Goal: Task Accomplishment & Management: Manage account settings

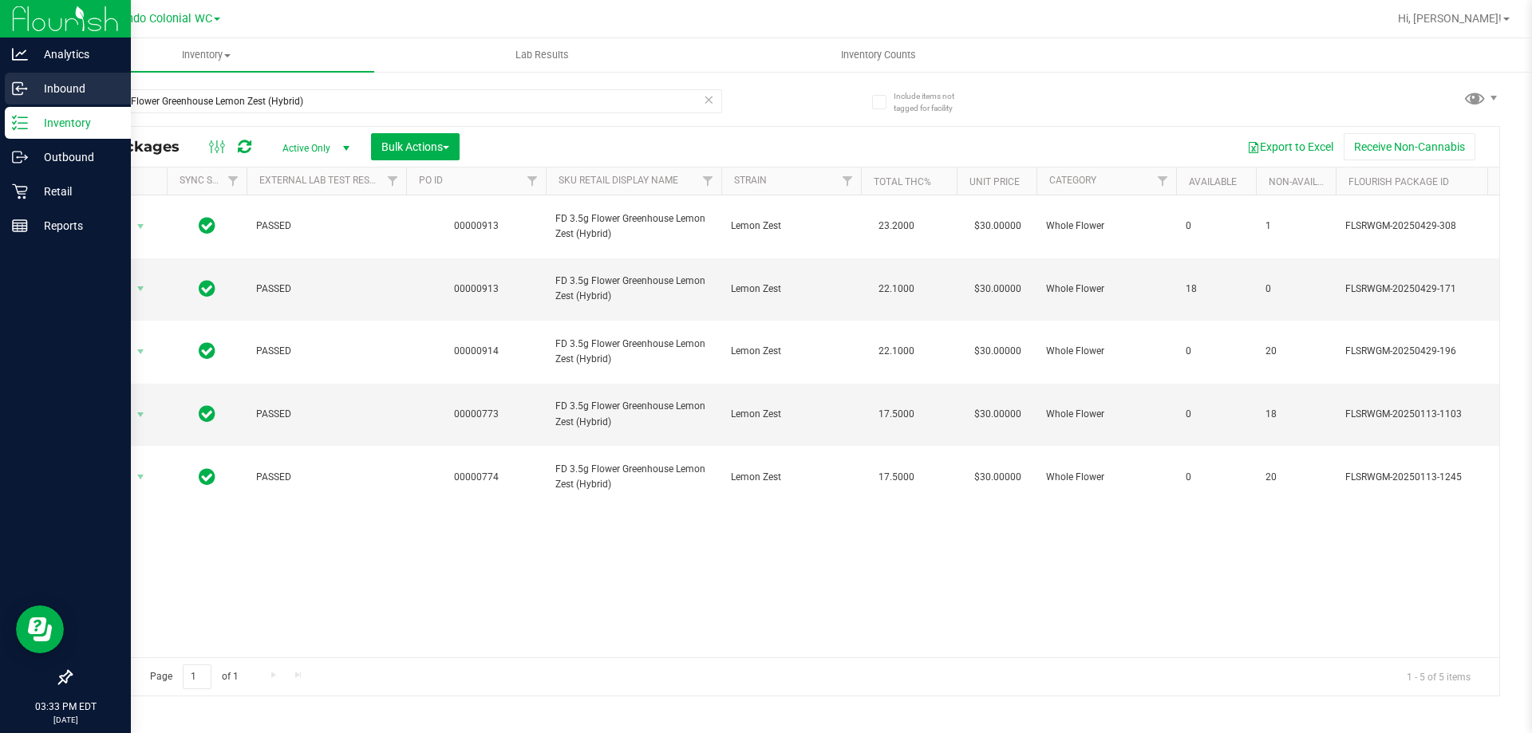
click at [26, 87] on icon at bounding box center [20, 89] width 16 height 16
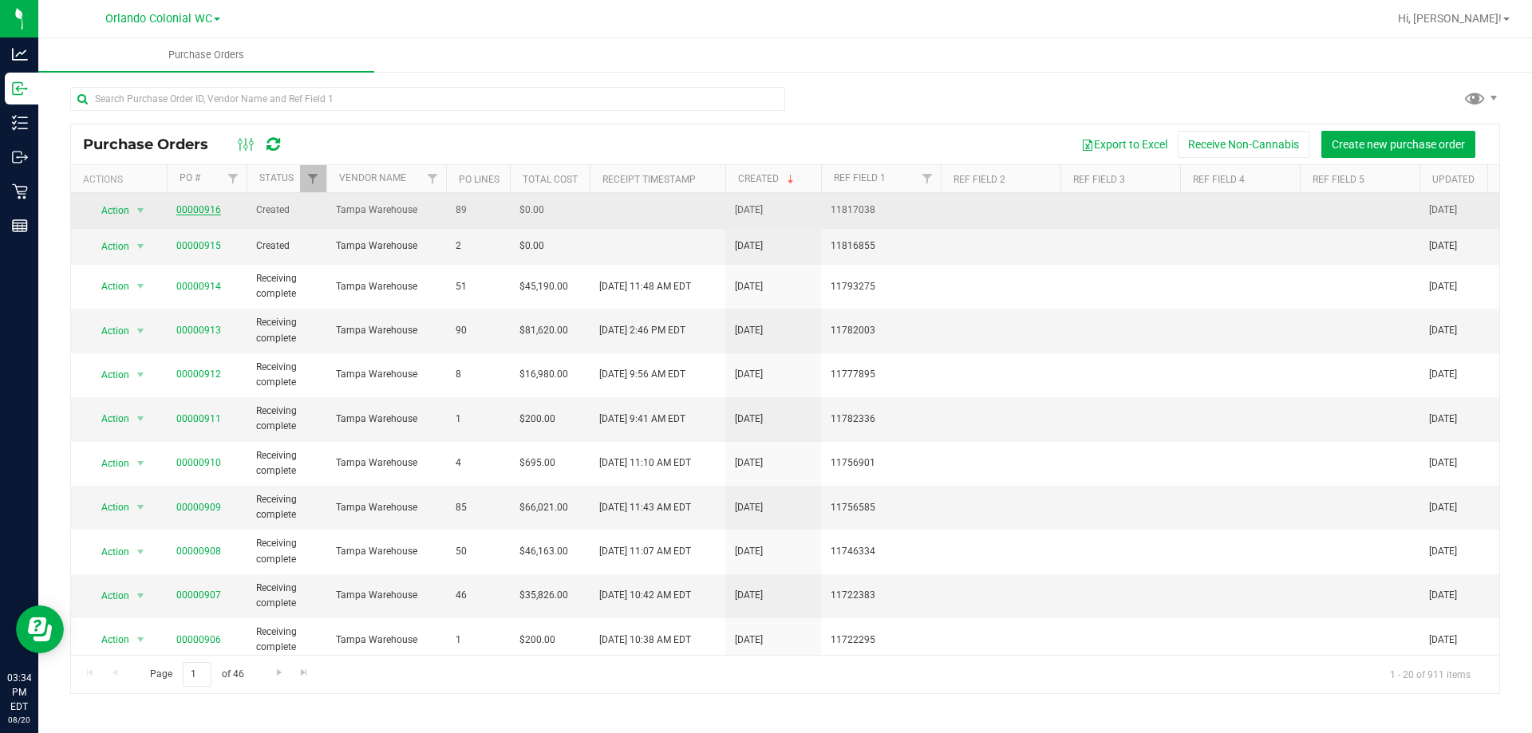
click at [187, 210] on link "00000916" at bounding box center [198, 209] width 45 height 11
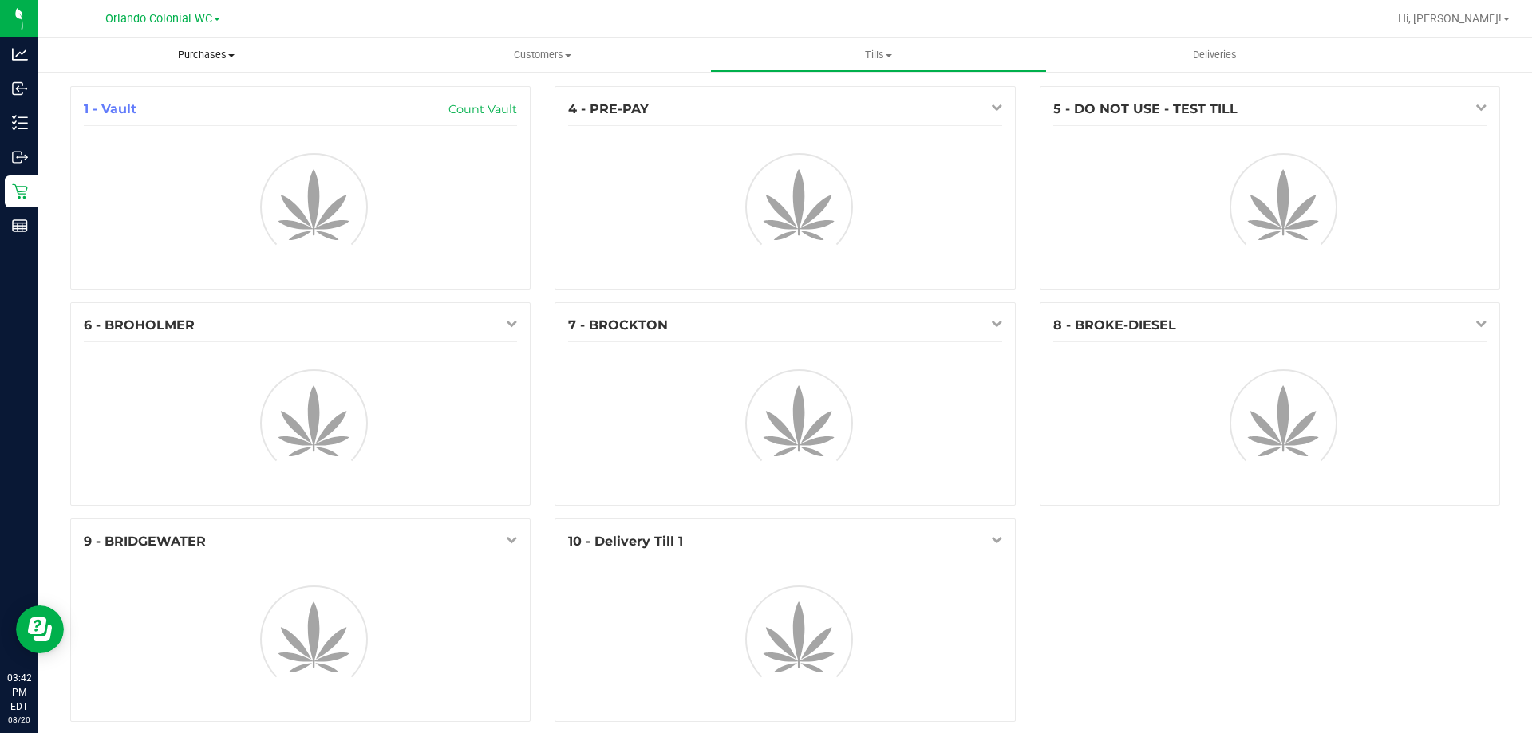
click at [202, 53] on span "Purchases" at bounding box center [206, 55] width 336 height 14
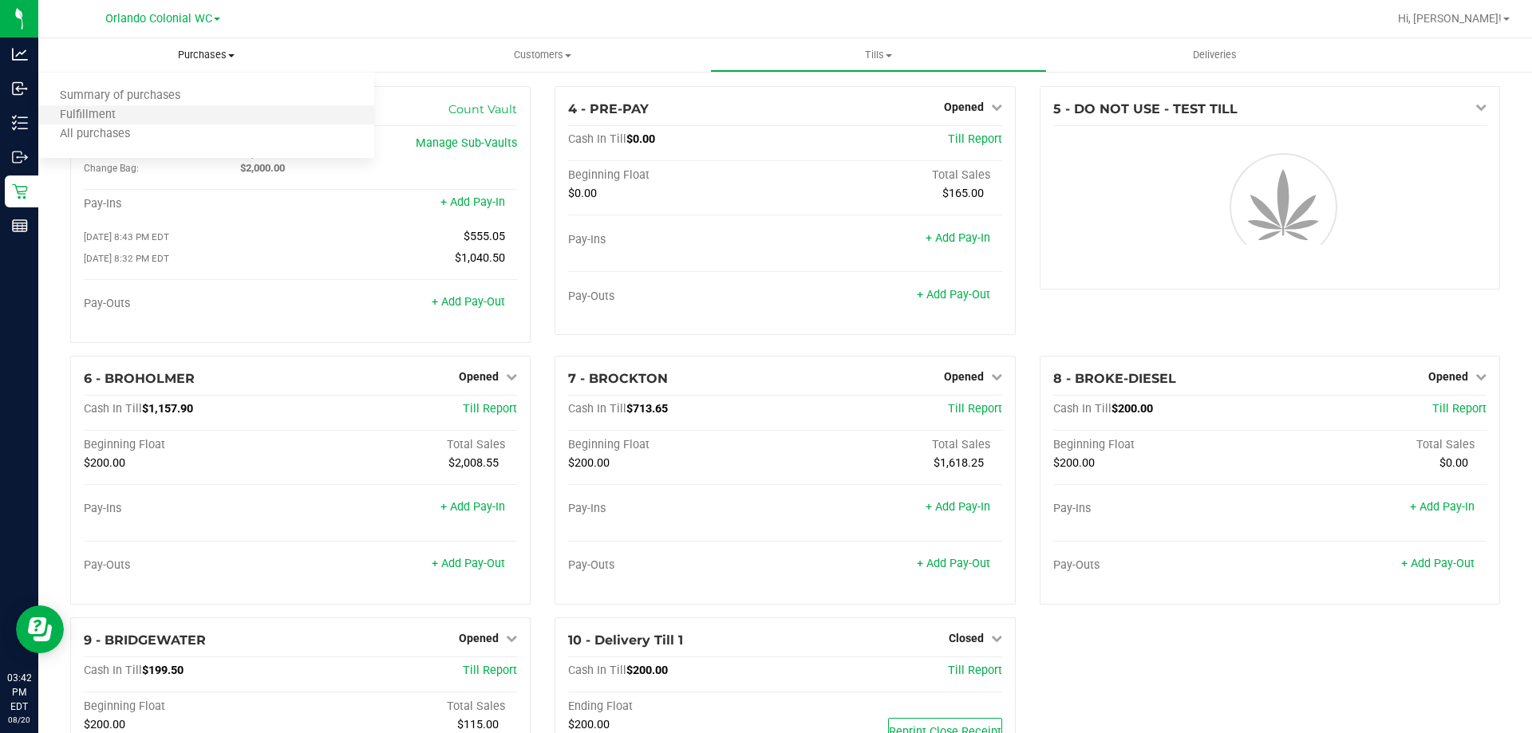
click at [172, 107] on li "Fulfillment" at bounding box center [206, 115] width 336 height 19
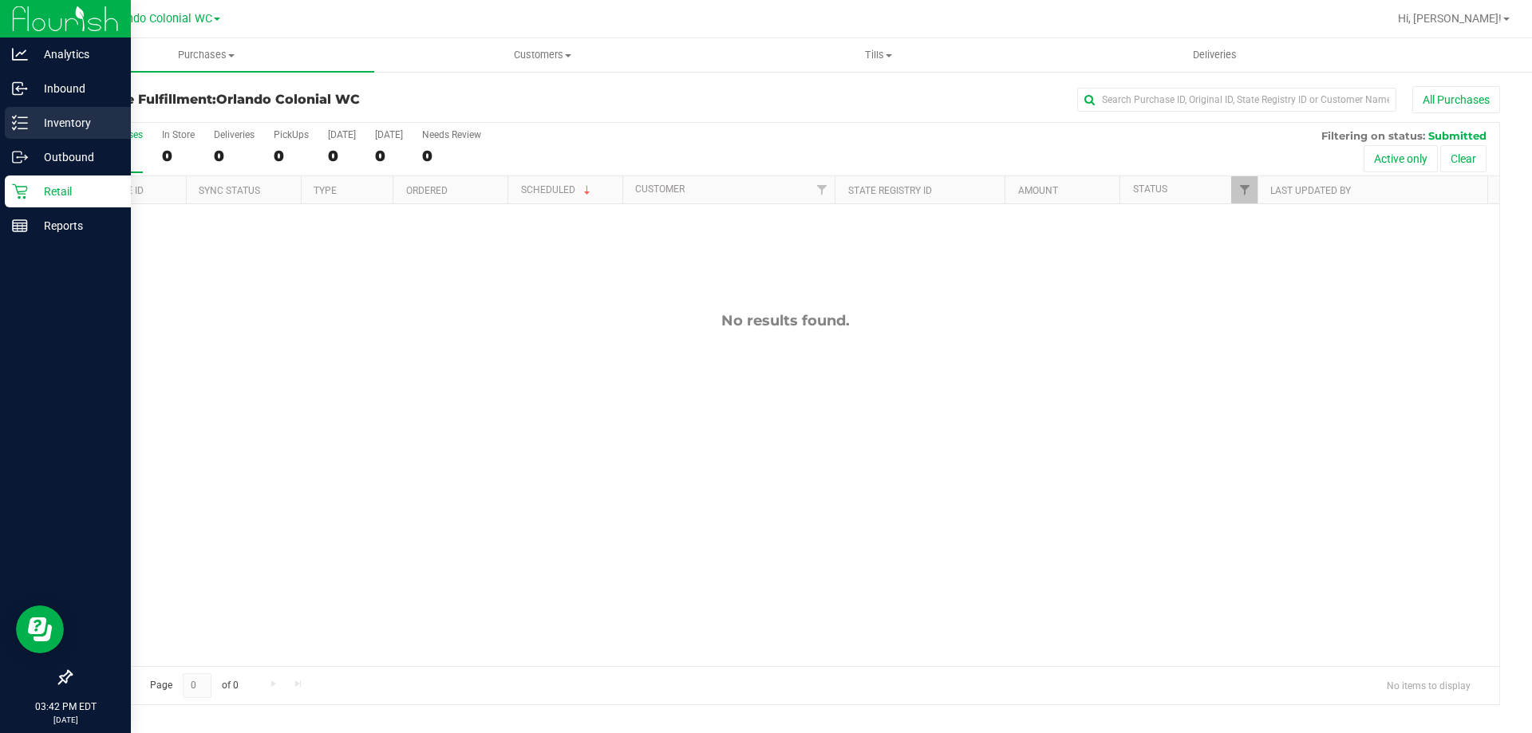
click at [49, 120] on p "Inventory" at bounding box center [76, 122] width 96 height 19
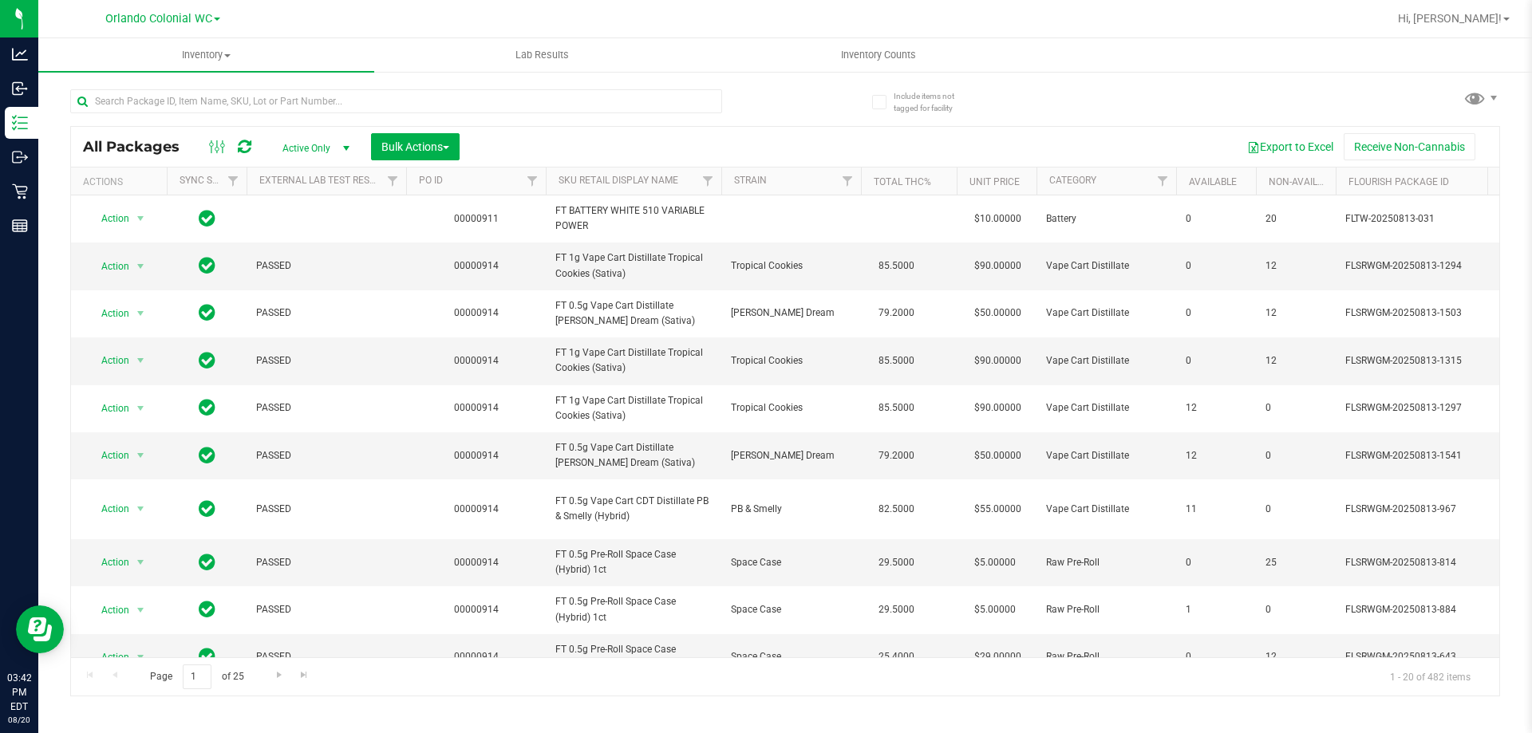
click at [699, 16] on div at bounding box center [837, 18] width 1102 height 31
click at [631, 189] on th "SKU Retail Display Name" at bounding box center [634, 182] width 176 height 28
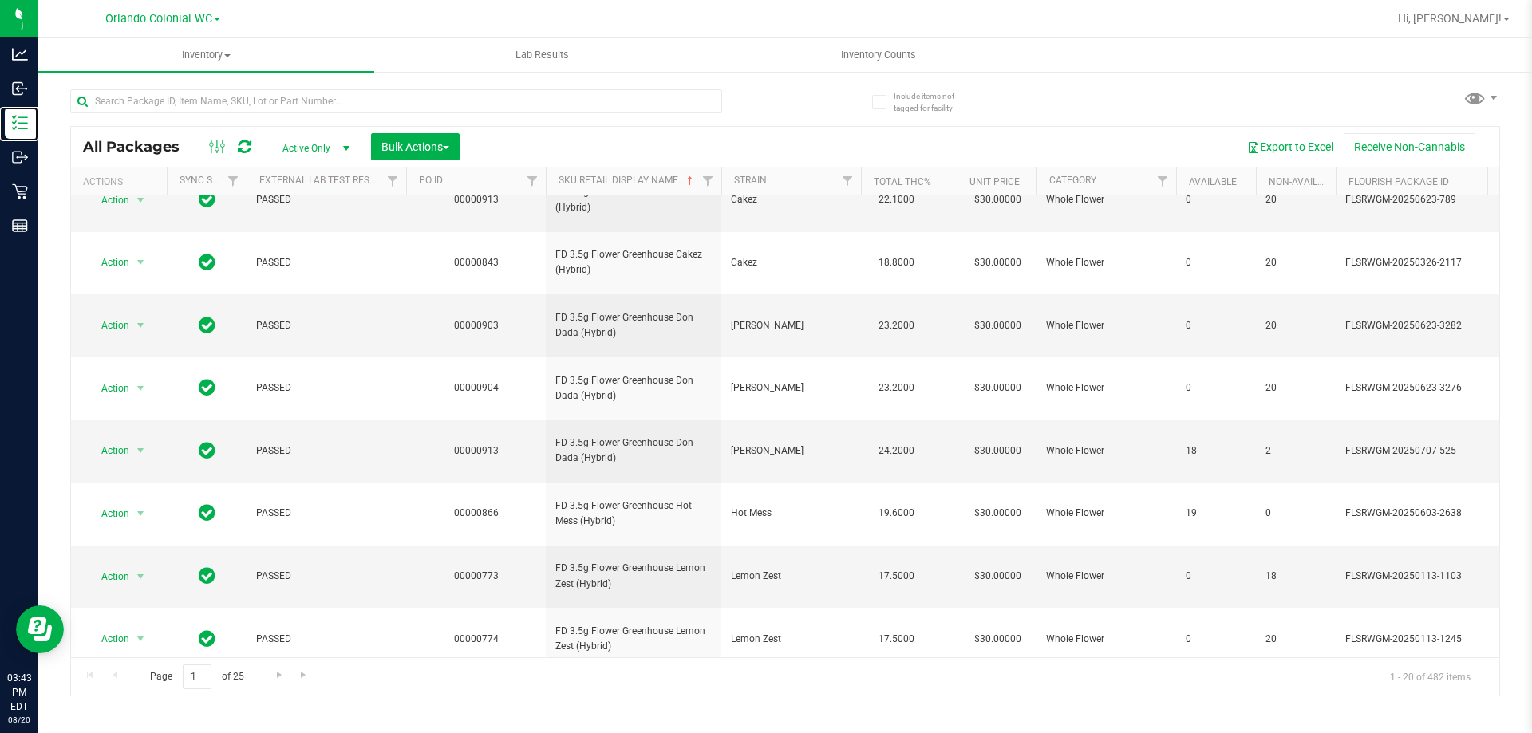
scroll to position [497, 0]
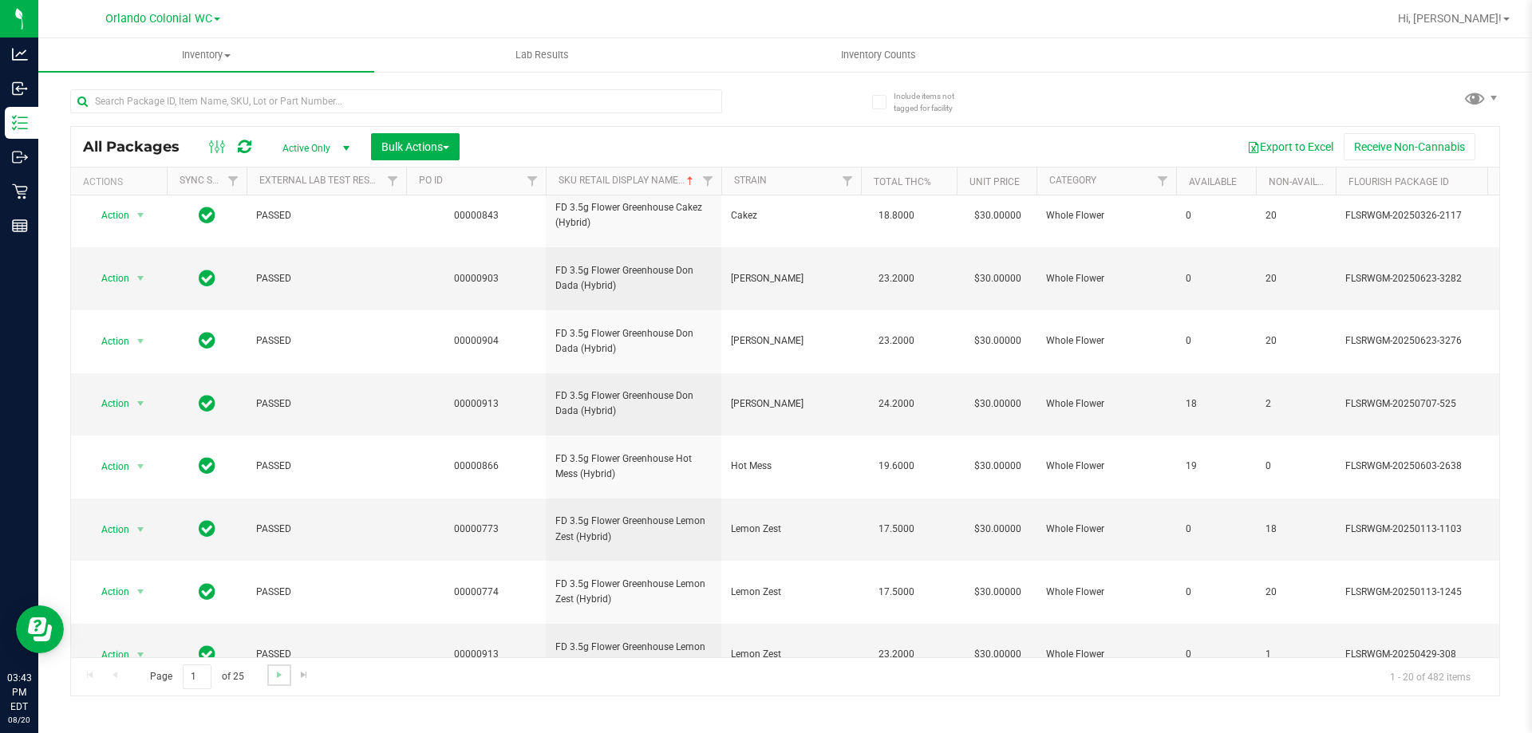
click at [284, 667] on link "Go to the next page" at bounding box center [278, 676] width 23 height 22
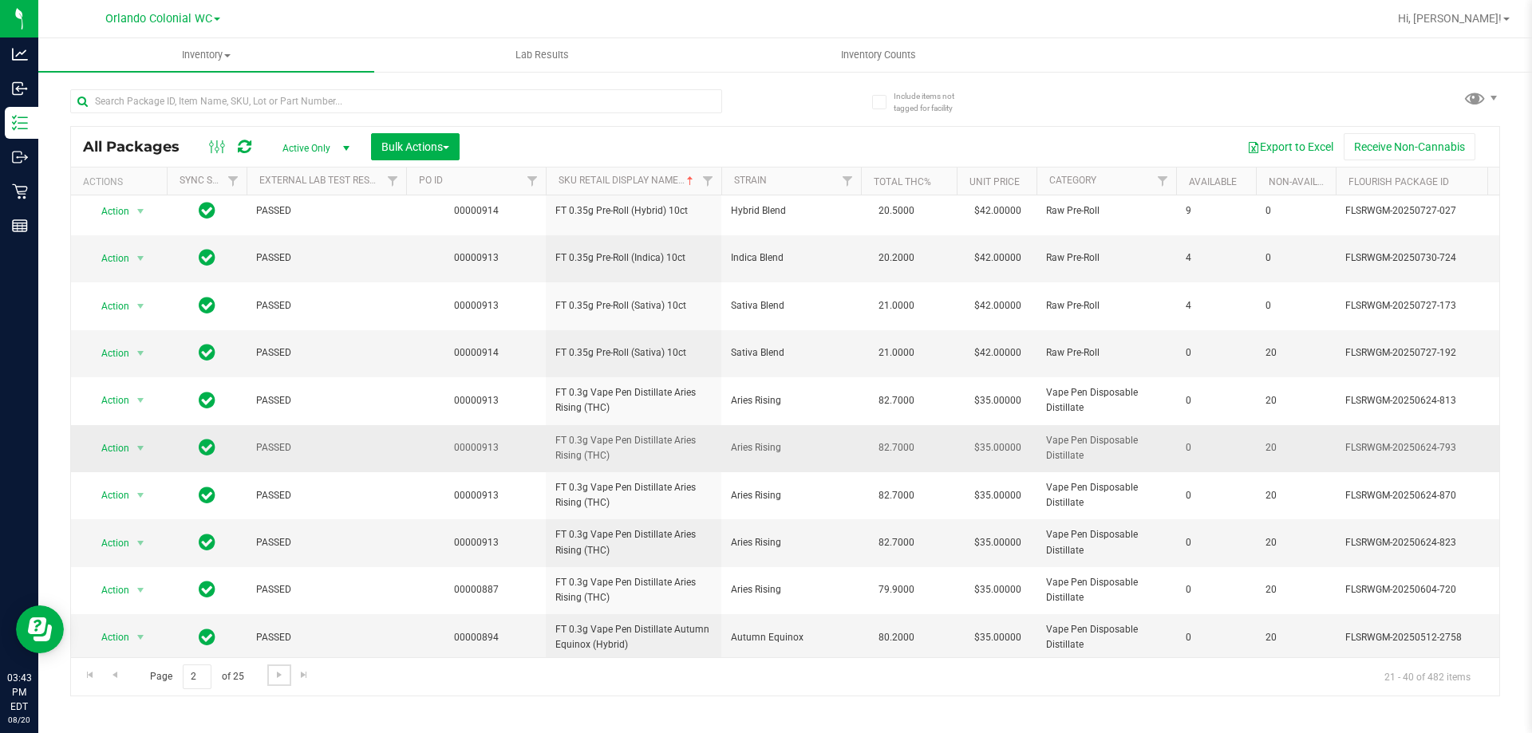
scroll to position [497, 0]
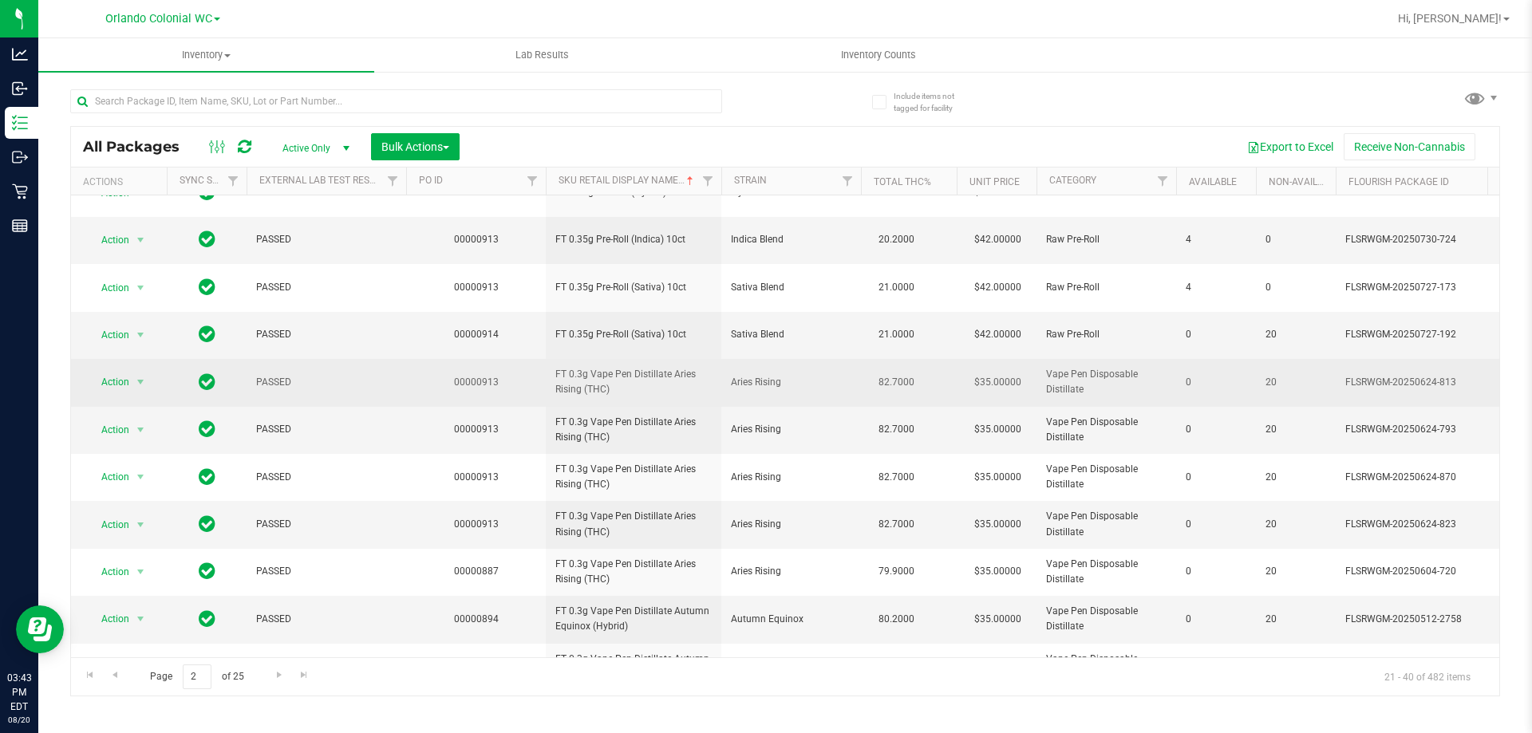
click at [628, 367] on span "FT 0.3g Vape Pen Distillate Aries Rising (THC)" at bounding box center [633, 382] width 156 height 30
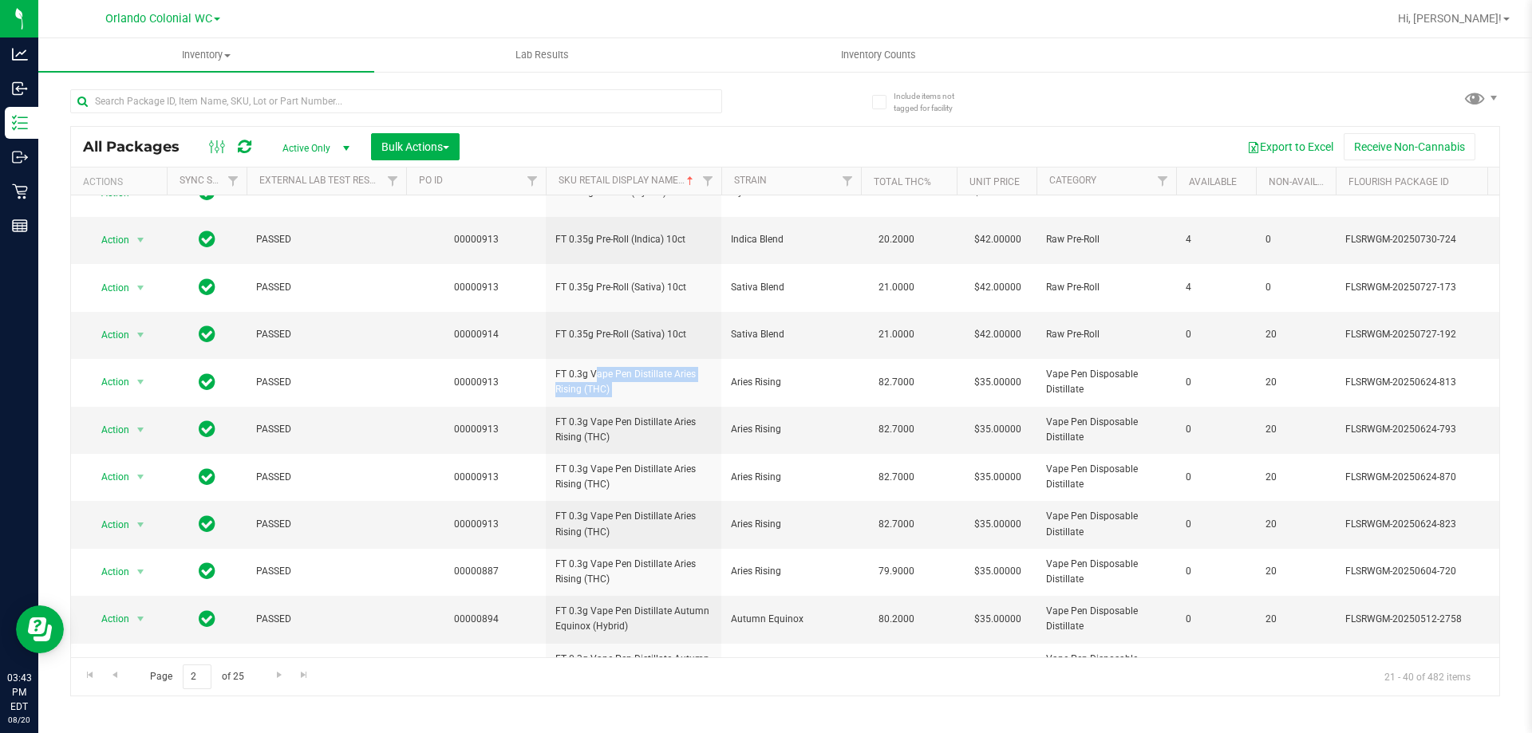
copy tr "FT 0.3g Vape Pen Distillate Aries Rising (THC)"
click at [268, 673] on link "Go to the next page" at bounding box center [278, 676] width 23 height 22
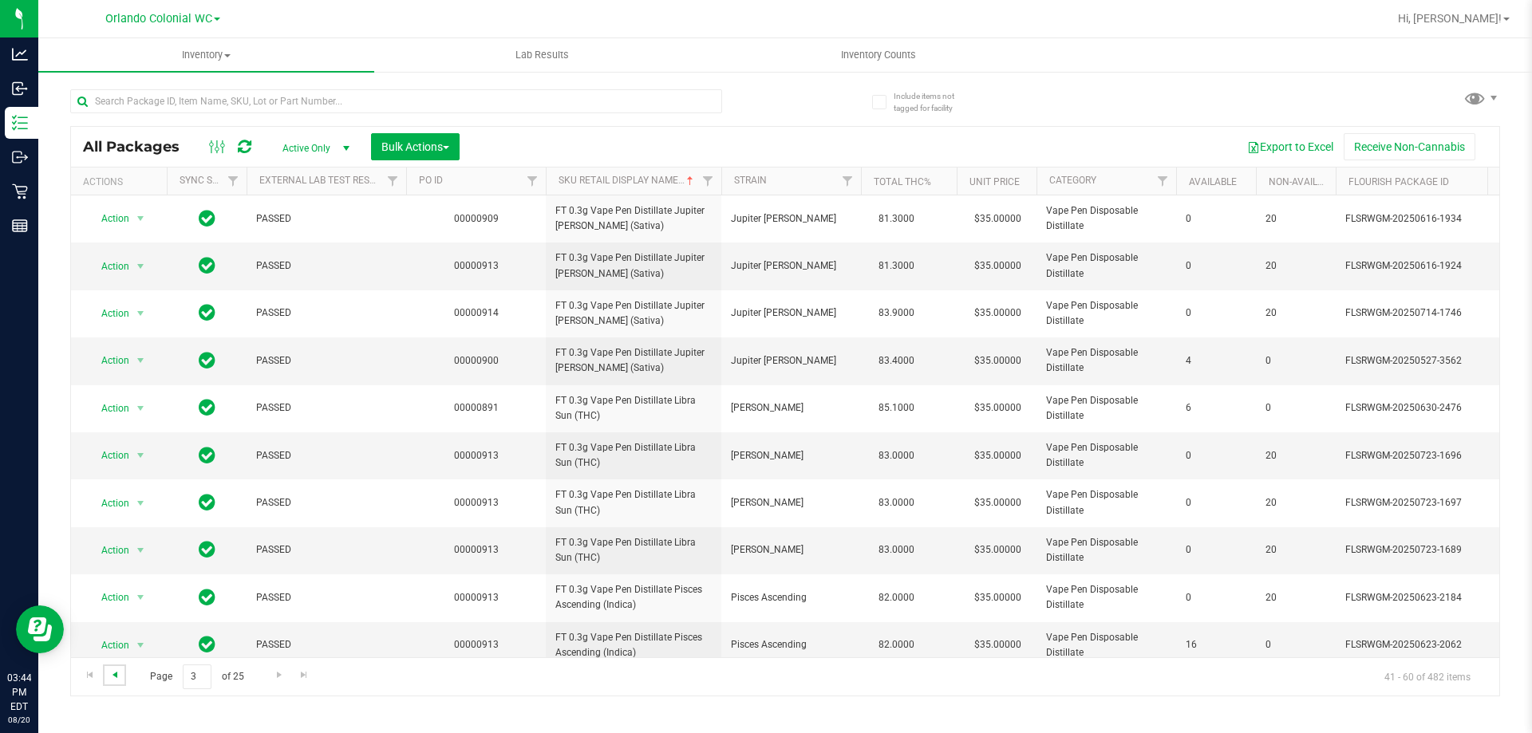
click at [120, 677] on span "Go to the previous page" at bounding box center [115, 675] width 13 height 13
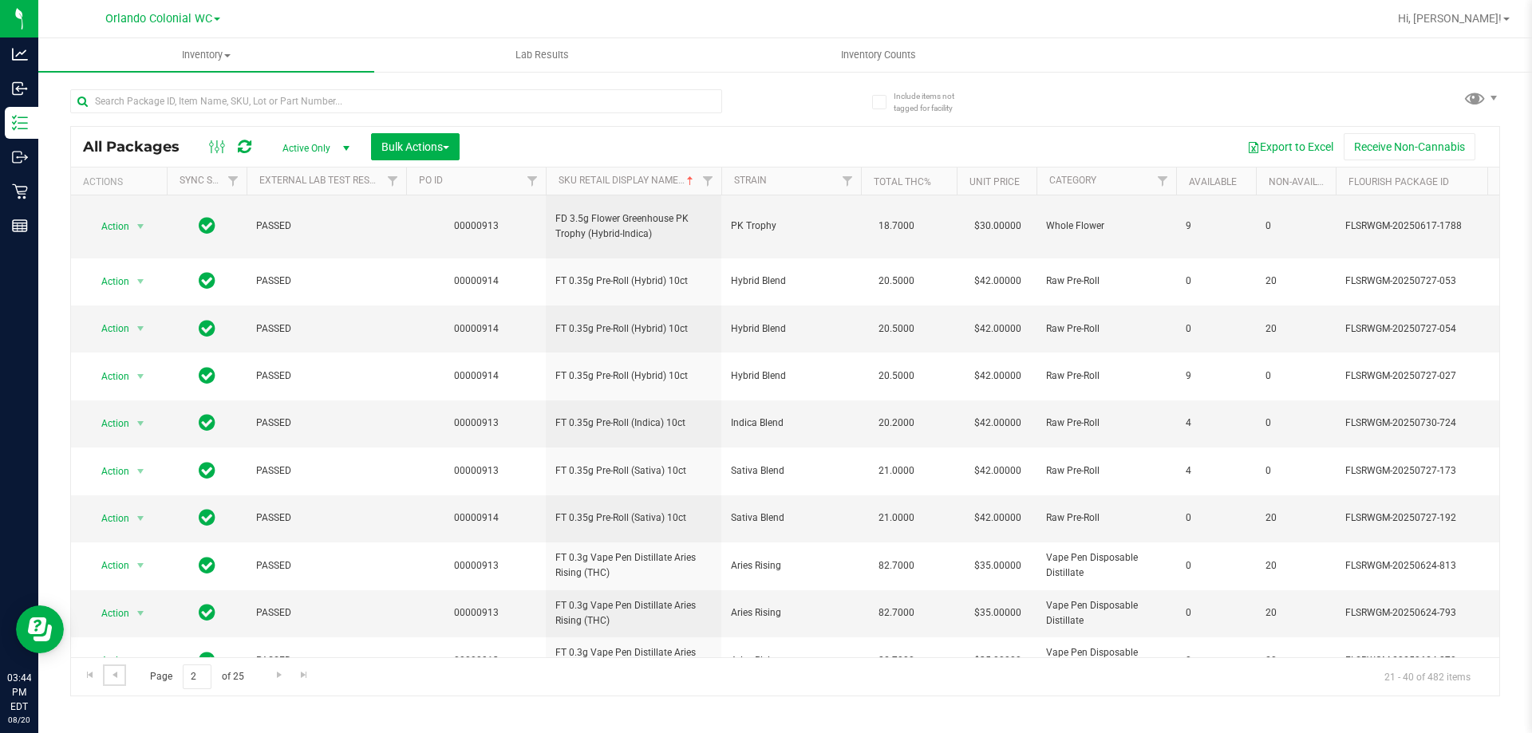
scroll to position [497, 0]
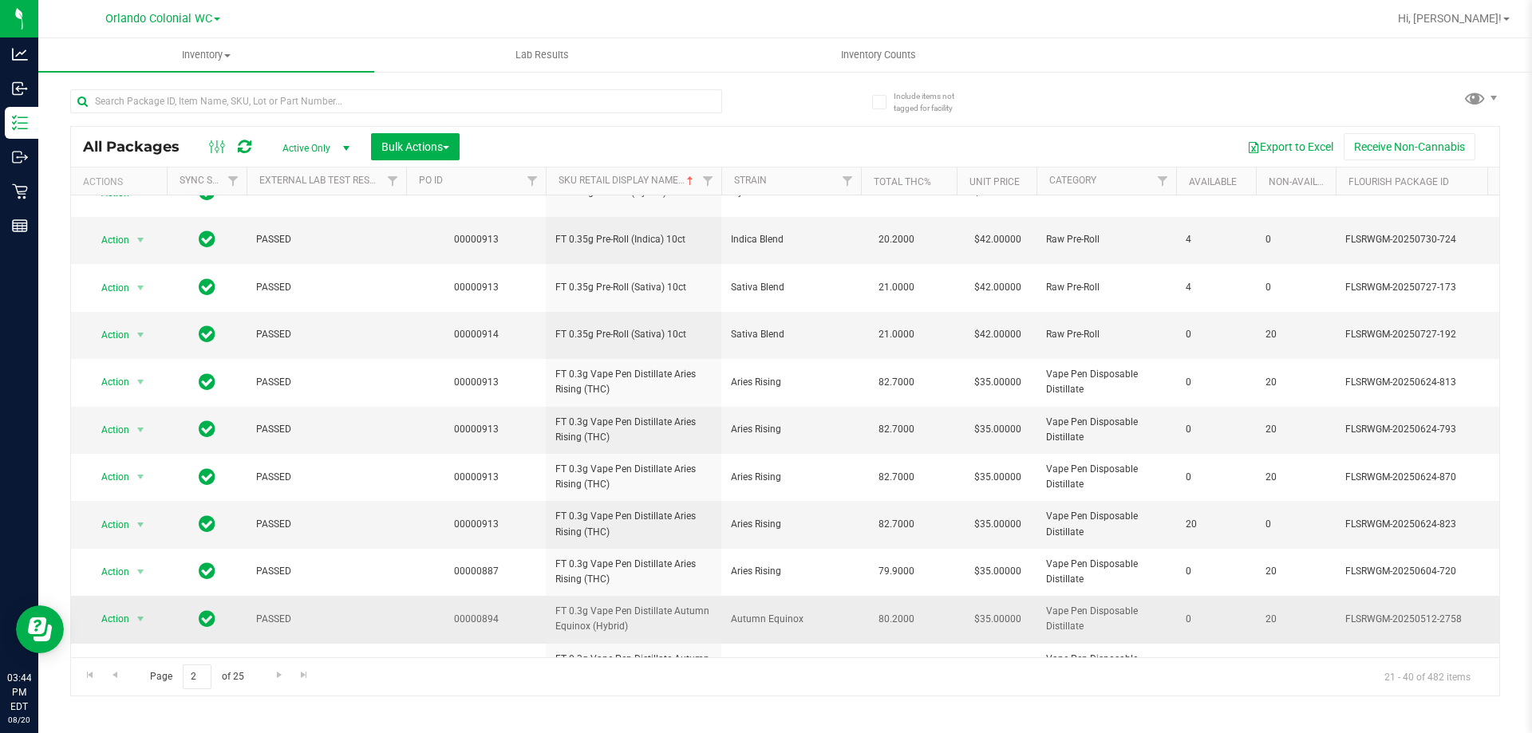
click at [589, 604] on span "FT 0.3g Vape Pen Distillate Autumn Equinox (Hybrid)" at bounding box center [633, 619] width 156 height 30
copy tr "FT 0.3g Vape Pen Distillate Autumn Equinox (Hybrid)"
click at [273, 677] on span "Go to the next page" at bounding box center [279, 675] width 13 height 13
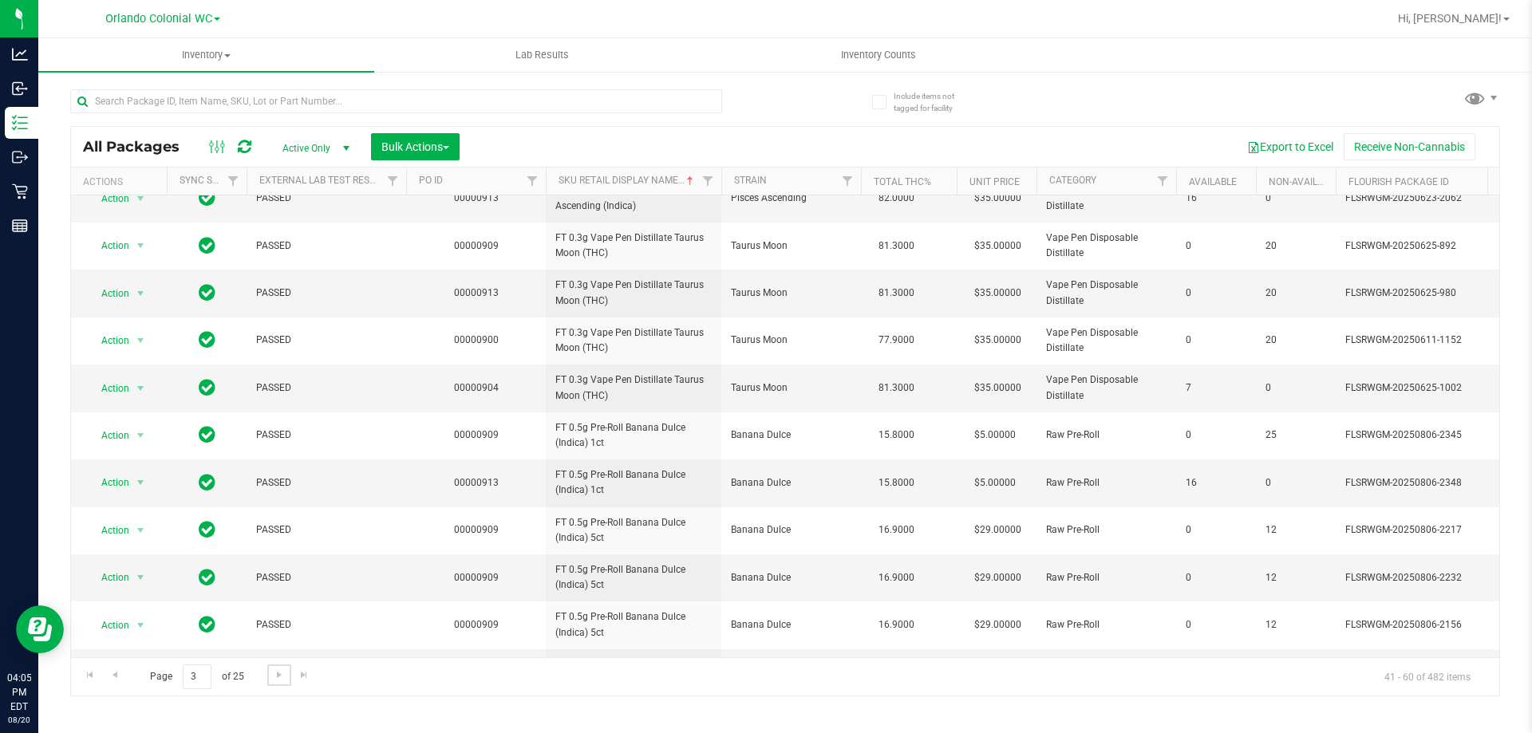
scroll to position [497, 0]
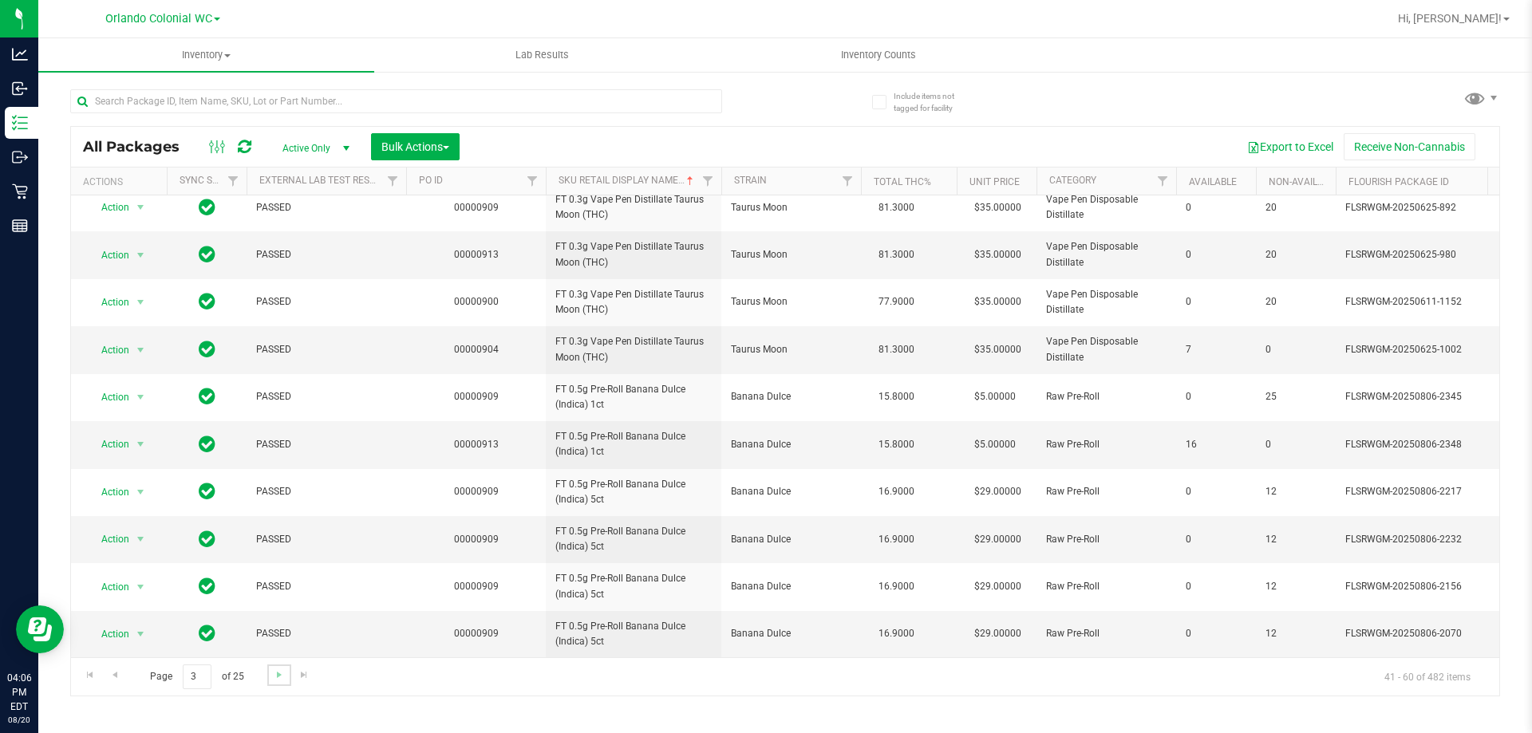
click at [288, 669] on link "Go to the next page" at bounding box center [278, 676] width 23 height 22
click at [278, 680] on link "Go to the next page" at bounding box center [278, 676] width 23 height 22
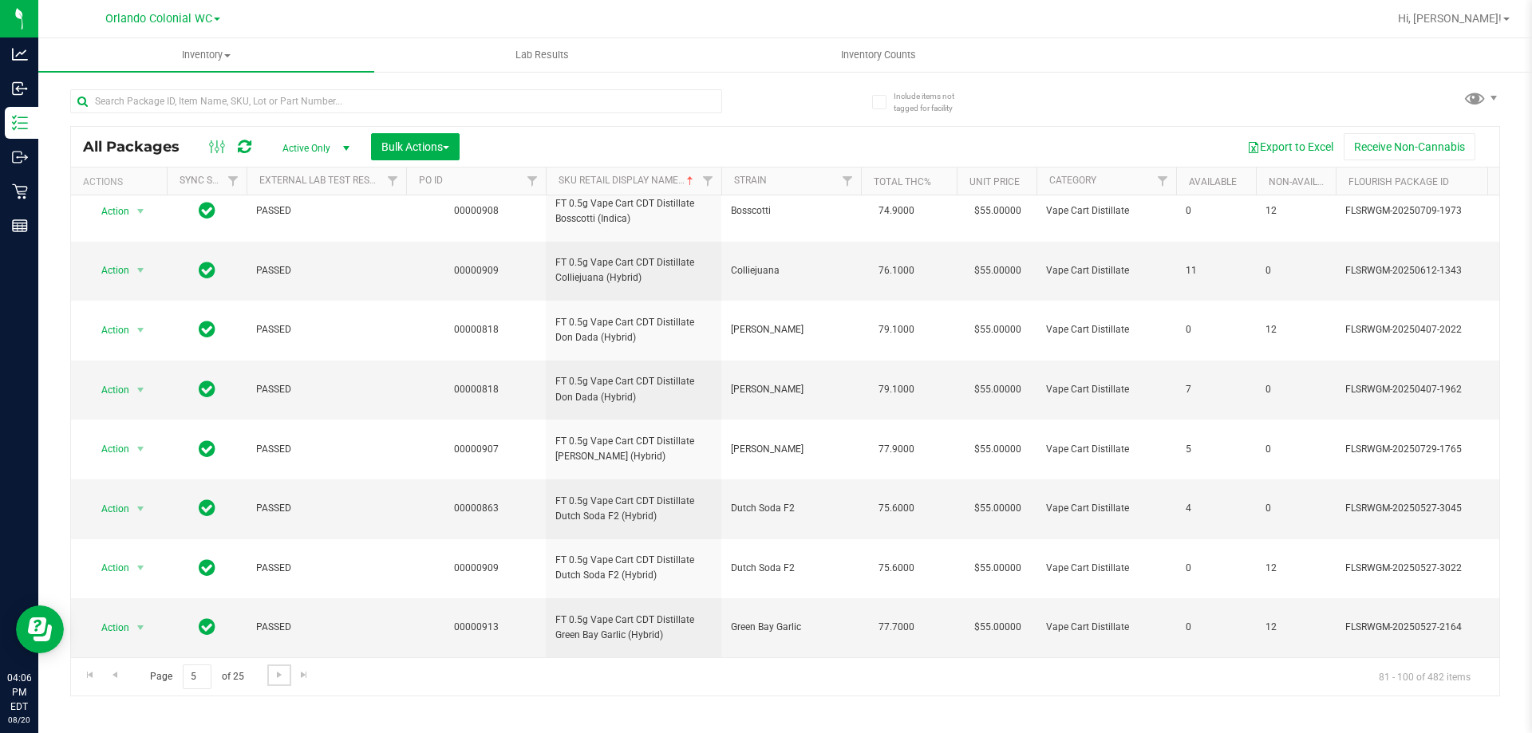
scroll to position [655, 0]
click at [279, 677] on span "Go to the next page" at bounding box center [279, 675] width 13 height 13
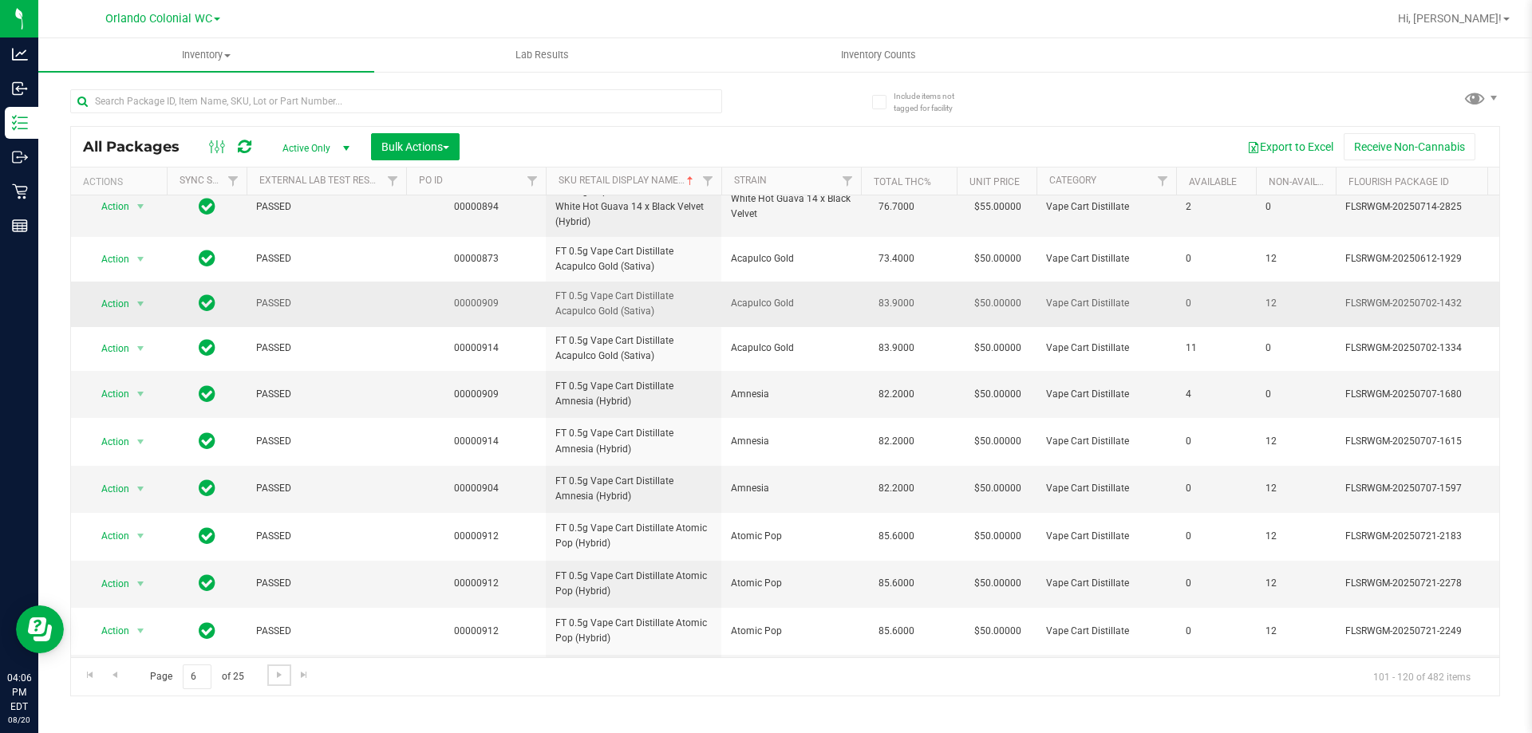
scroll to position [559, 0]
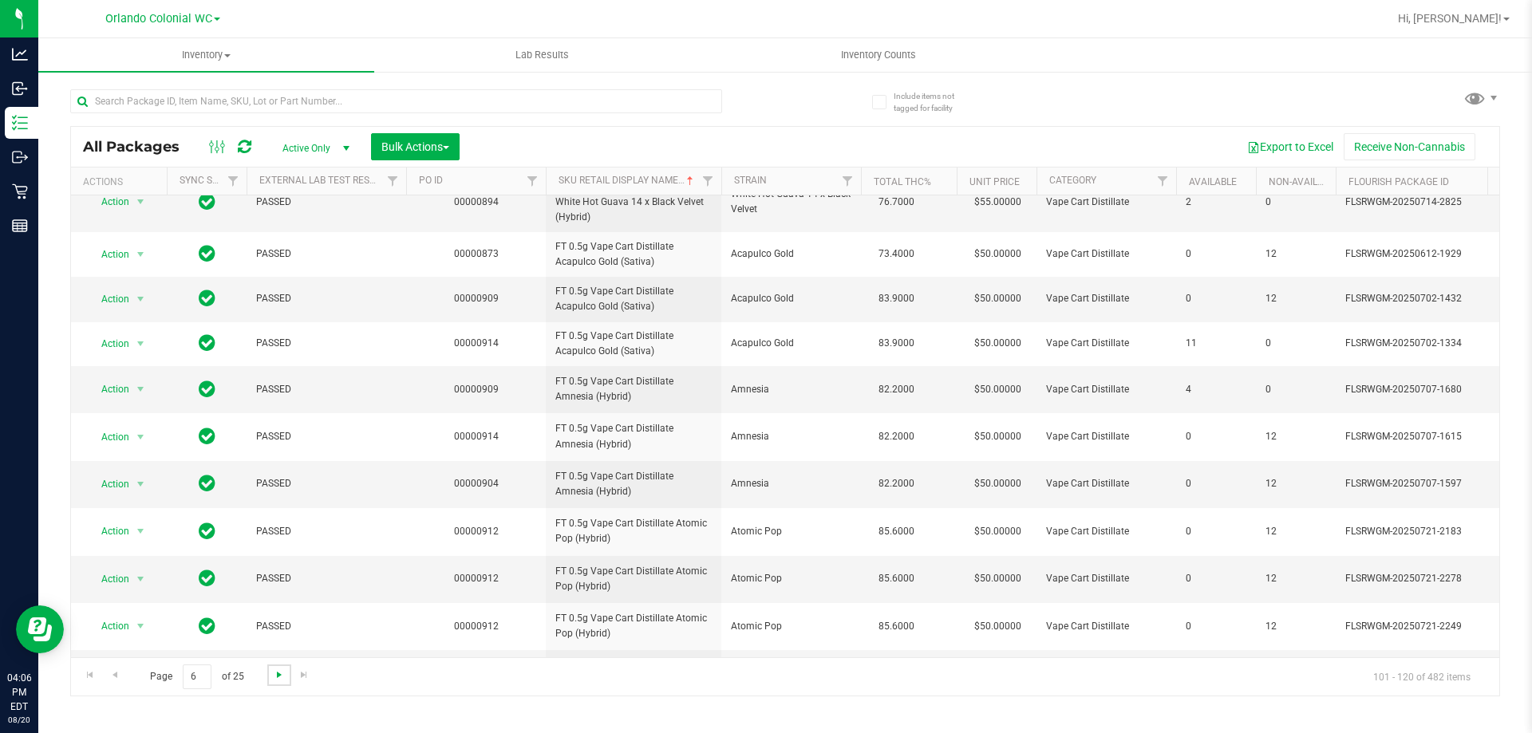
click at [276, 677] on span "Go to the next page" at bounding box center [279, 675] width 13 height 13
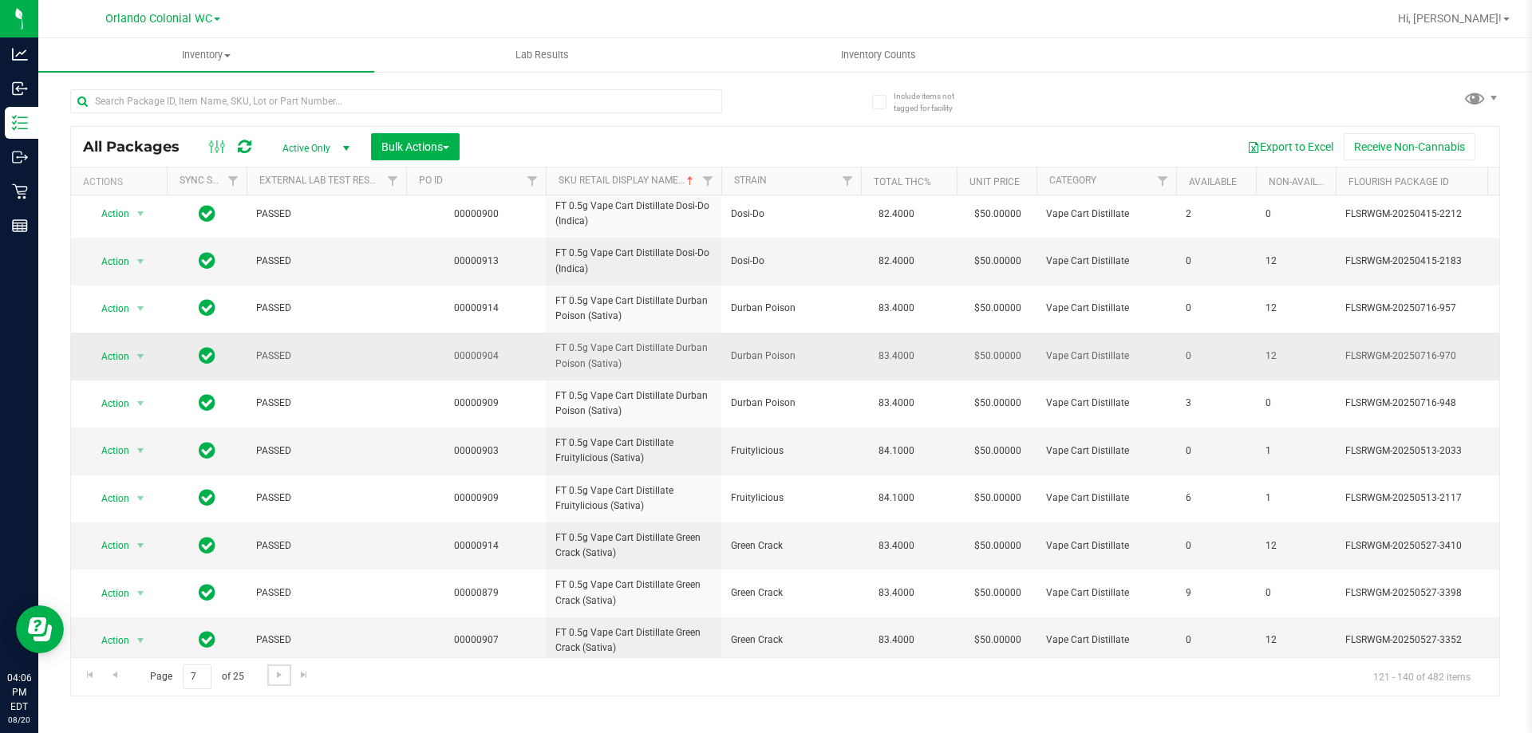
scroll to position [497, 0]
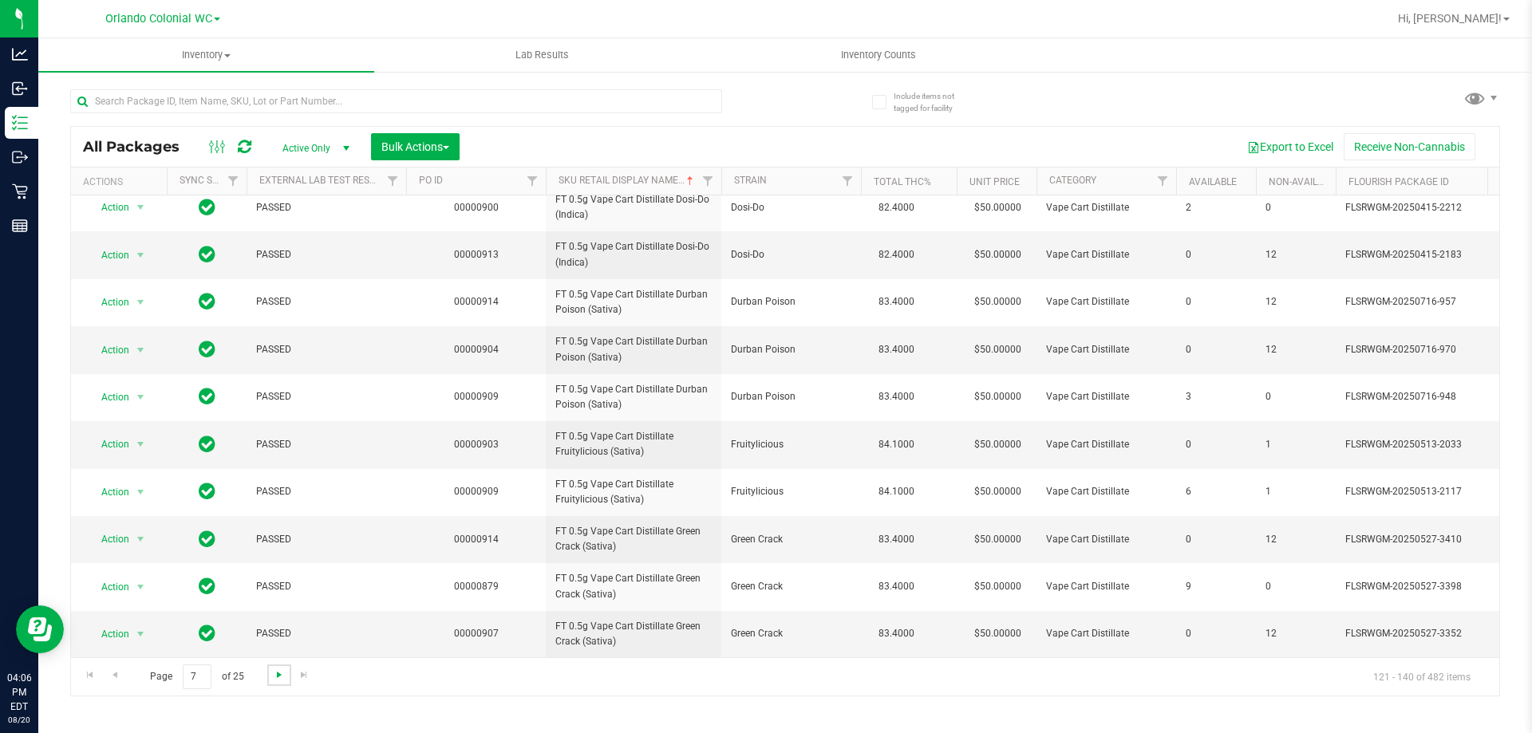
click at [273, 678] on span "Go to the next page" at bounding box center [279, 675] width 13 height 13
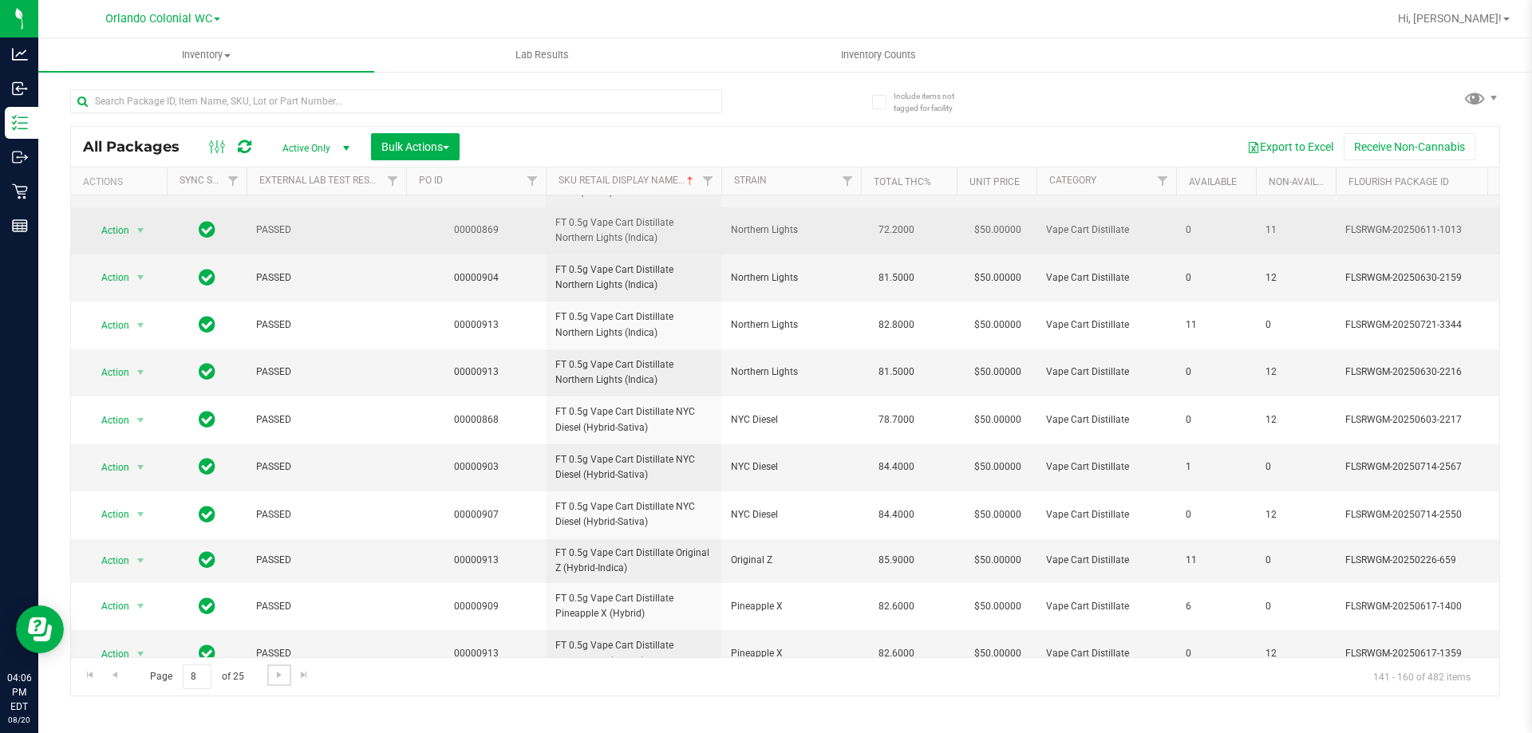
scroll to position [486, 0]
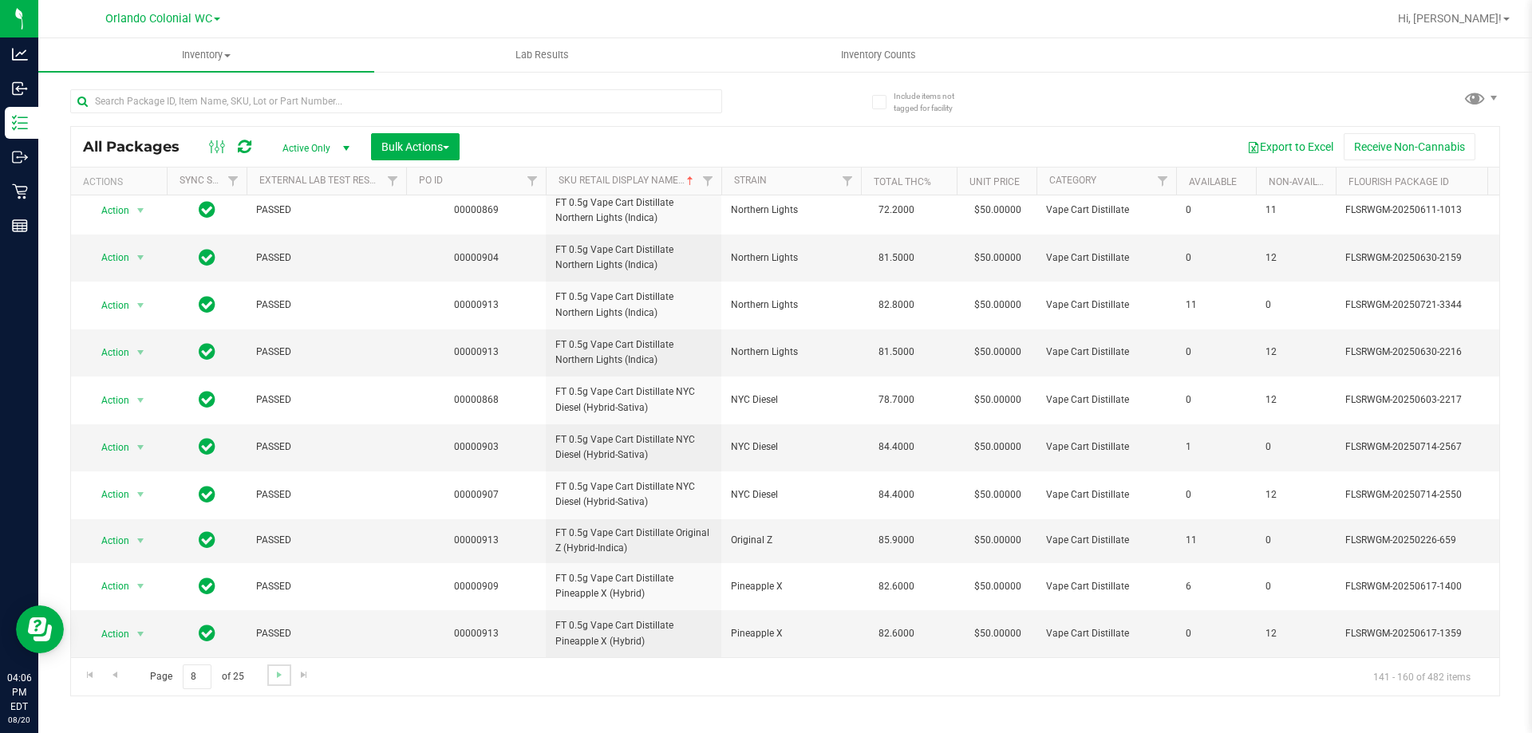
click at [279, 685] on link "Go to the next page" at bounding box center [278, 676] width 23 height 22
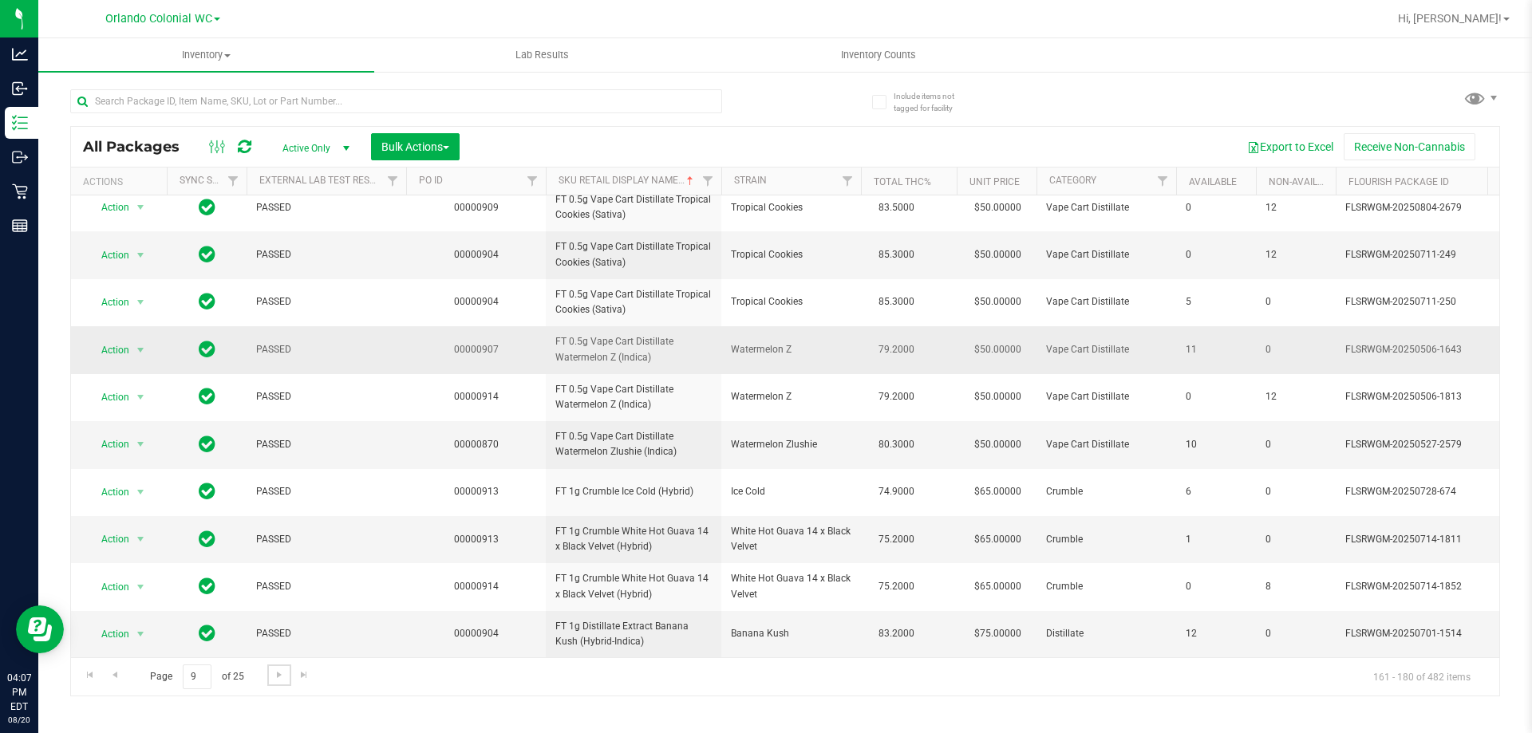
scroll to position [497, 0]
click at [283, 670] on span "Go to the next page" at bounding box center [279, 675] width 13 height 13
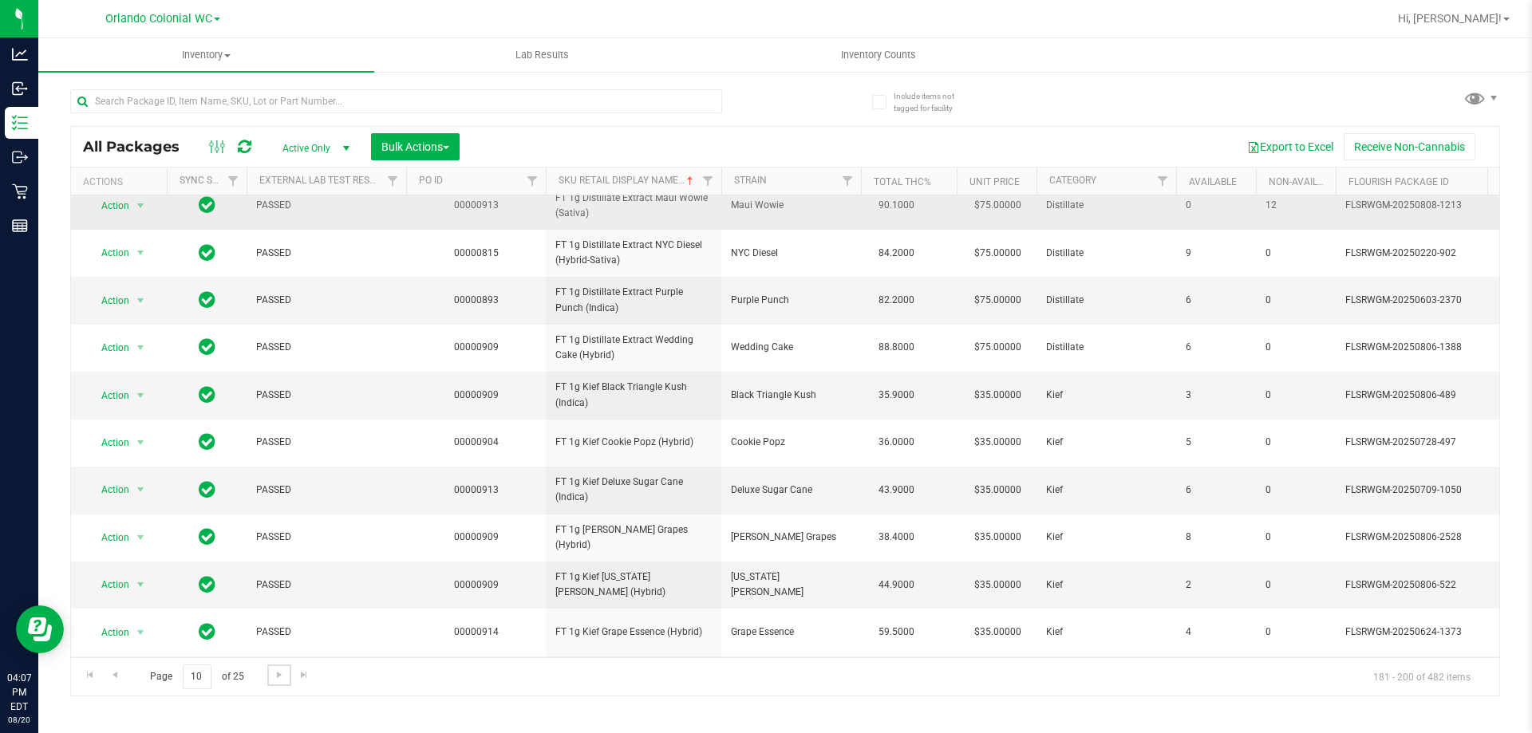
scroll to position [497, 0]
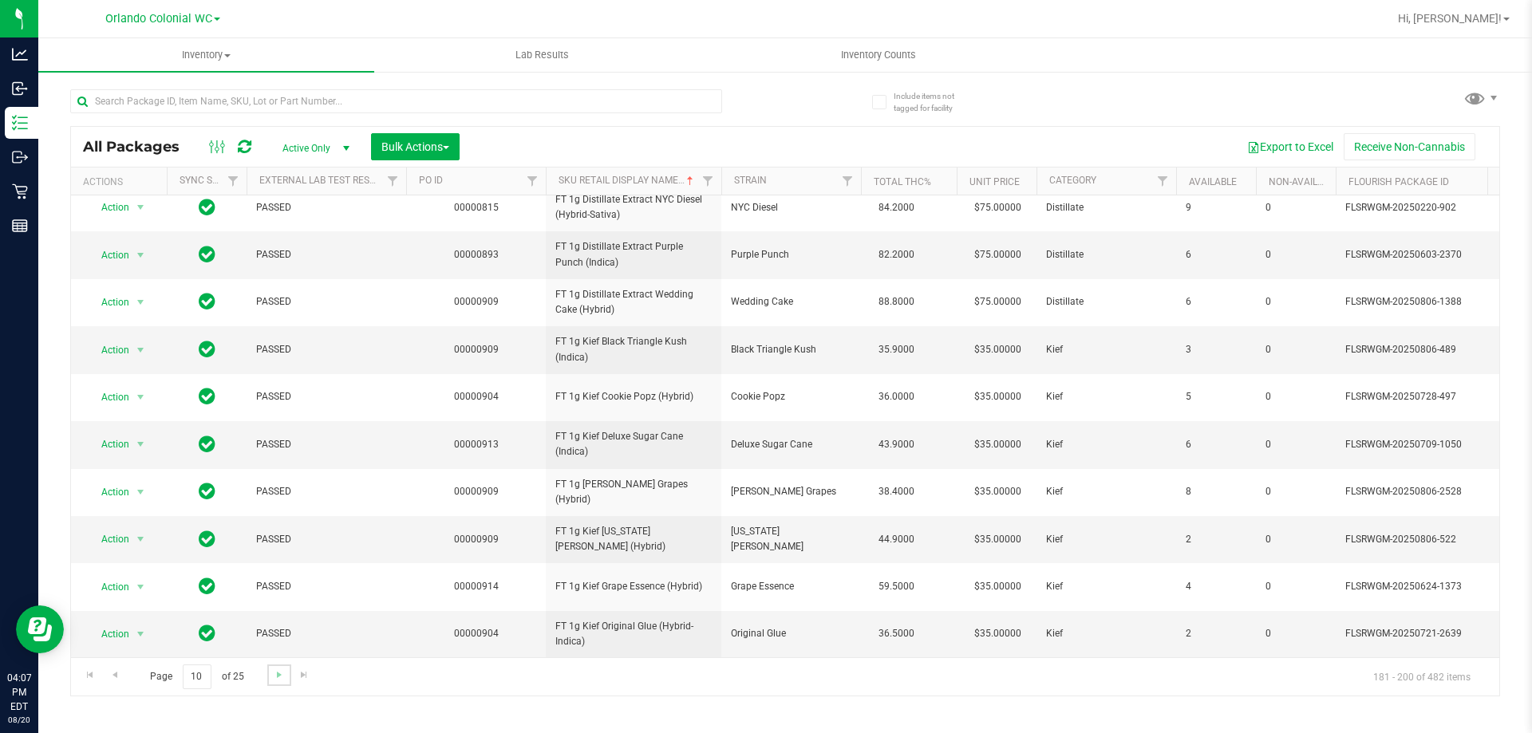
click at [276, 667] on link "Go to the next page" at bounding box center [278, 676] width 23 height 22
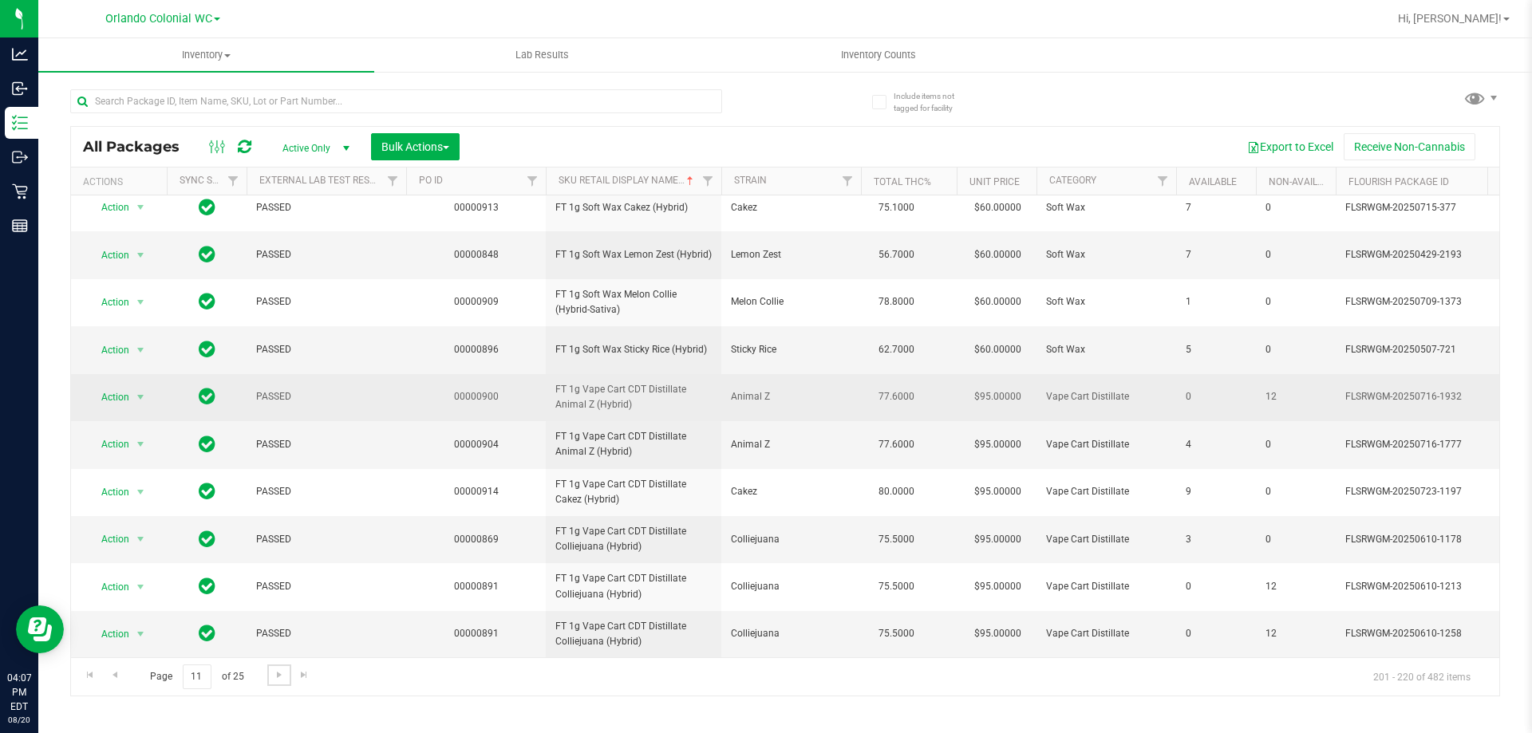
scroll to position [534, 0]
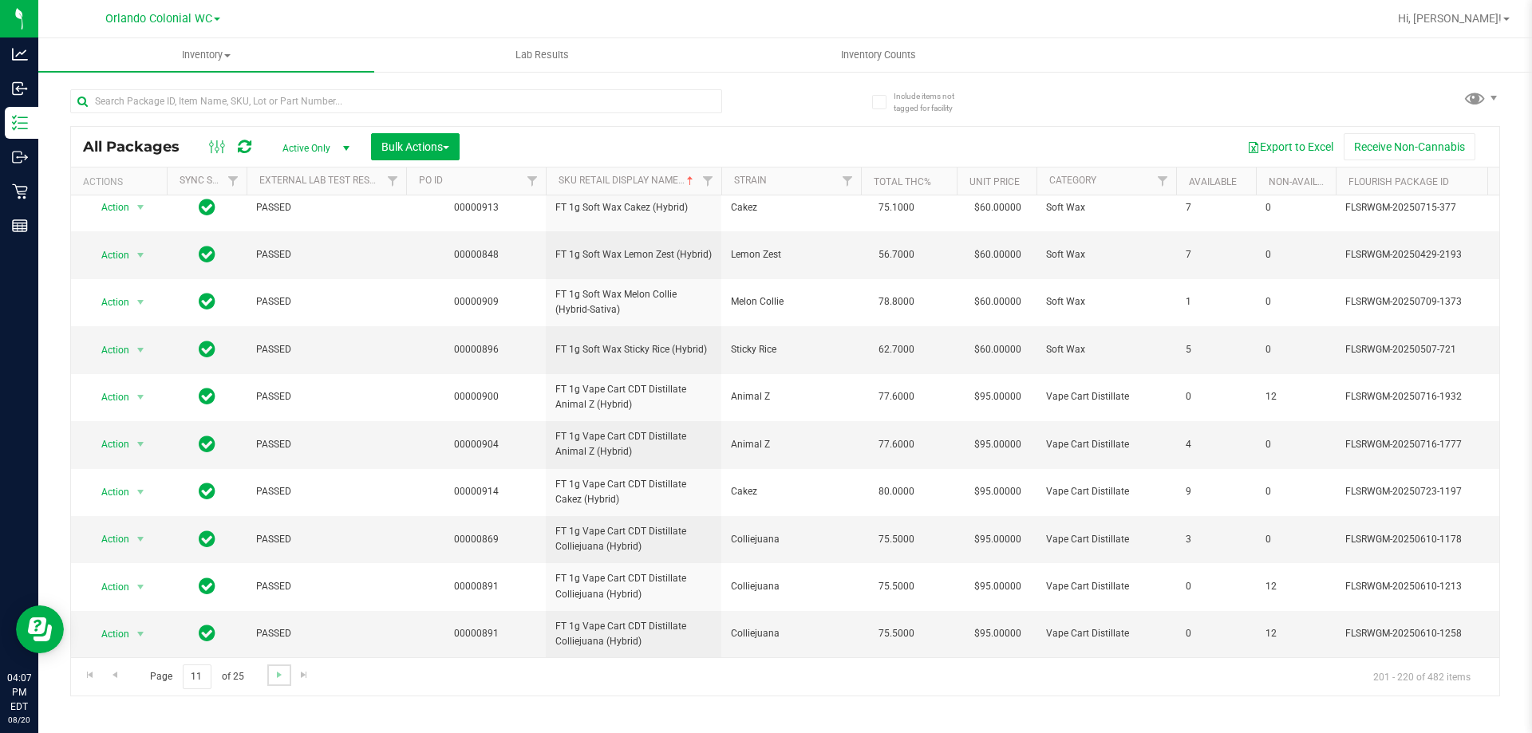
click at [270, 678] on link "Go to the next page" at bounding box center [278, 676] width 23 height 22
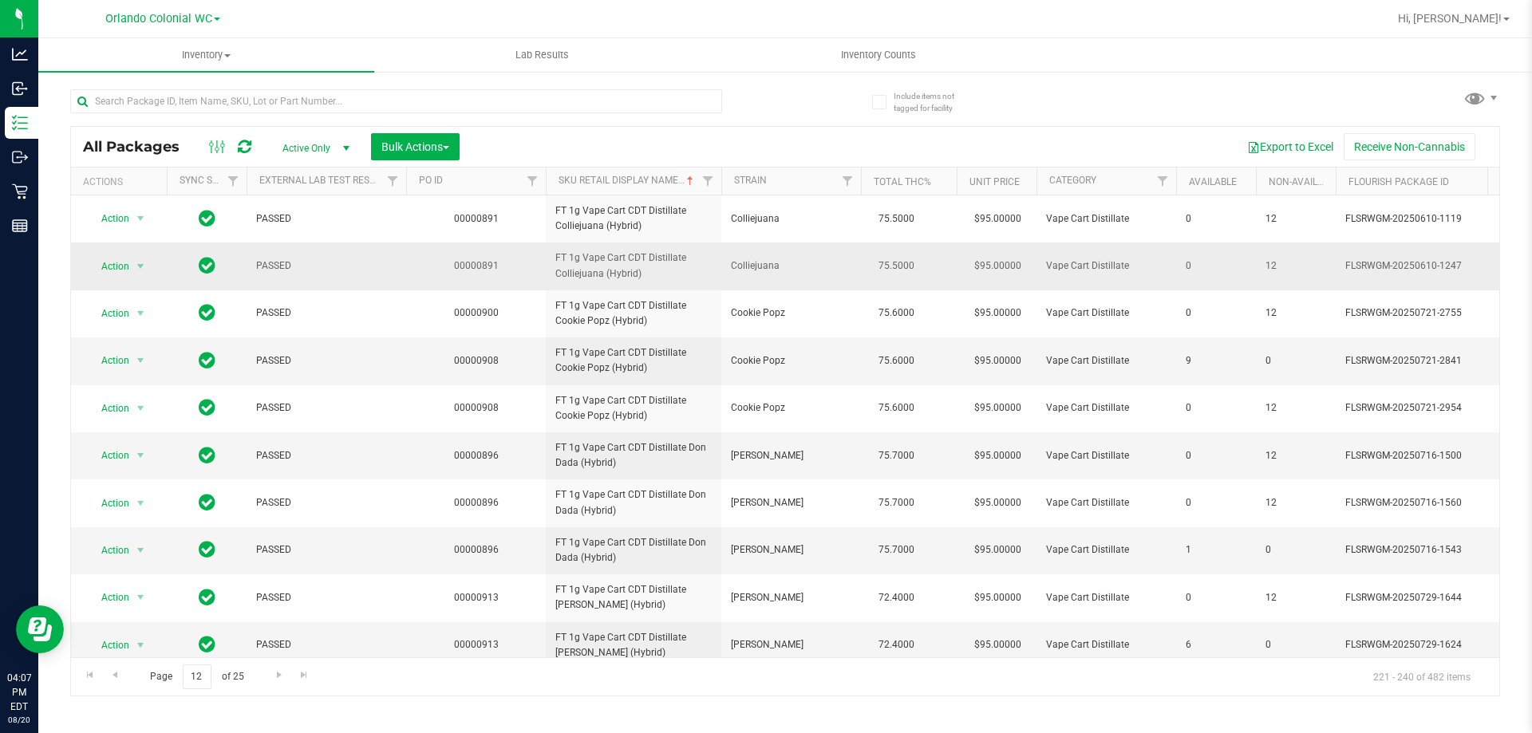
click at [617, 273] on span "FT 1g Vape Cart CDT Distillate Colliejuana (Hybrid)" at bounding box center [633, 266] width 156 height 30
click at [617, 272] on span "FT 1g Vape Cart CDT Distillate Colliejuana (Hybrid)" at bounding box center [633, 266] width 156 height 30
copy tr "FT 1g Vape Cart CDT Distillate Colliejuana (Hybrid)"
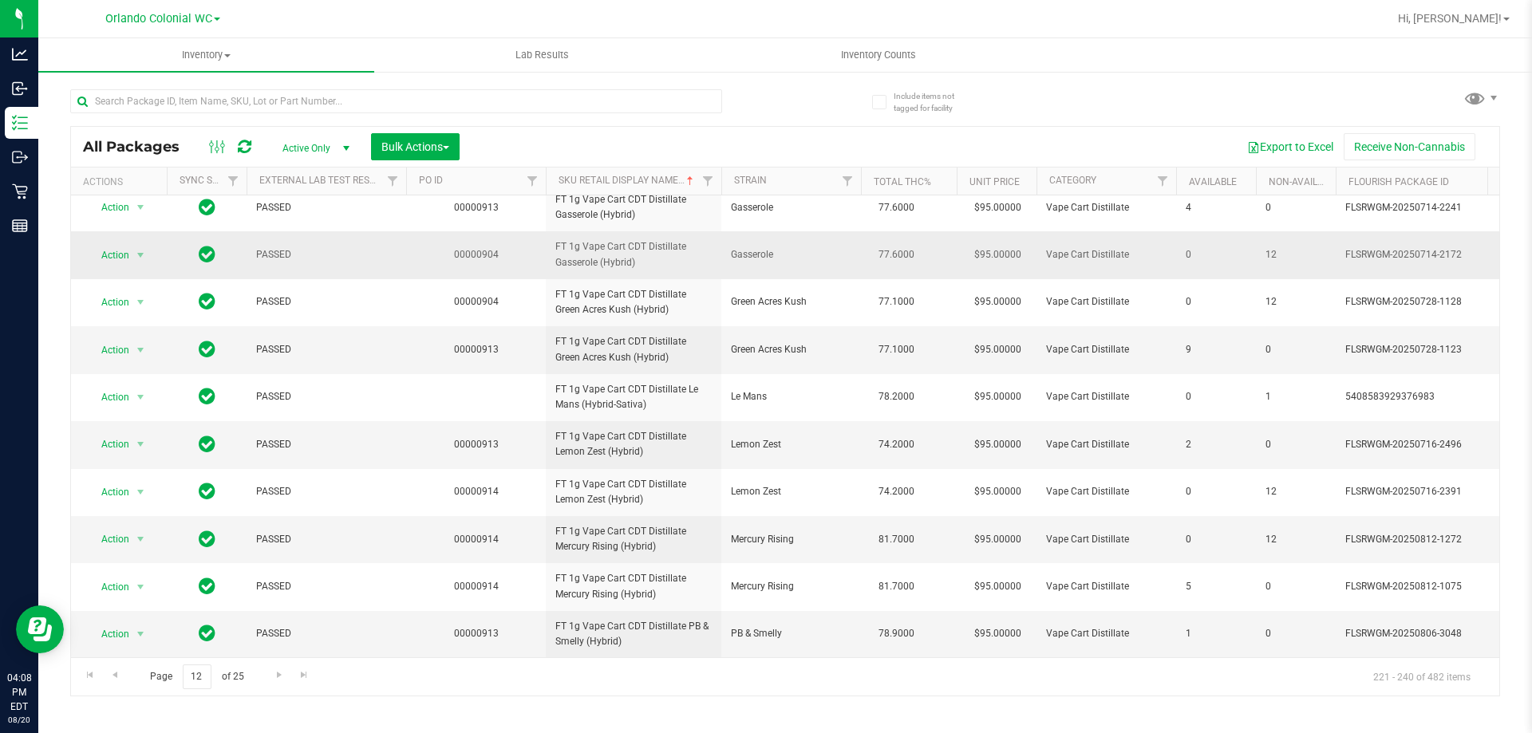
scroll to position [594, 0]
click at [275, 663] on div "Page 12 of 25 221 - 240 of 482 items" at bounding box center [785, 676] width 1428 height 38
click at [276, 669] on span "Go to the next page" at bounding box center [279, 675] width 13 height 13
click at [274, 669] on span "Go to the next page" at bounding box center [279, 675] width 13 height 13
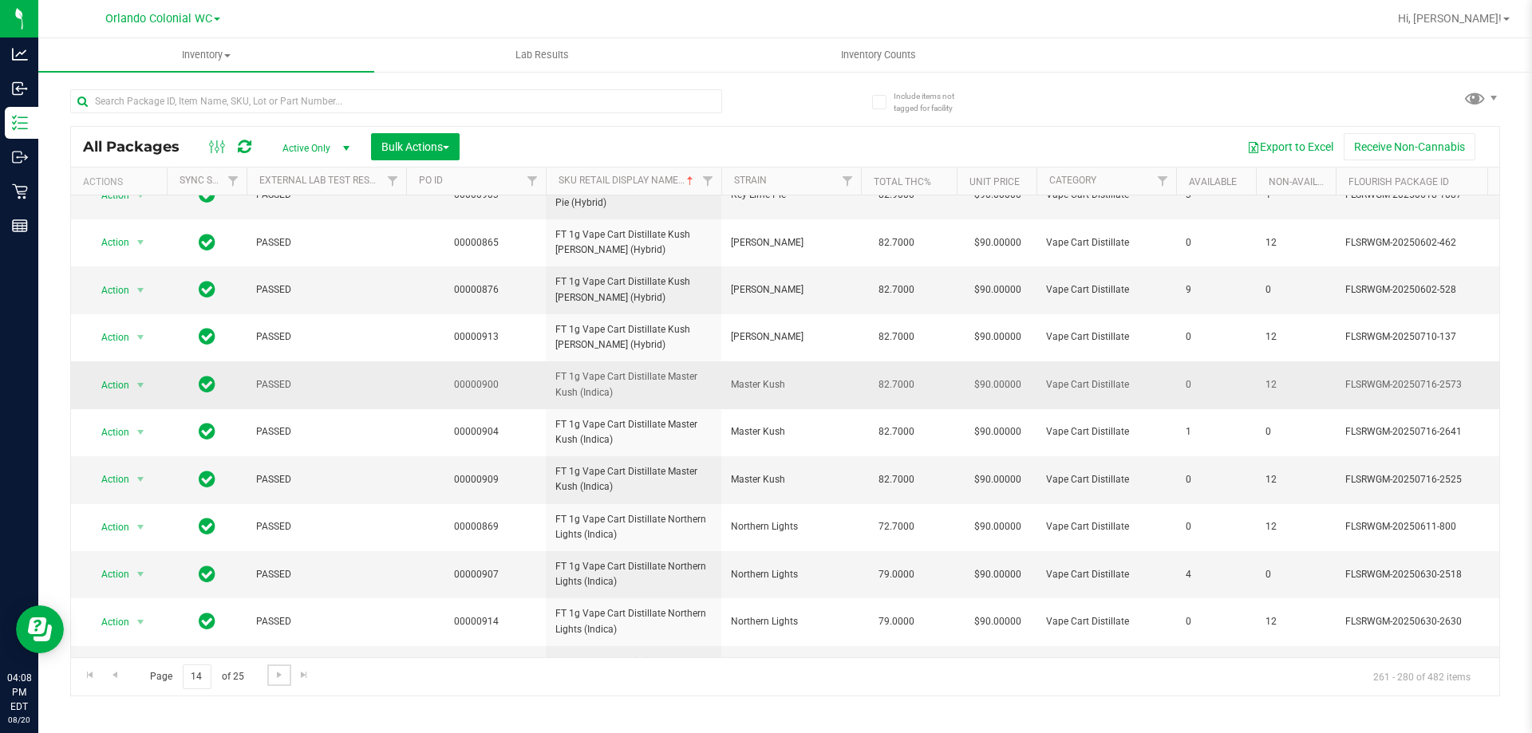
scroll to position [497, 0]
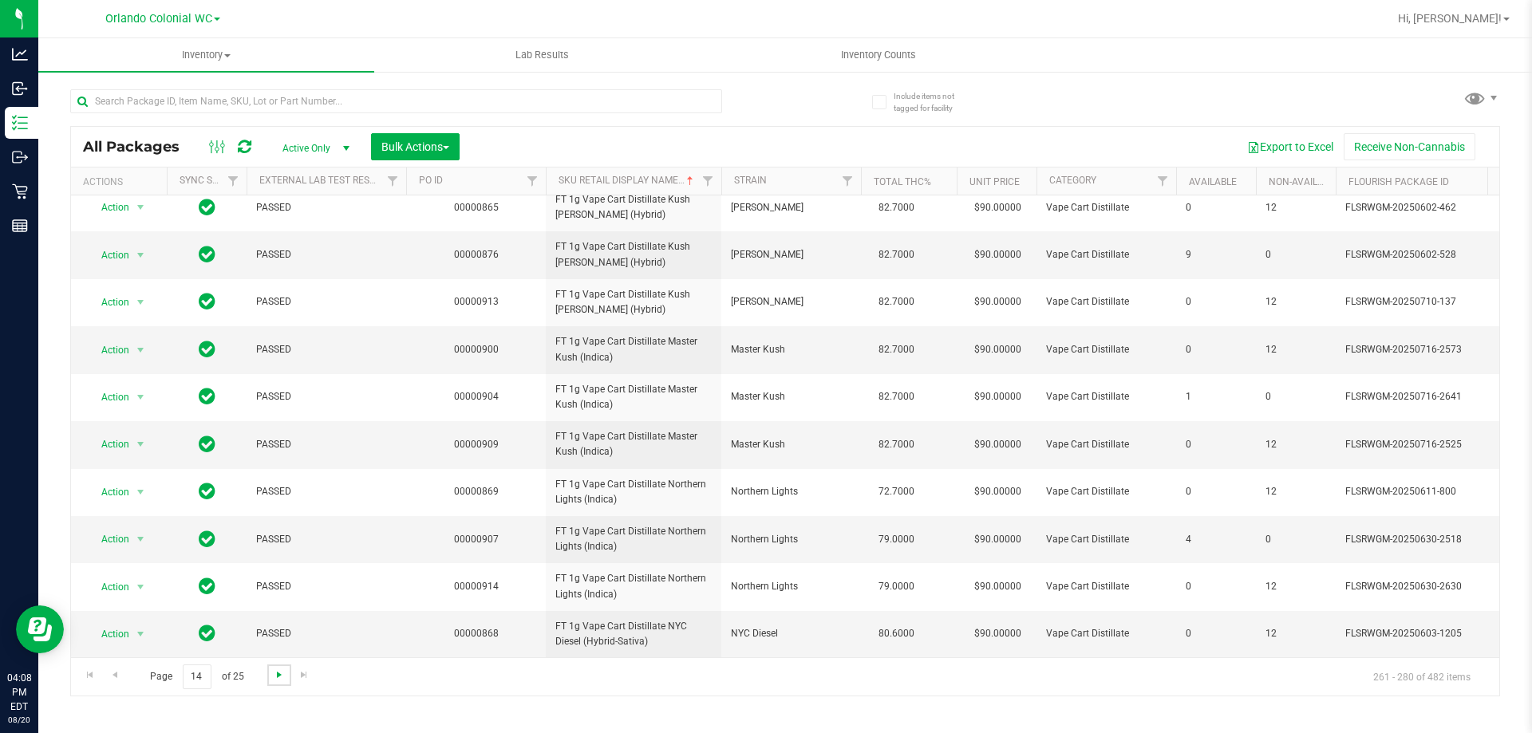
click at [273, 676] on span "Go to the next page" at bounding box center [279, 675] width 13 height 13
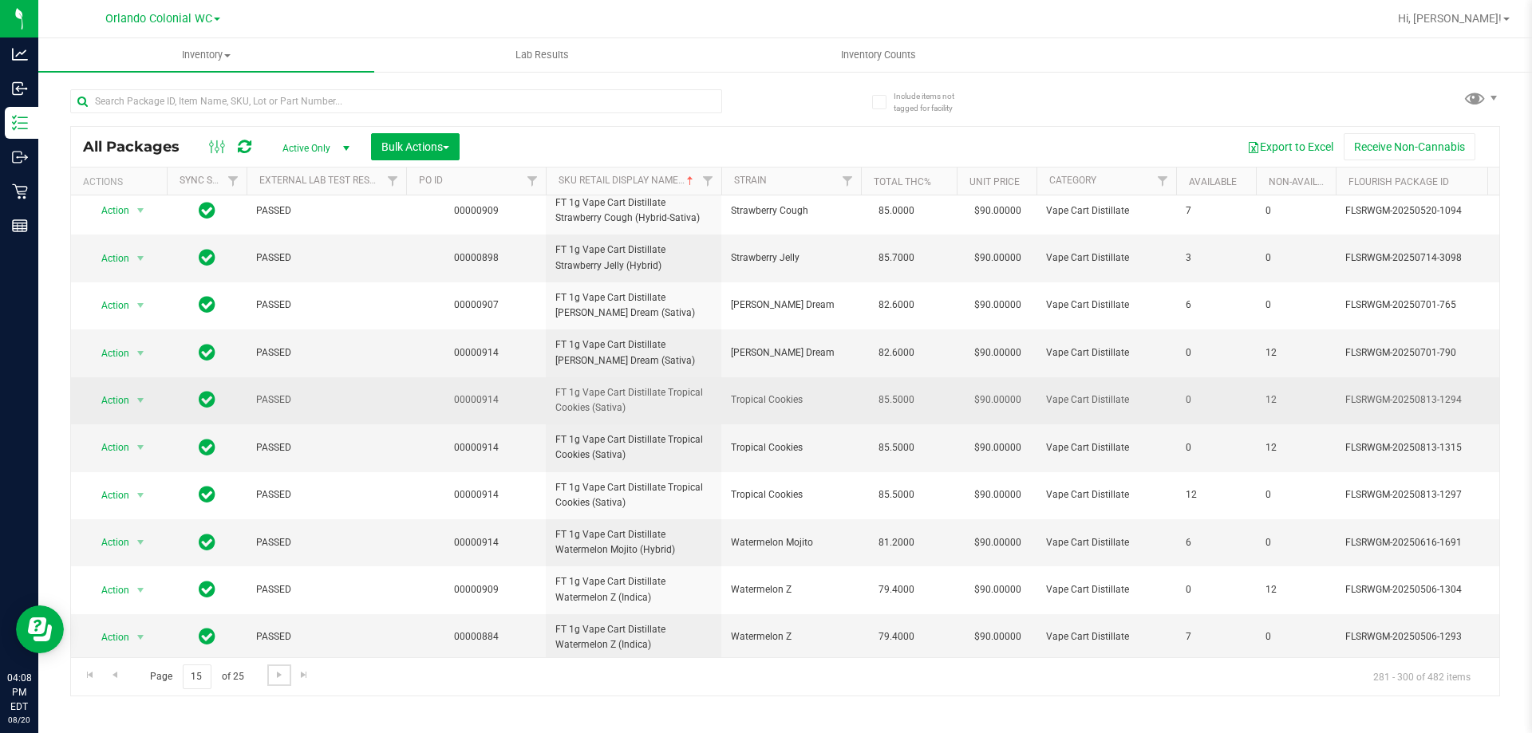
scroll to position [494, 0]
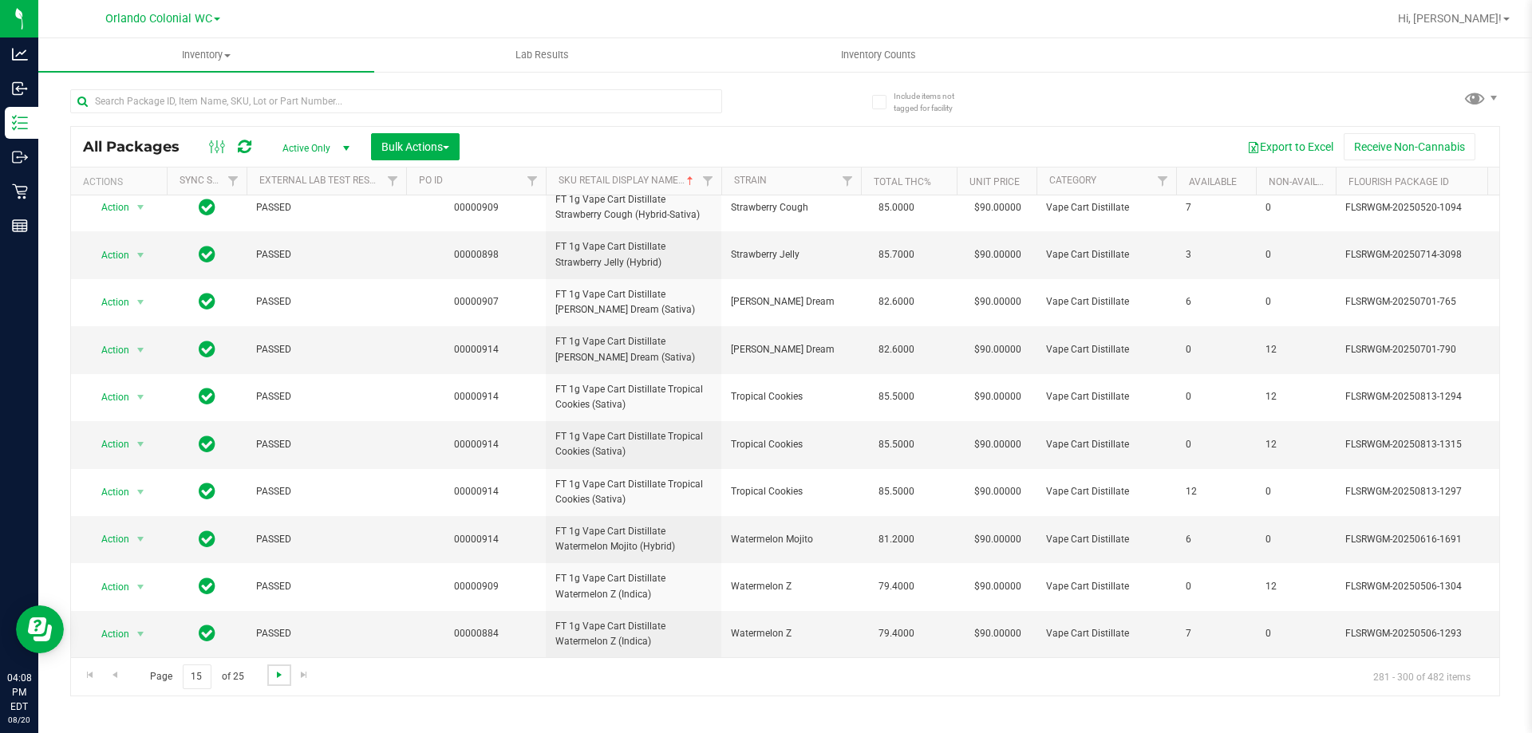
click at [275, 676] on span "Go to the next page" at bounding box center [279, 675] width 13 height 13
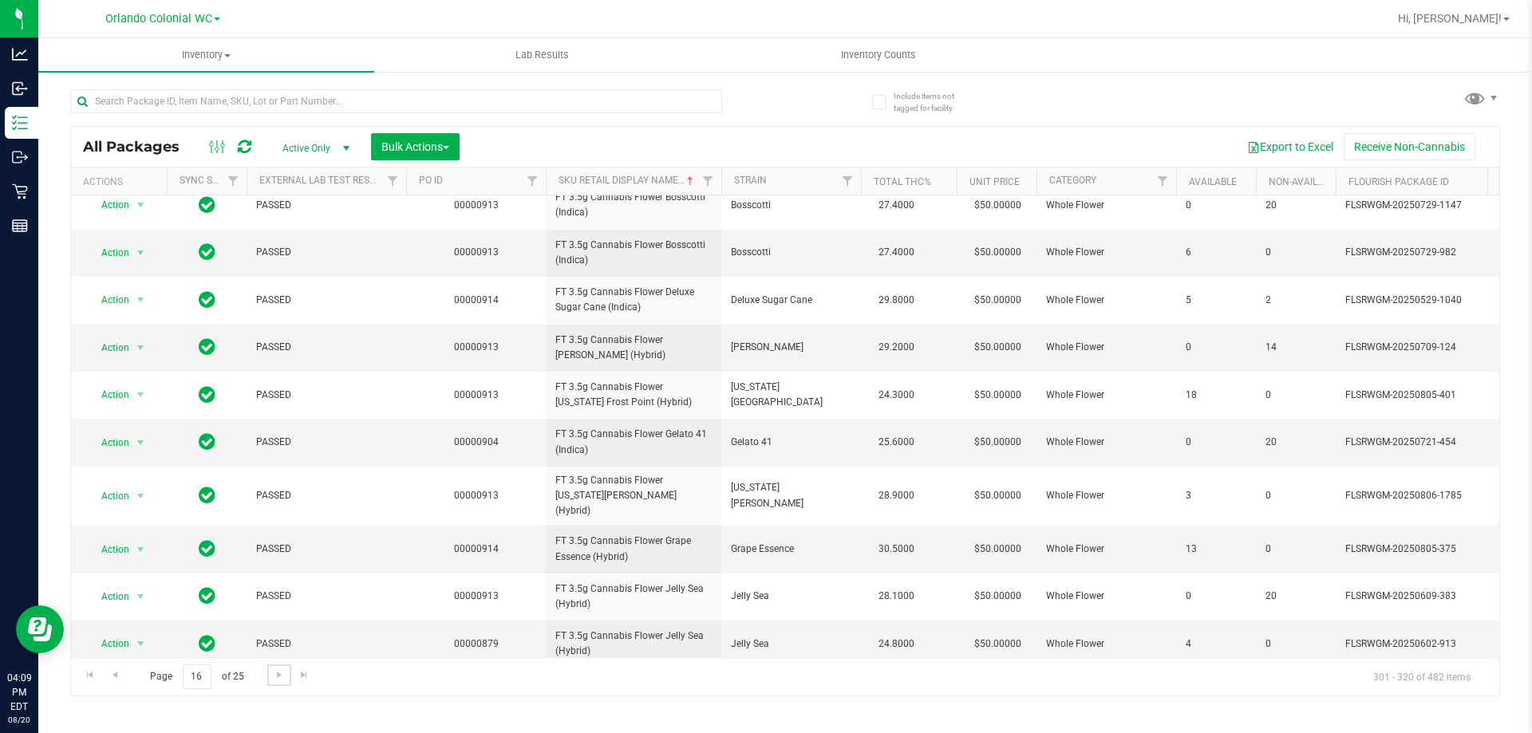
scroll to position [509, 0]
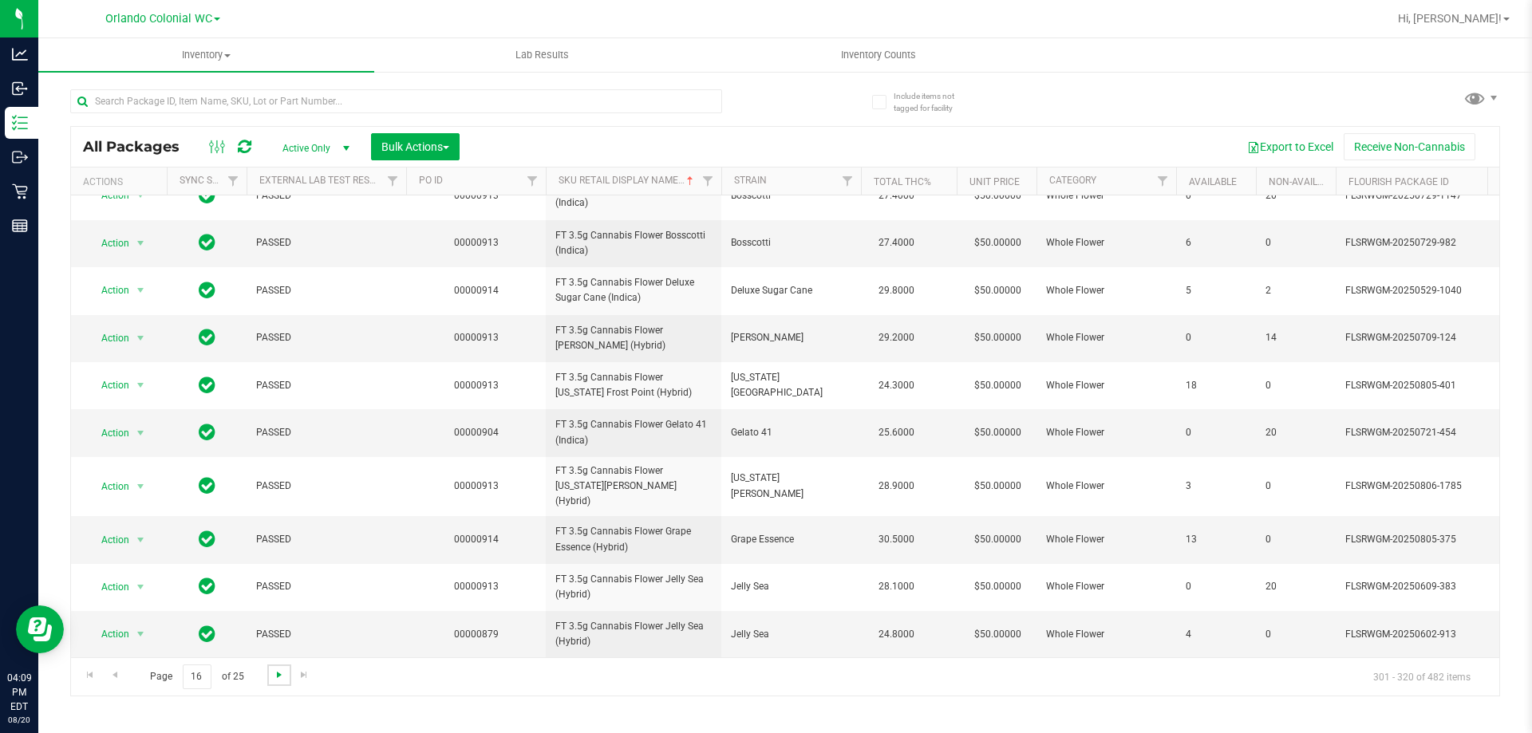
click at [274, 673] on span "Go to the next page" at bounding box center [279, 675] width 13 height 13
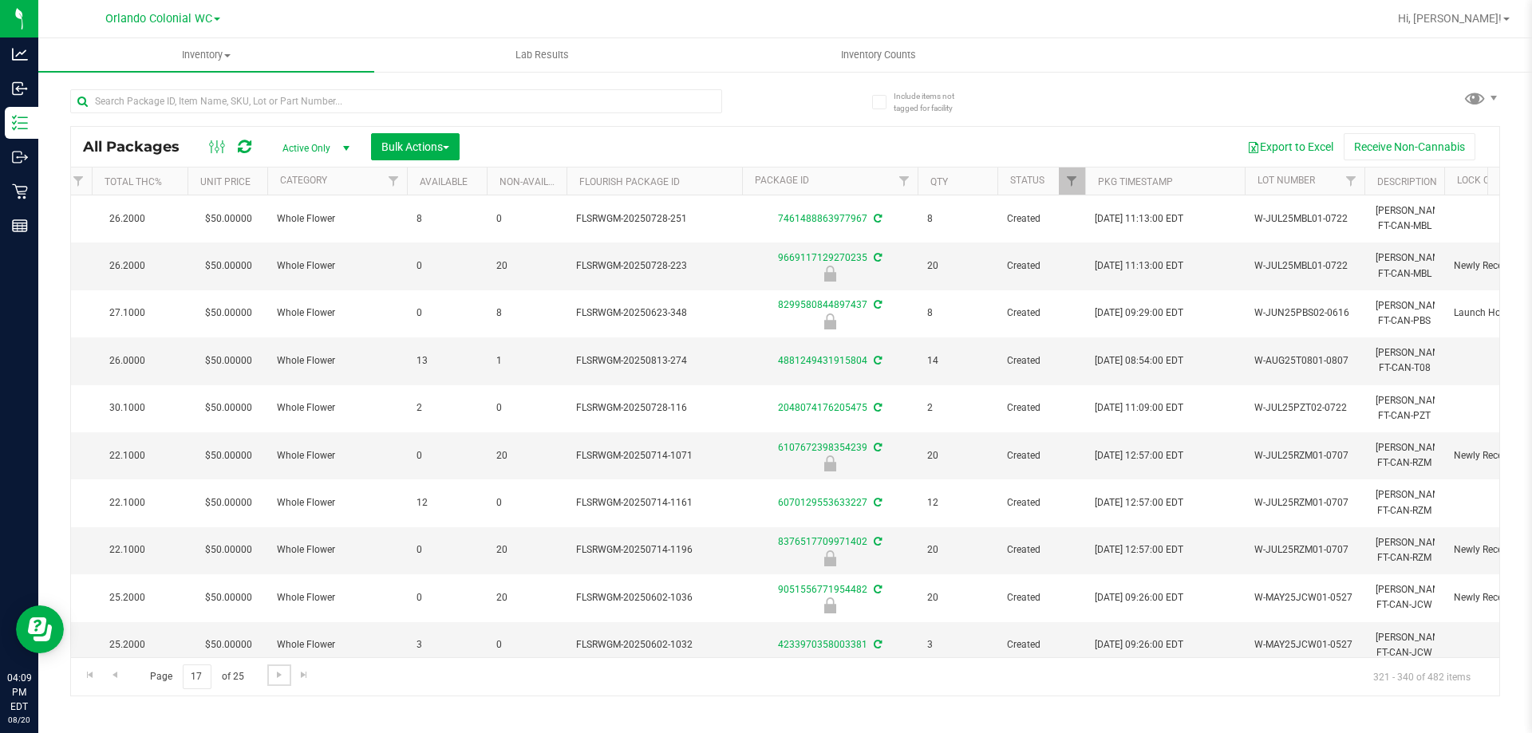
scroll to position [0, 762]
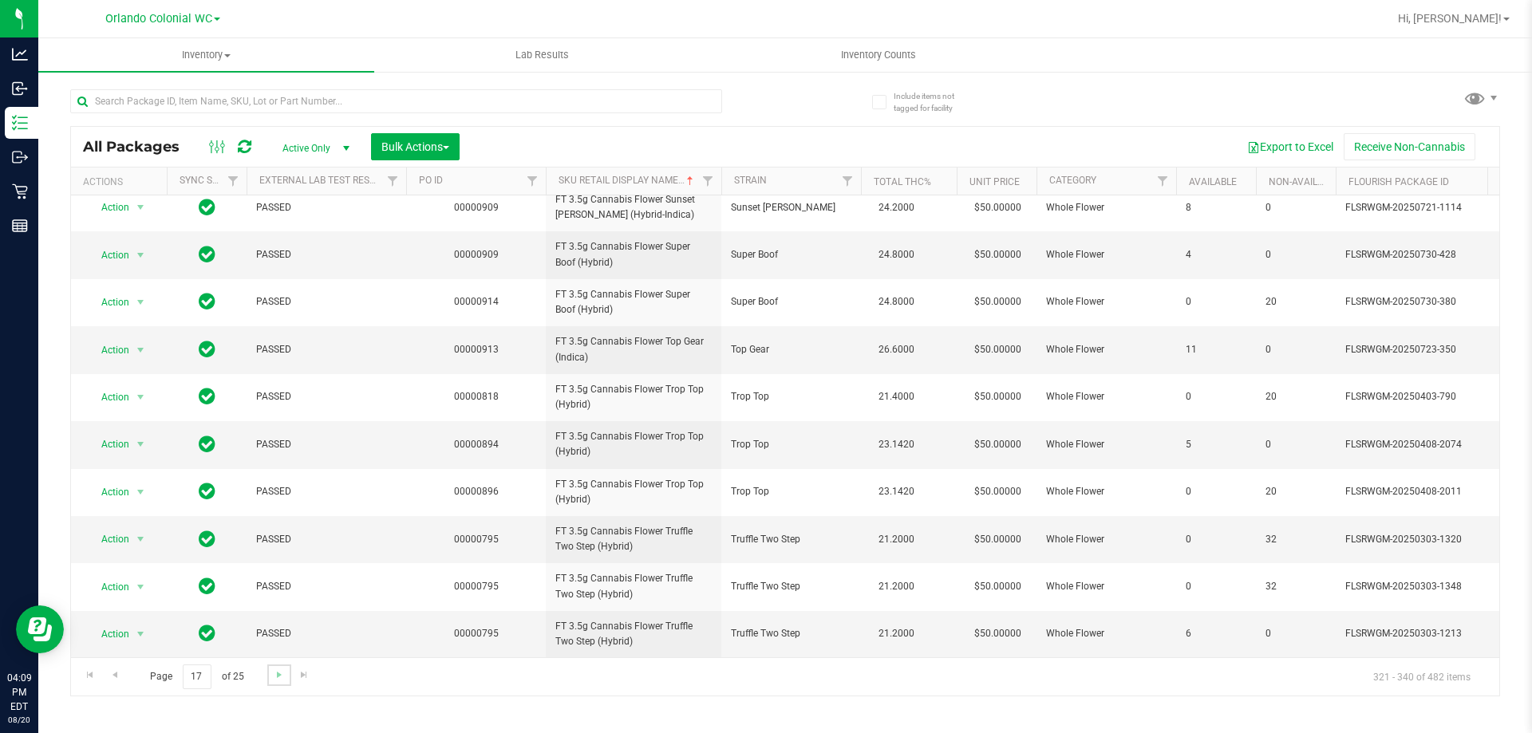
click at [283, 681] on link "Go to the next page" at bounding box center [278, 676] width 23 height 22
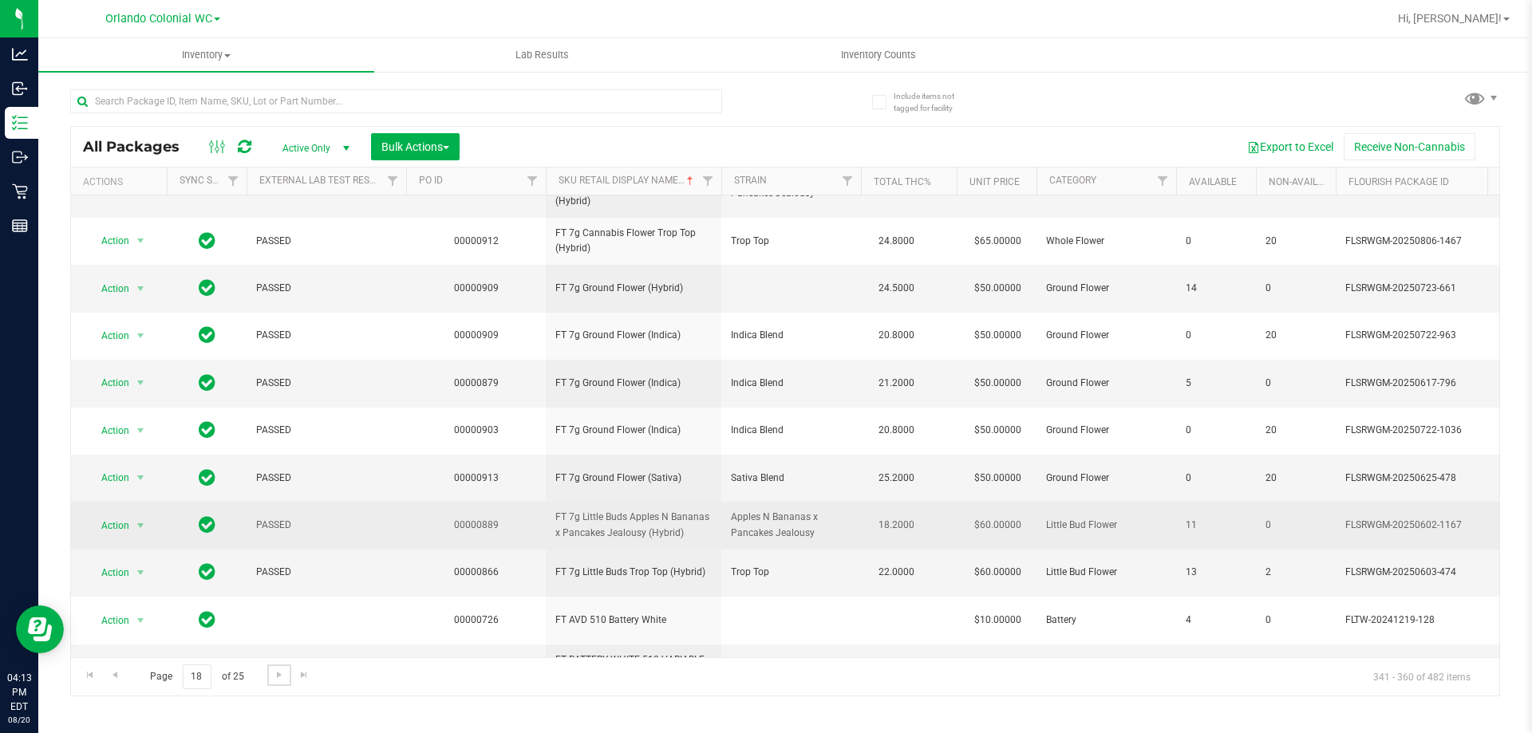
scroll to position [239, 0]
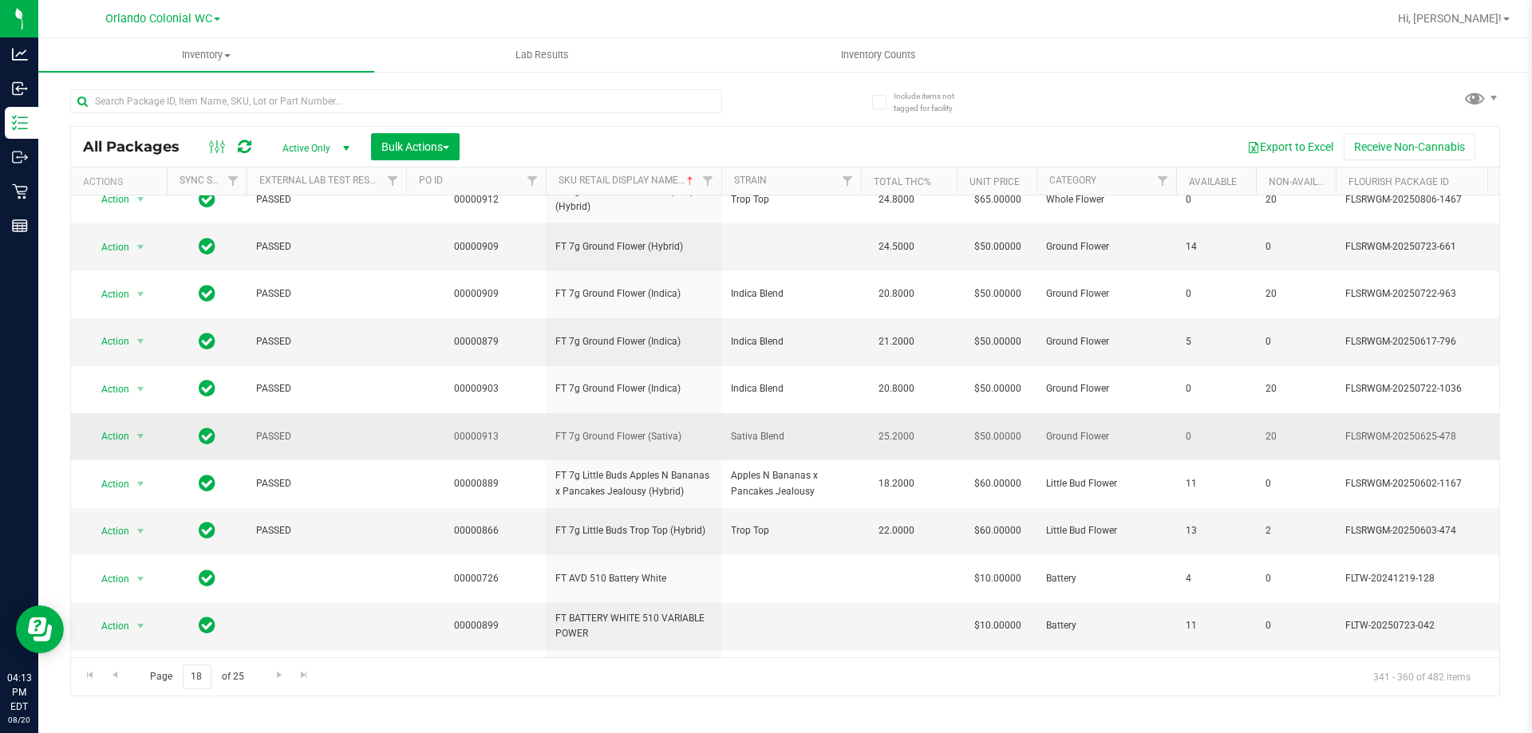
click at [626, 429] on span "FT 7g Ground Flower (Sativa)" at bounding box center [633, 436] width 156 height 15
copy tr "FT 7g Ground Flower (Sativa)"
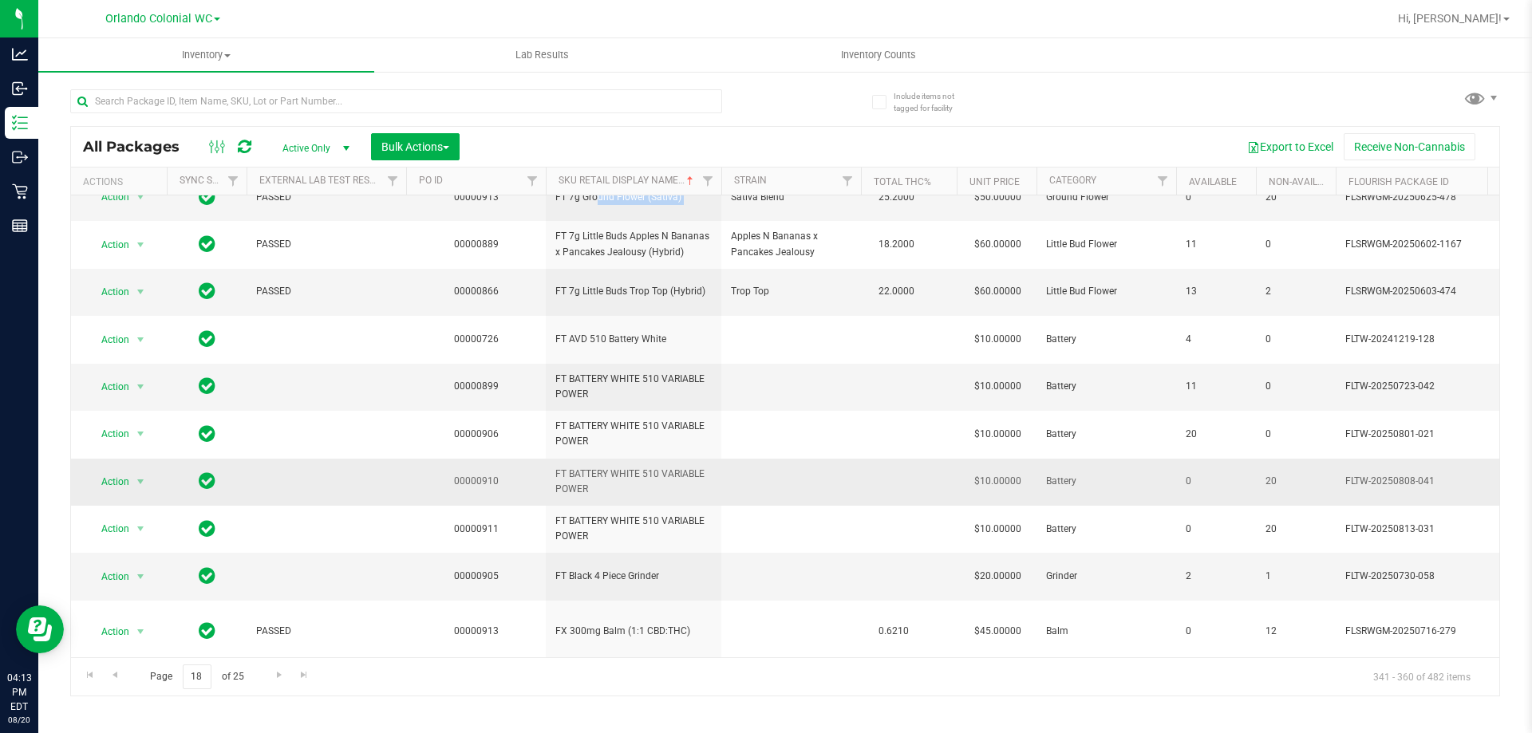
scroll to position [509, 0]
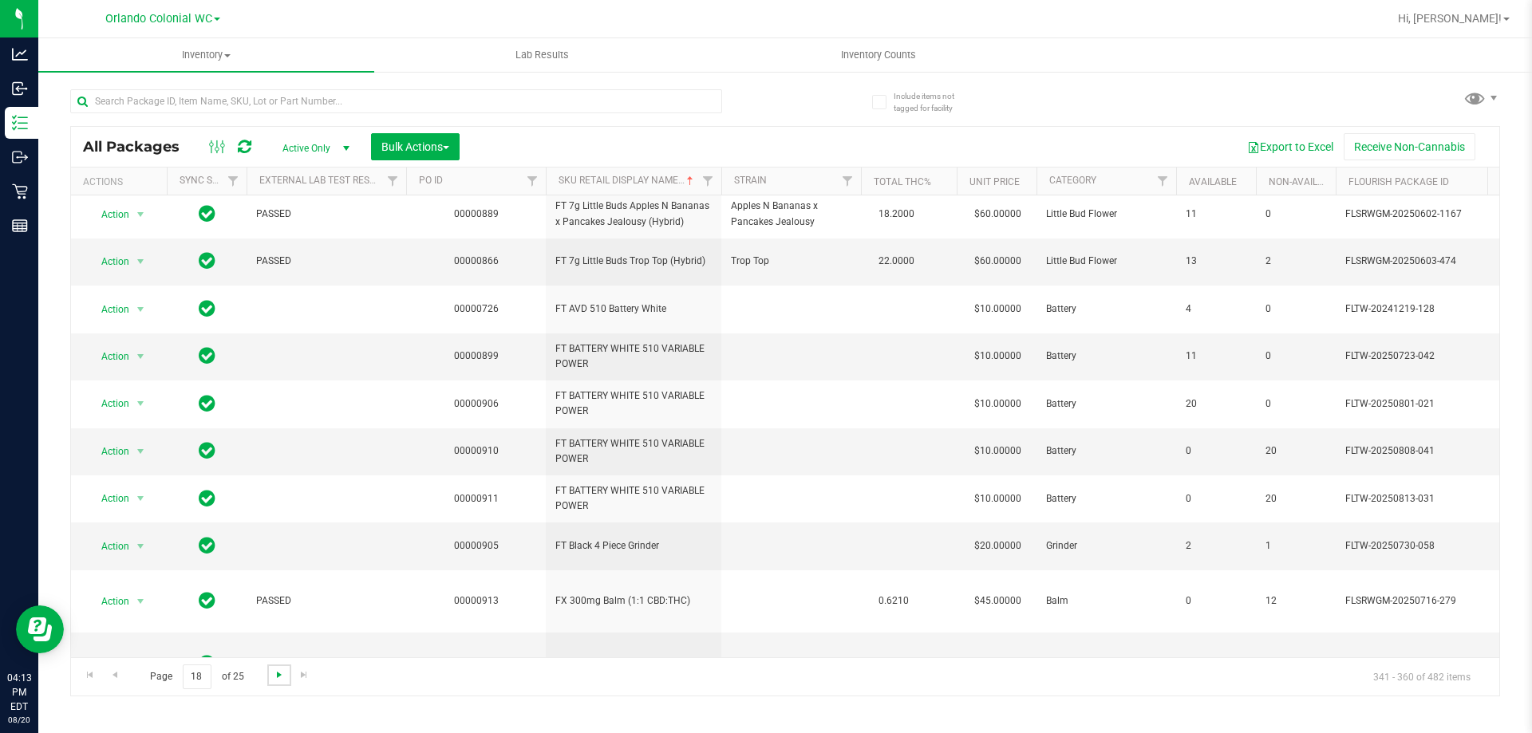
click at [278, 676] on span "Go to the next page" at bounding box center [279, 675] width 13 height 13
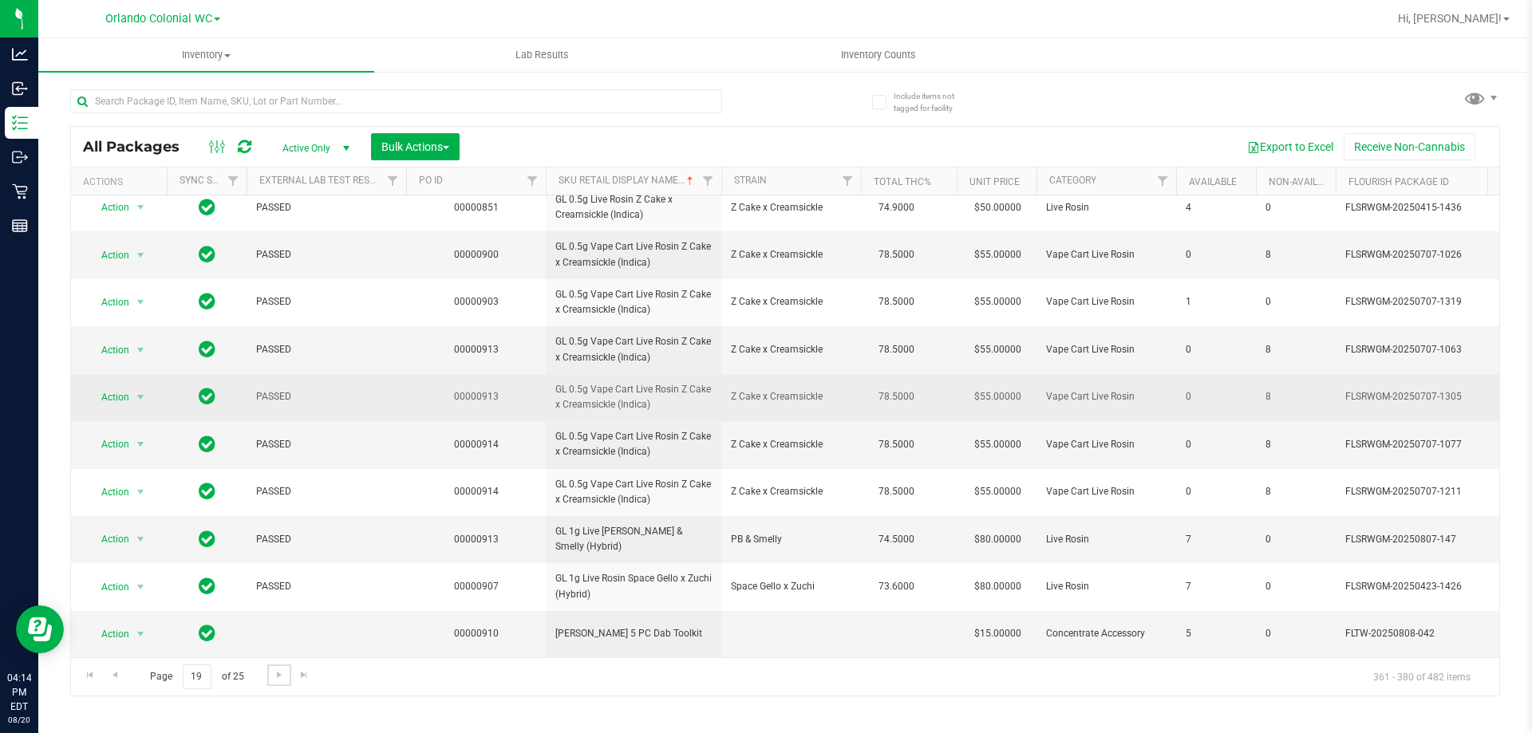
scroll to position [497, 0]
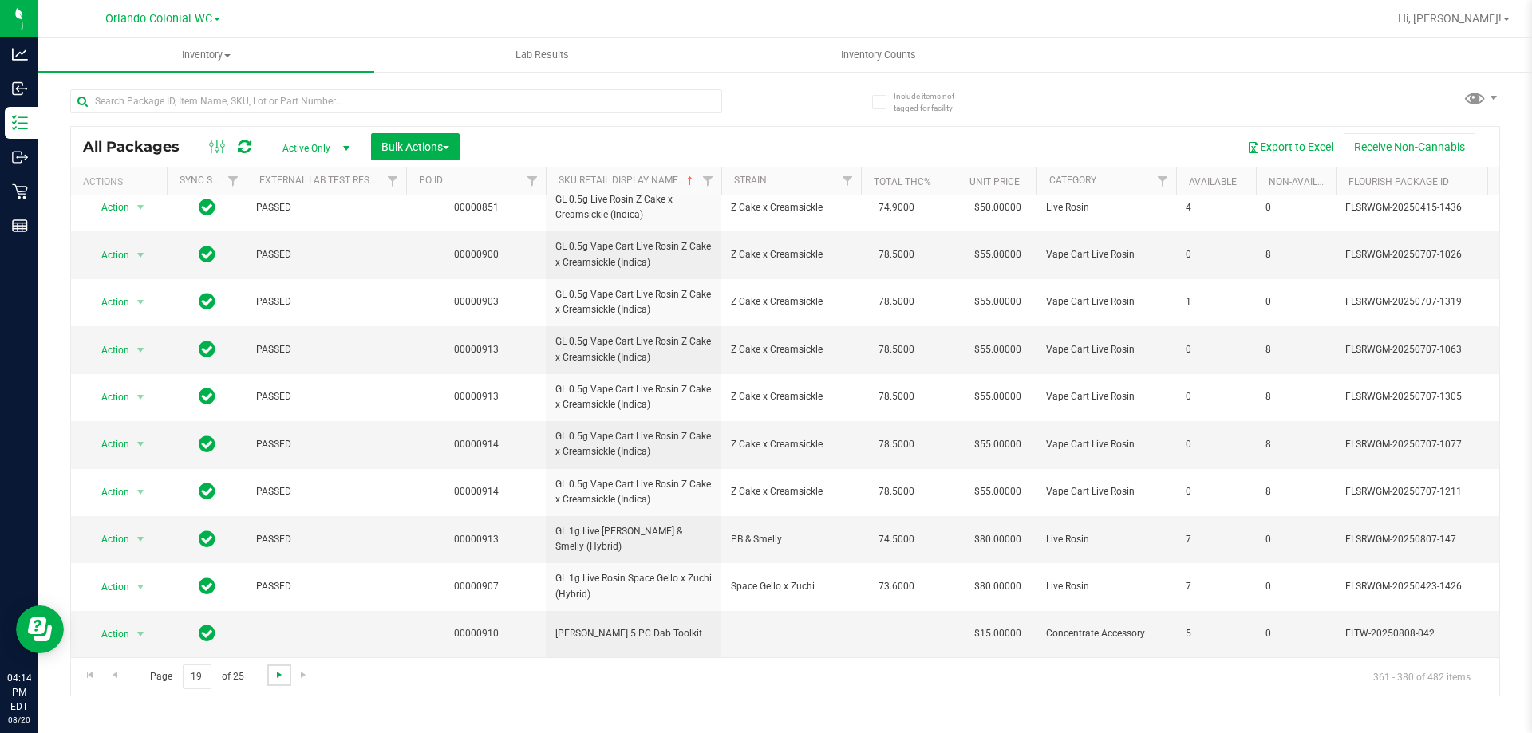
click at [280, 676] on span "Go to the next page" at bounding box center [279, 675] width 13 height 13
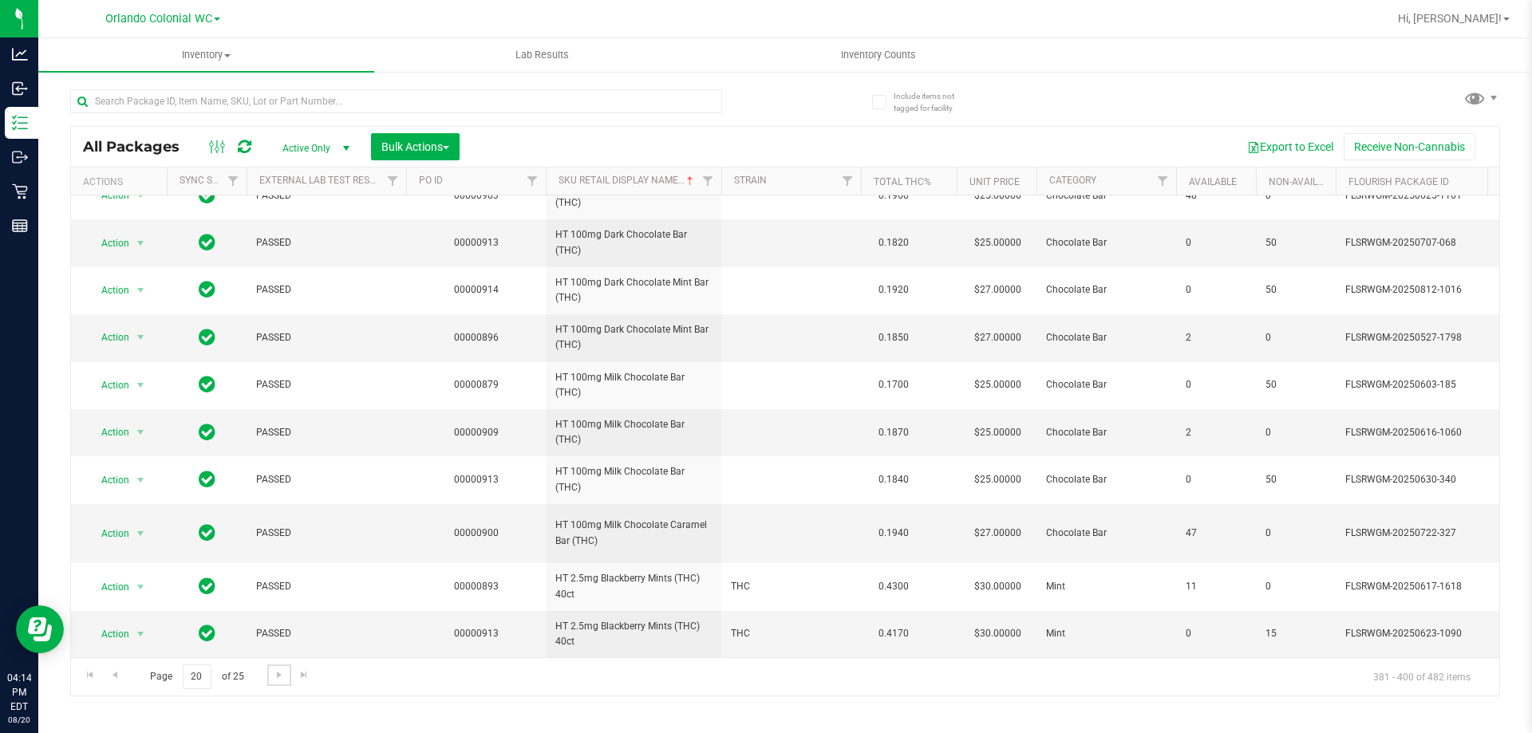
scroll to position [650, 0]
click at [279, 678] on span "Go to the next page" at bounding box center [279, 675] width 13 height 13
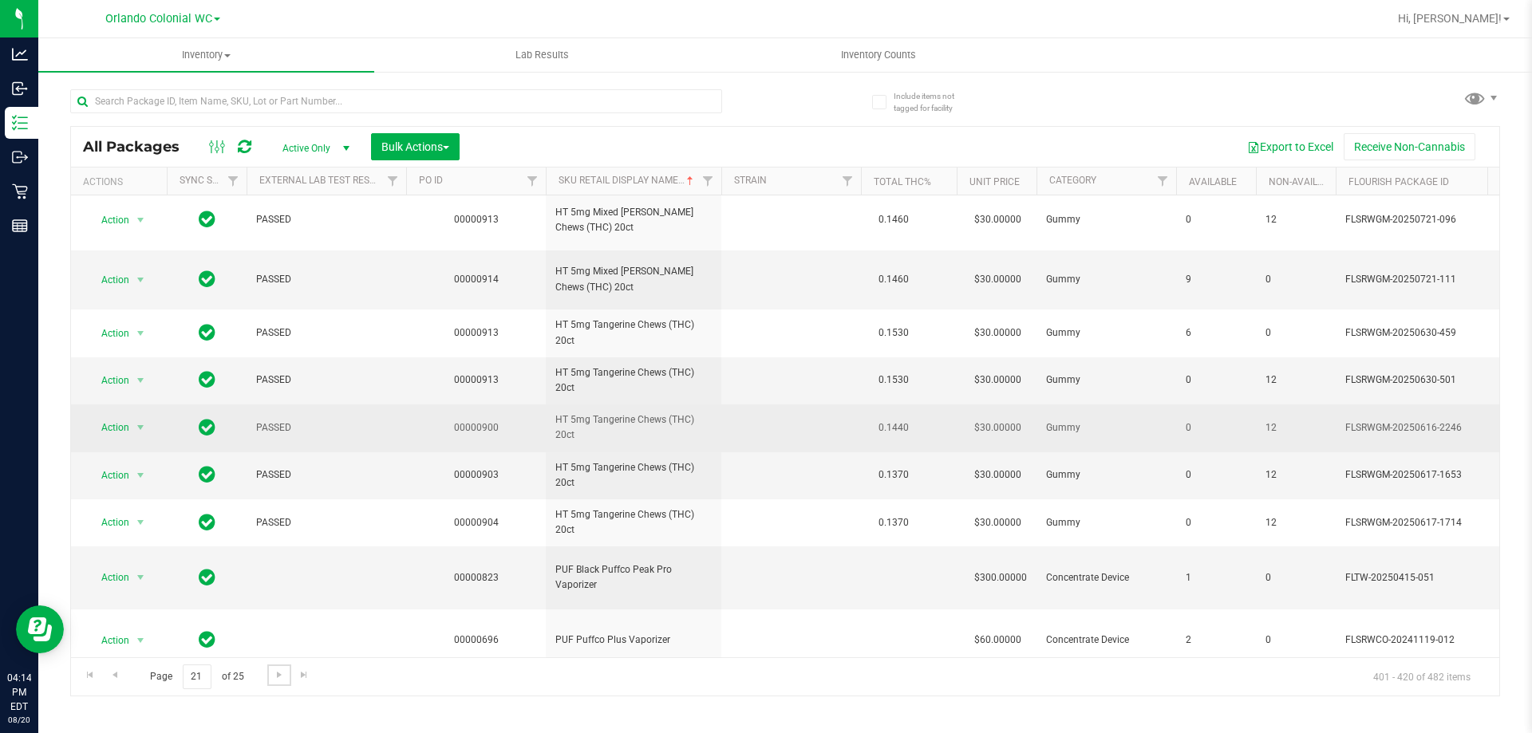
scroll to position [564, 0]
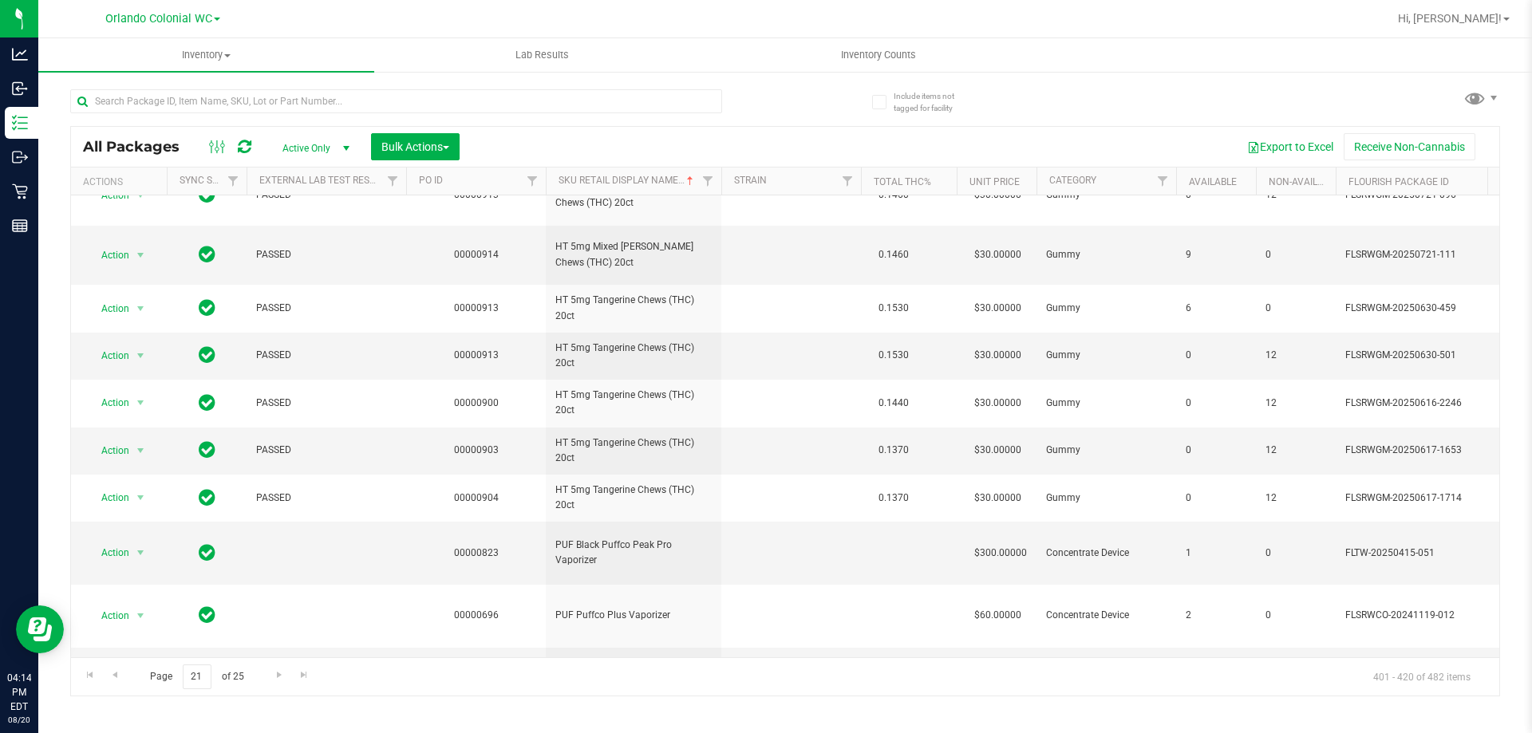
click at [280, 662] on div "Page 21 of 25 401 - 420 of 482 items" at bounding box center [785, 676] width 1428 height 38
click at [278, 673] on span "Go to the next page" at bounding box center [279, 675] width 13 height 13
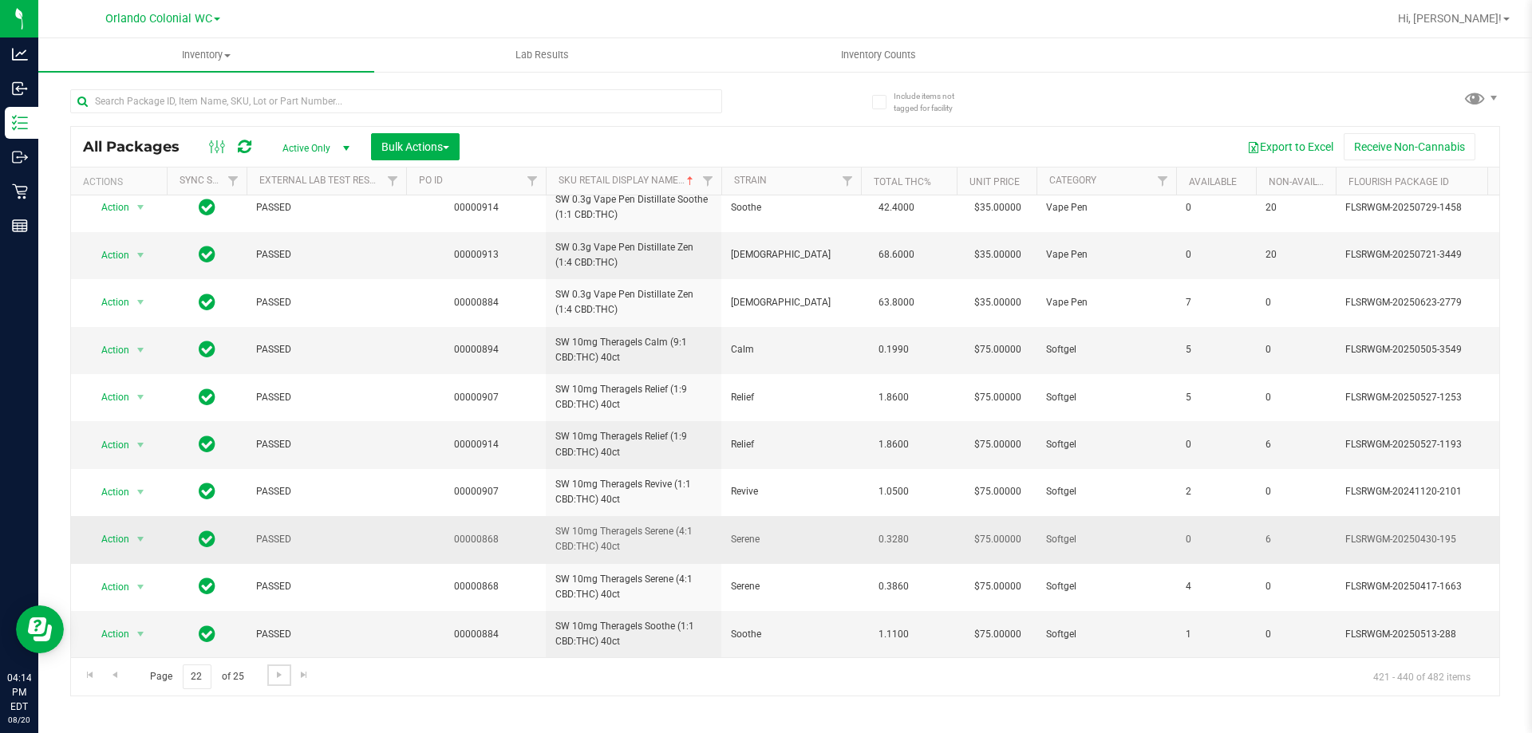
scroll to position [512, 0]
click at [278, 673] on span "Go to the next page" at bounding box center [279, 675] width 13 height 13
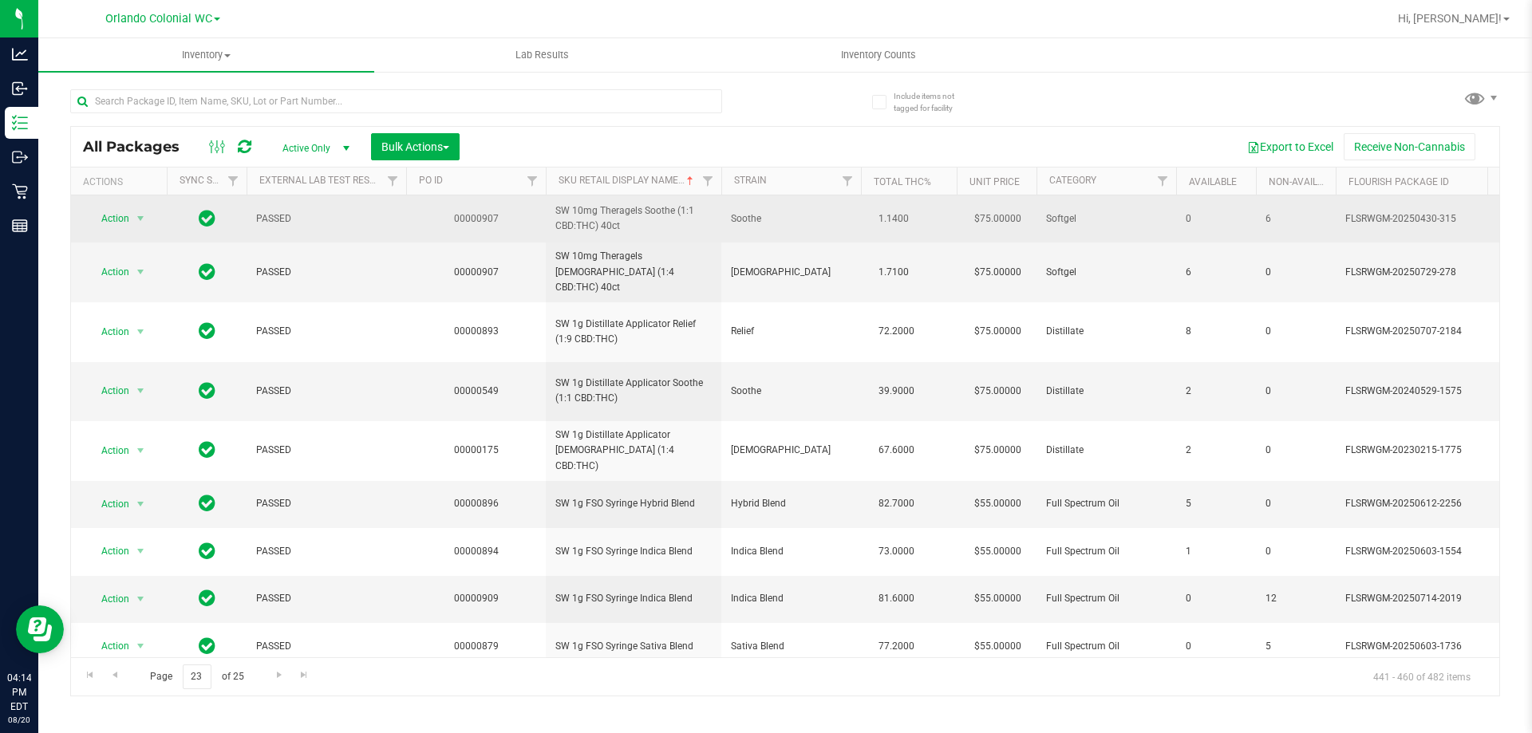
click at [594, 233] on span "SW 10mg Theragels Soothe (1:1 CBD:THC) 40ct" at bounding box center [633, 218] width 156 height 30
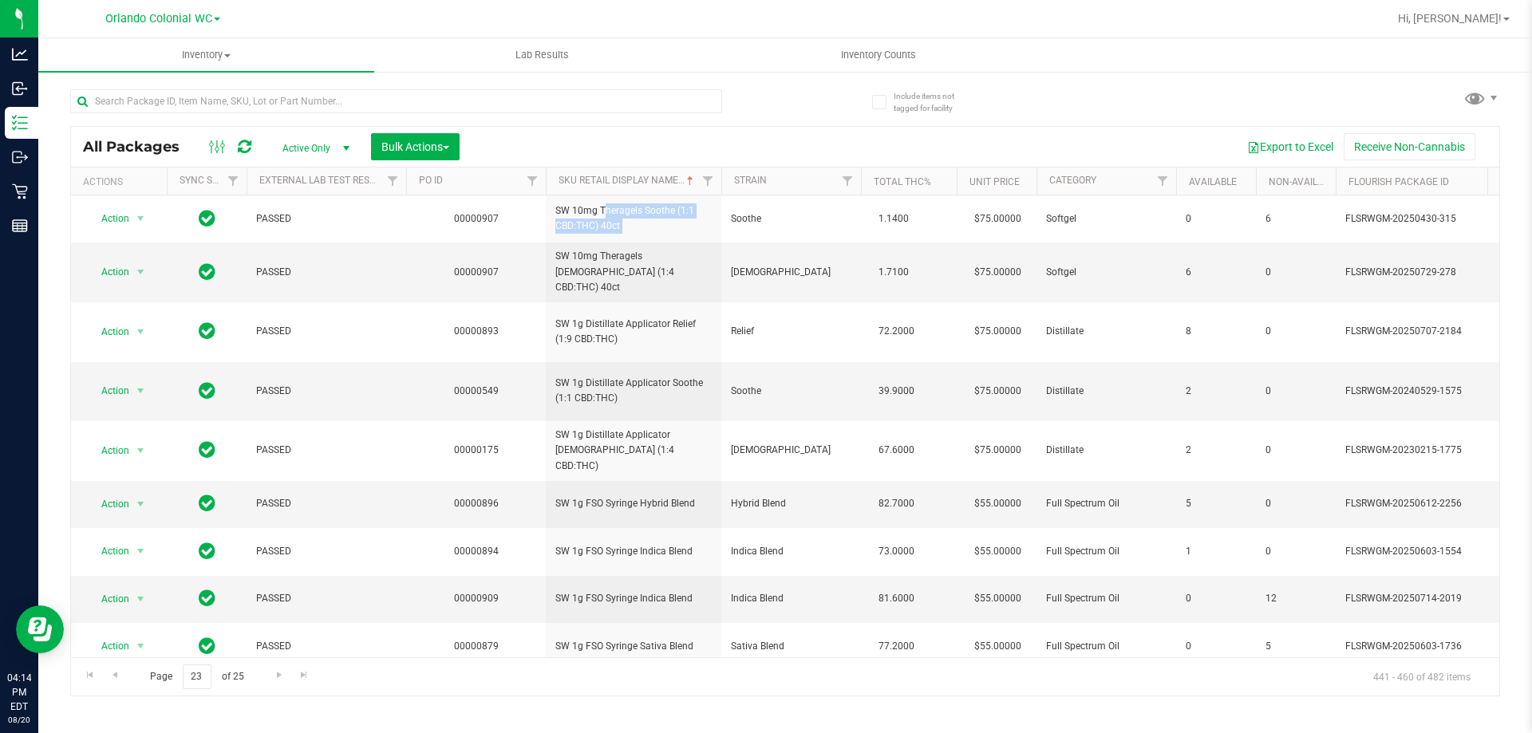
copy tr "SW 10mg Theragels Soothe (1:1 CBD:THC) 40ct"
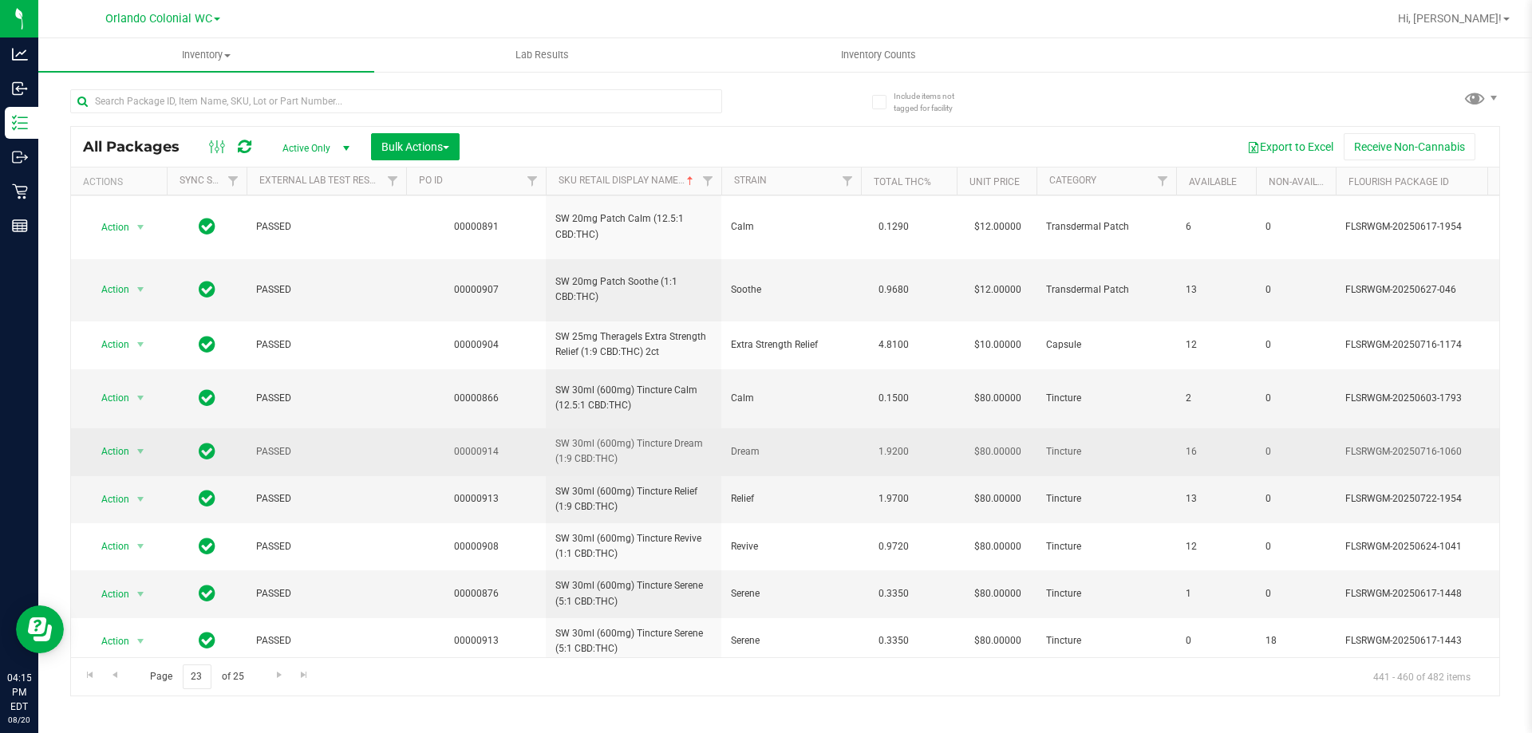
scroll to position [546, 0]
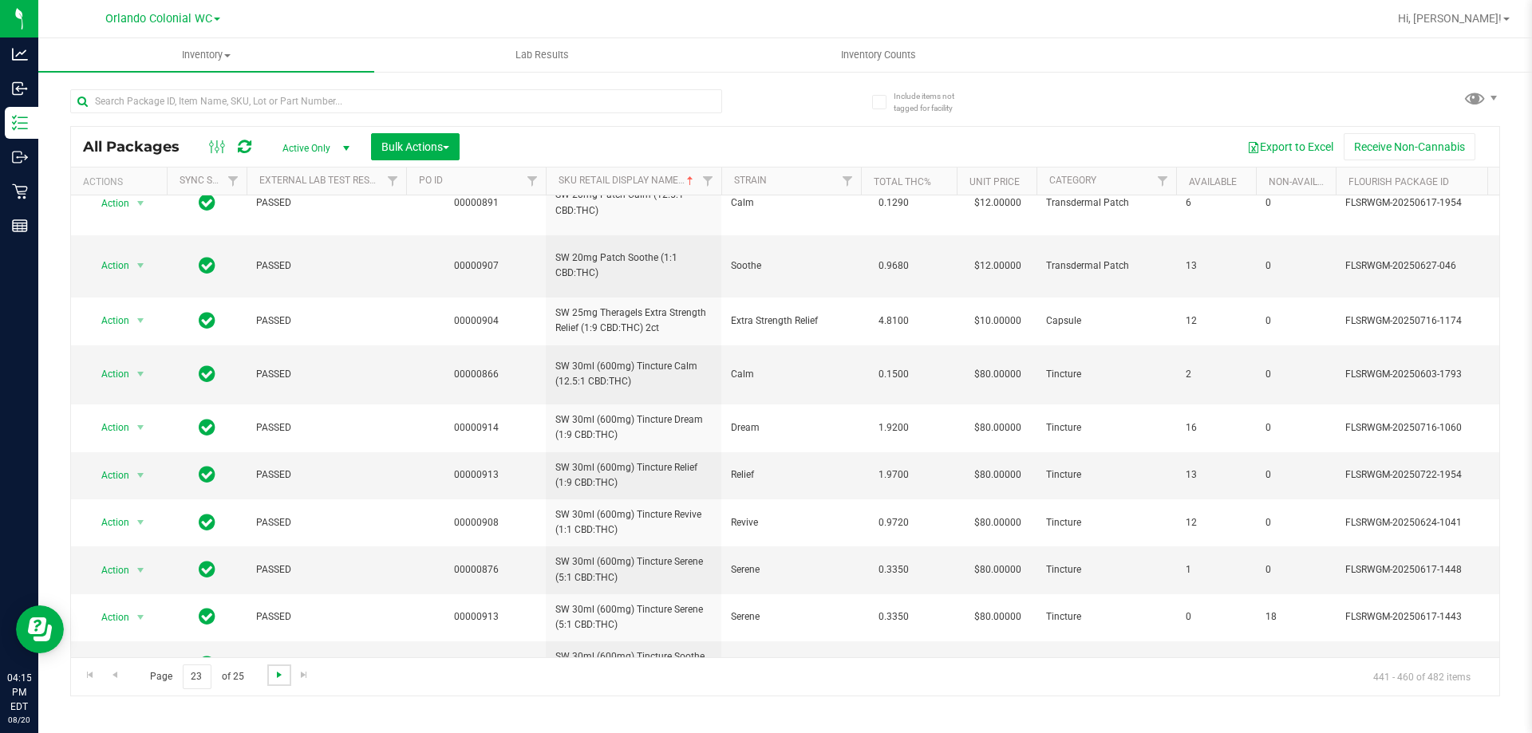
click at [284, 669] on span "Go to the next page" at bounding box center [279, 675] width 13 height 13
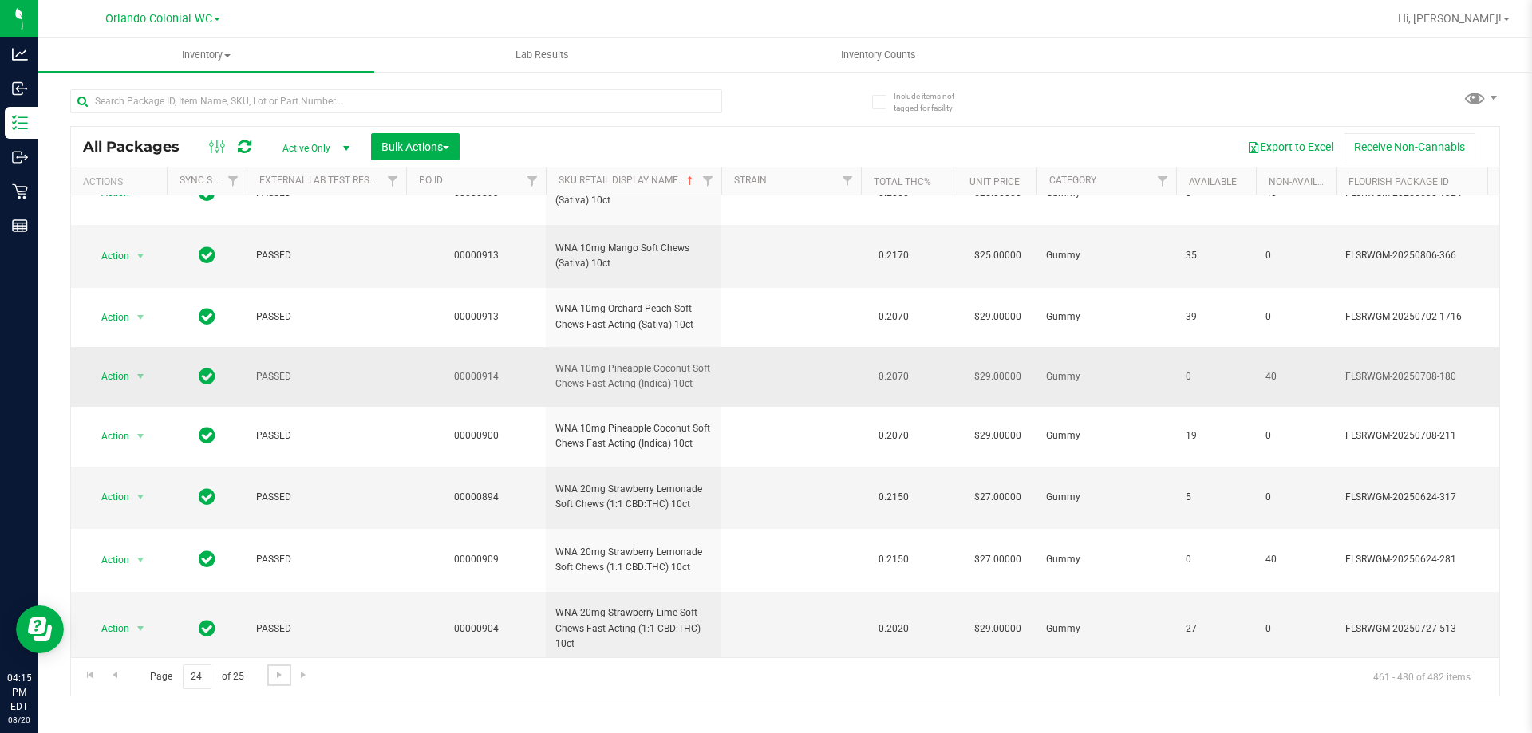
scroll to position [720, 0]
click at [279, 676] on span "Go to the next page" at bounding box center [279, 675] width 13 height 13
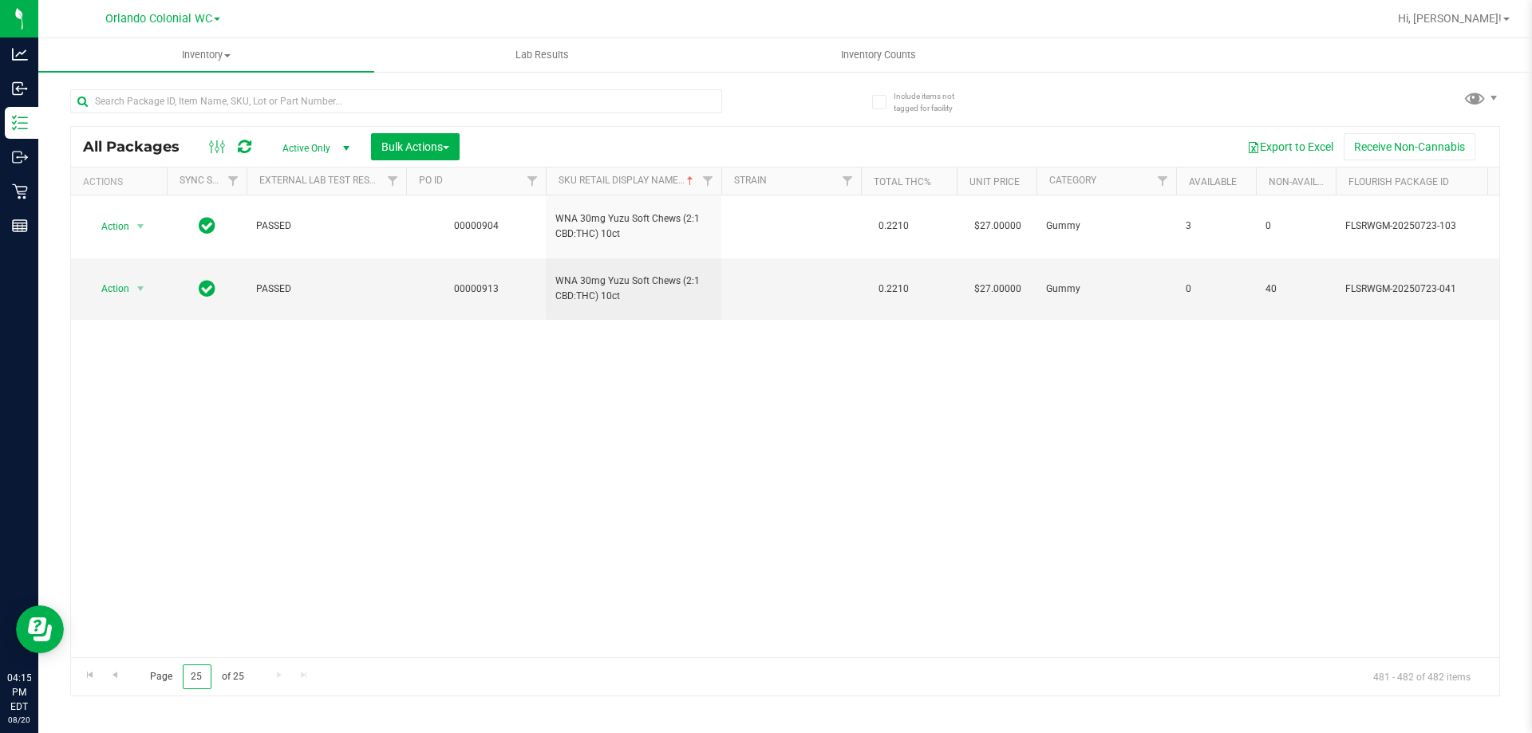
drag, startPoint x: 198, startPoint y: 671, endPoint x: 132, endPoint y: 675, distance: 65.5
click at [144, 675] on span "Page 25 of 25" at bounding box center [196, 677] width 120 height 25
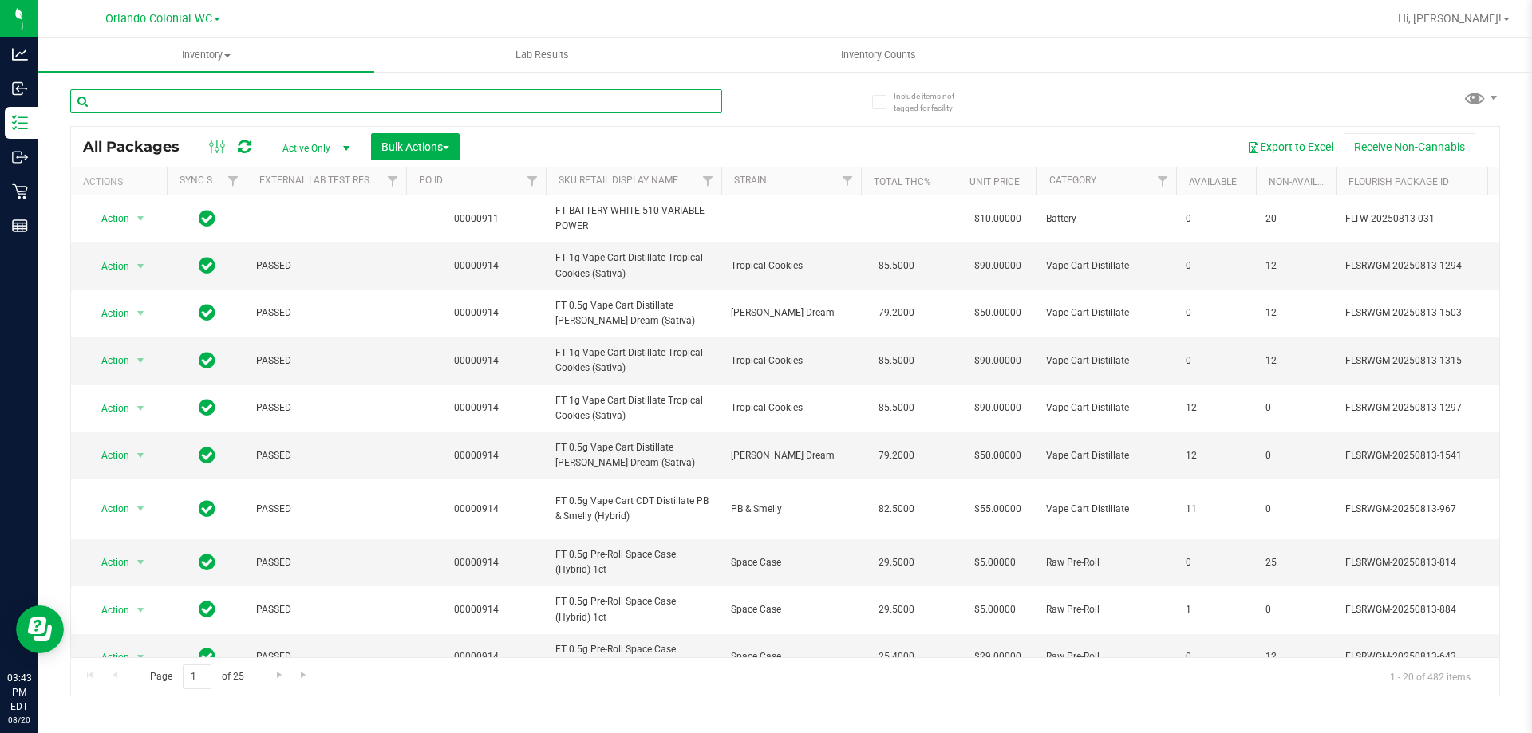
click at [307, 97] on input "text" at bounding box center [396, 101] width 652 height 24
paste input "FT 0.3g Vape Pen Distillate Aries Rising (THC)"
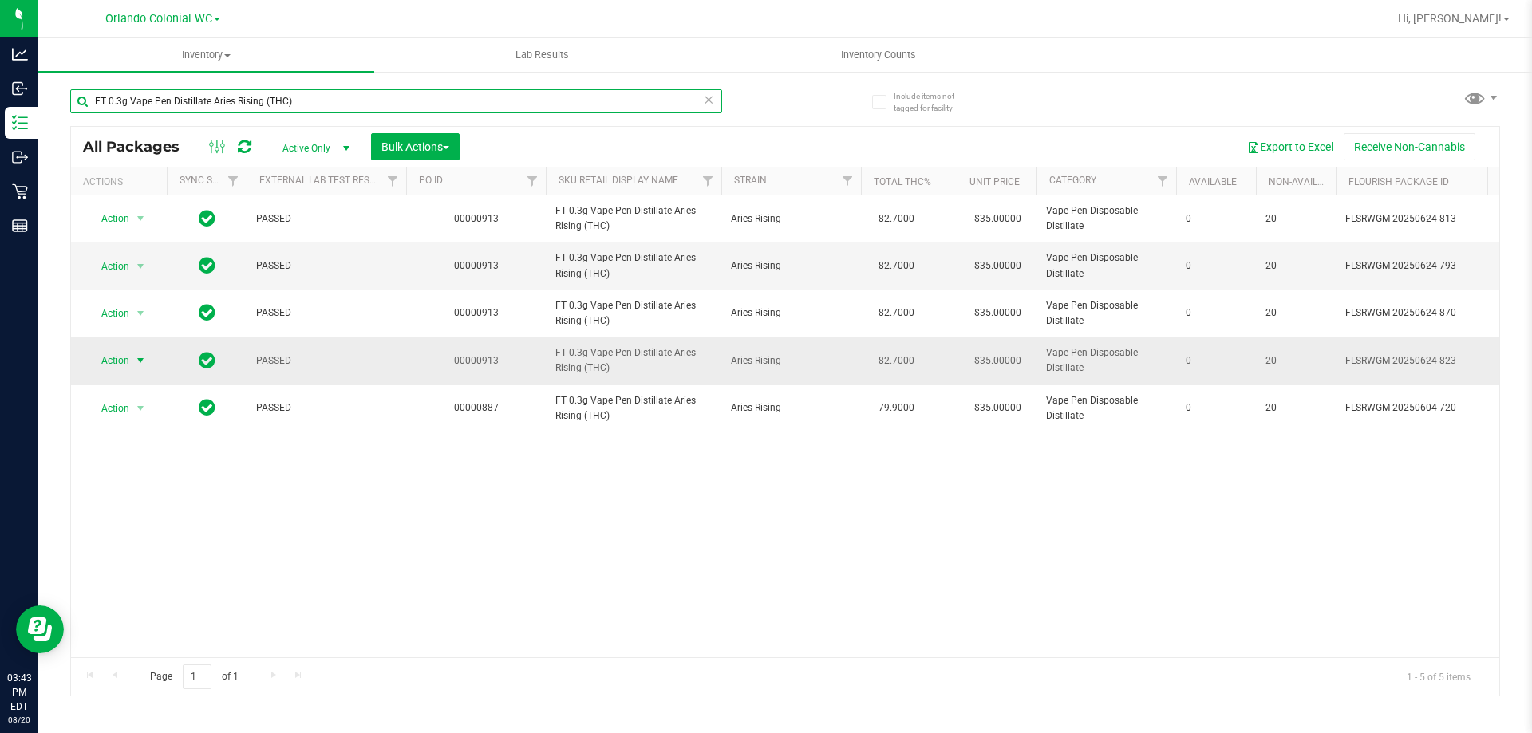
type input "FT 0.3g Vape Pen Distillate Aries Rising (THC)"
click at [122, 357] on span "Action" at bounding box center [108, 360] width 43 height 22
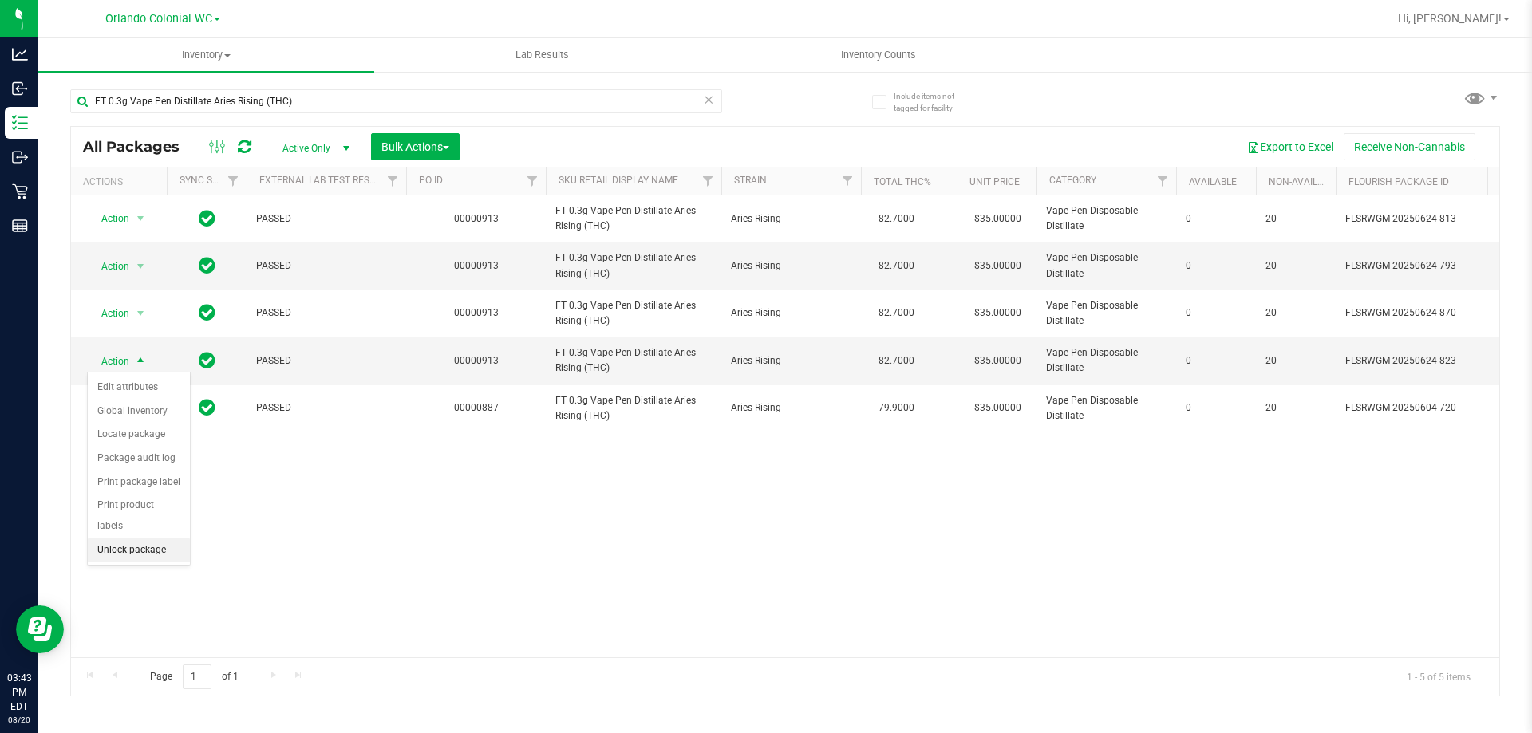
click at [128, 539] on li "Unlock package" at bounding box center [139, 551] width 102 height 24
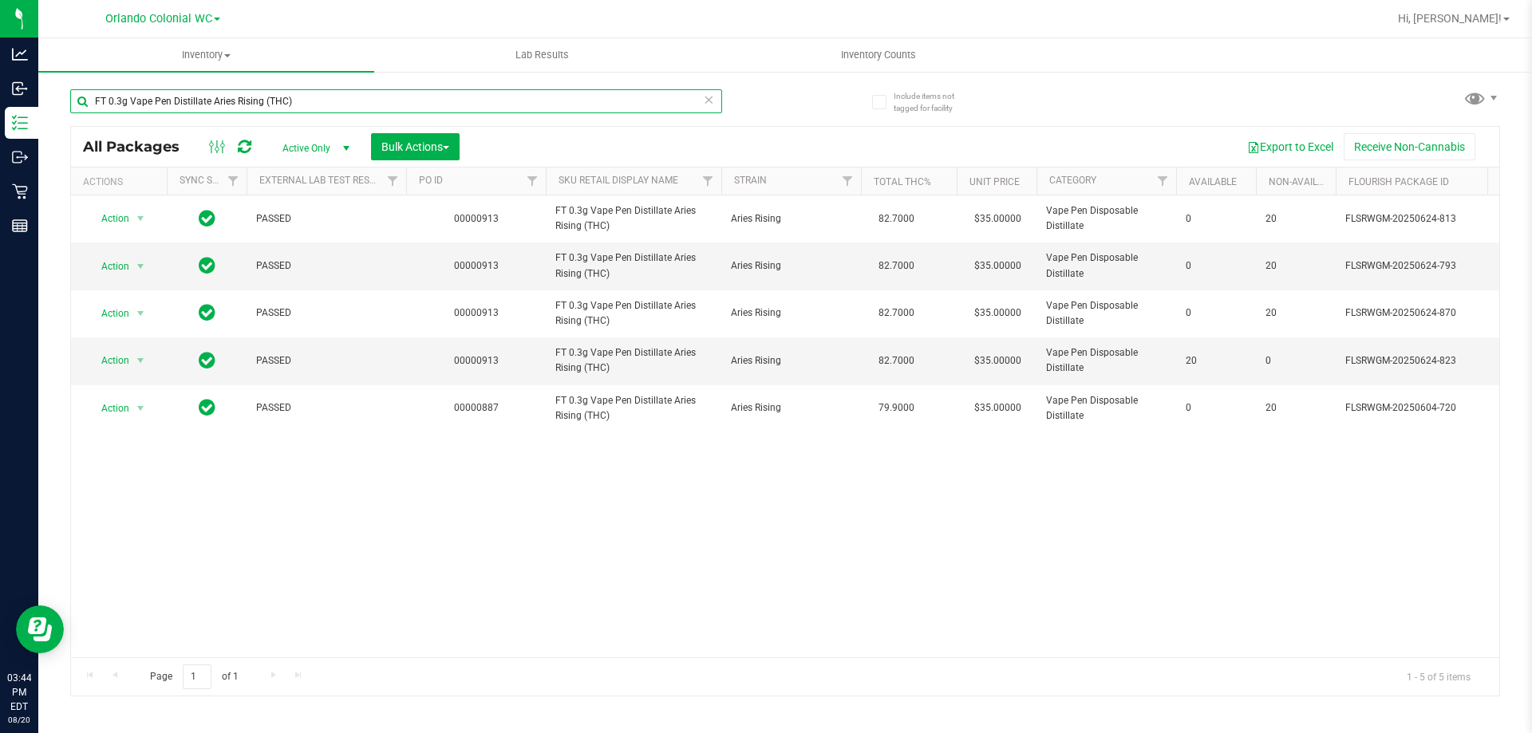
drag, startPoint x: 304, startPoint y: 99, endPoint x: 272, endPoint y: 96, distance: 32.1
click at [303, 99] on input "FT 0.3g Vape Pen Distillate Aries Rising (THC)" at bounding box center [396, 101] width 652 height 24
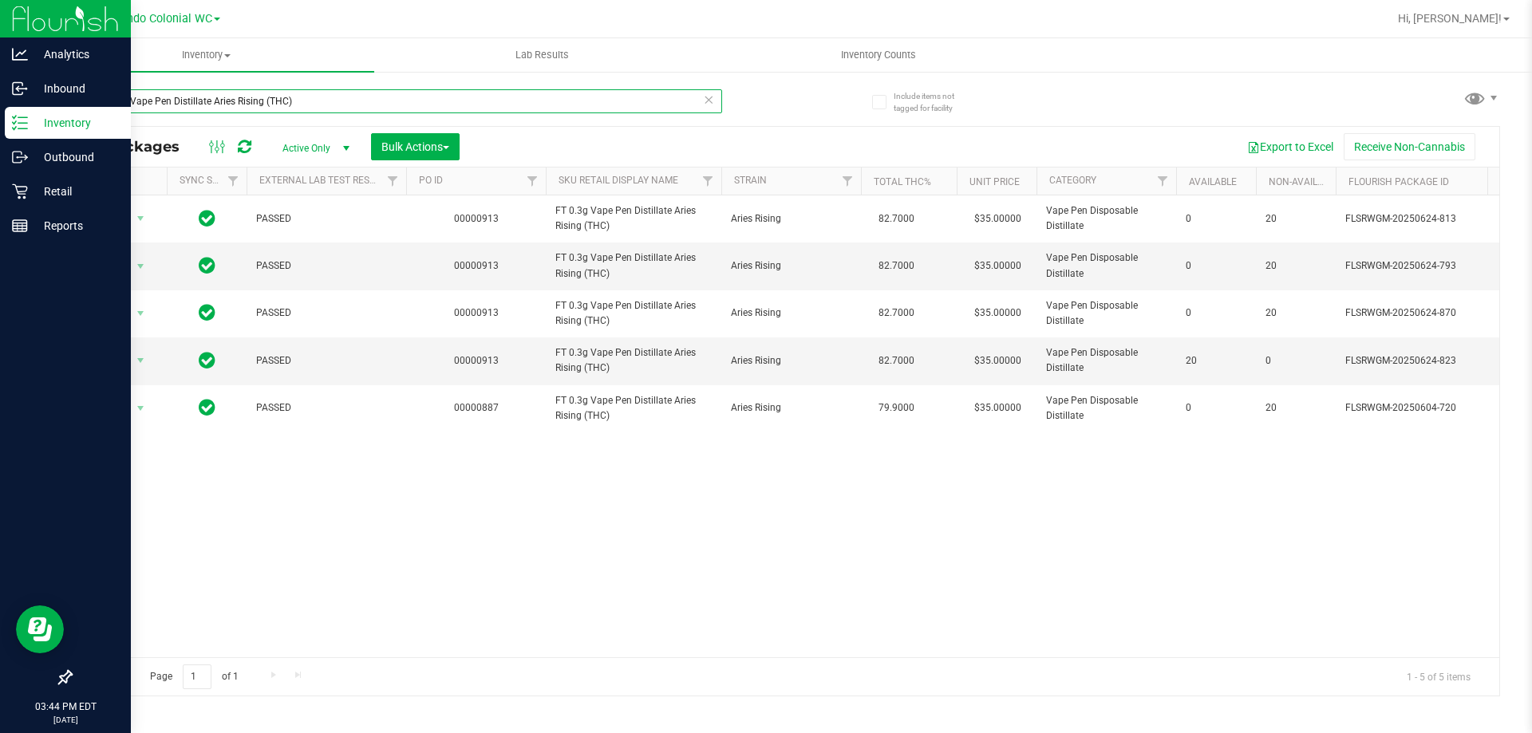
drag, startPoint x: 272, startPoint y: 96, endPoint x: 15, endPoint y: 137, distance: 260.2
click at [0, 140] on div "Analytics Inbound Inventory Outbound Retail Reports 03:44 PM EDT [DATE] 08/20 O…" at bounding box center [766, 366] width 1532 height 733
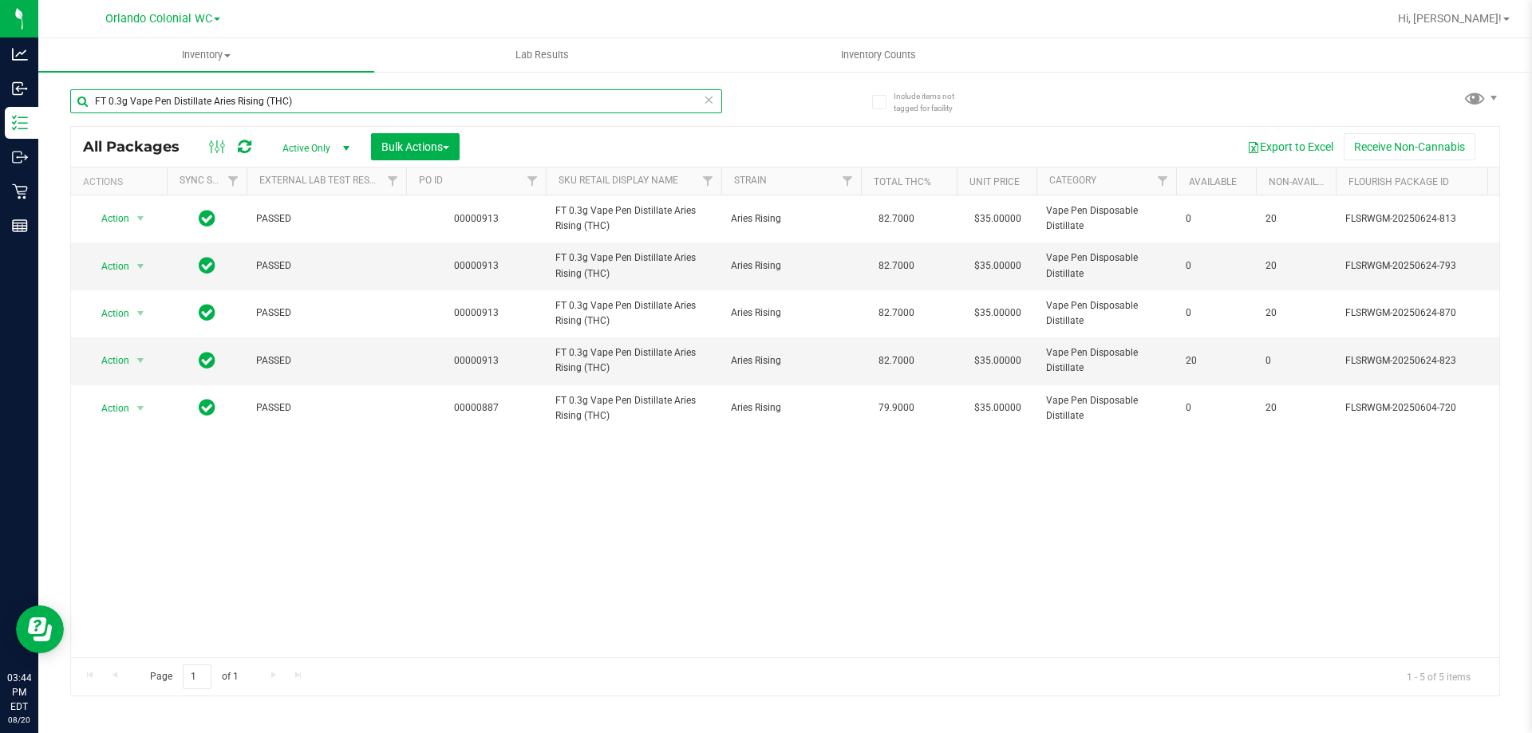
paste input "utumn Equinox (Hybrid"
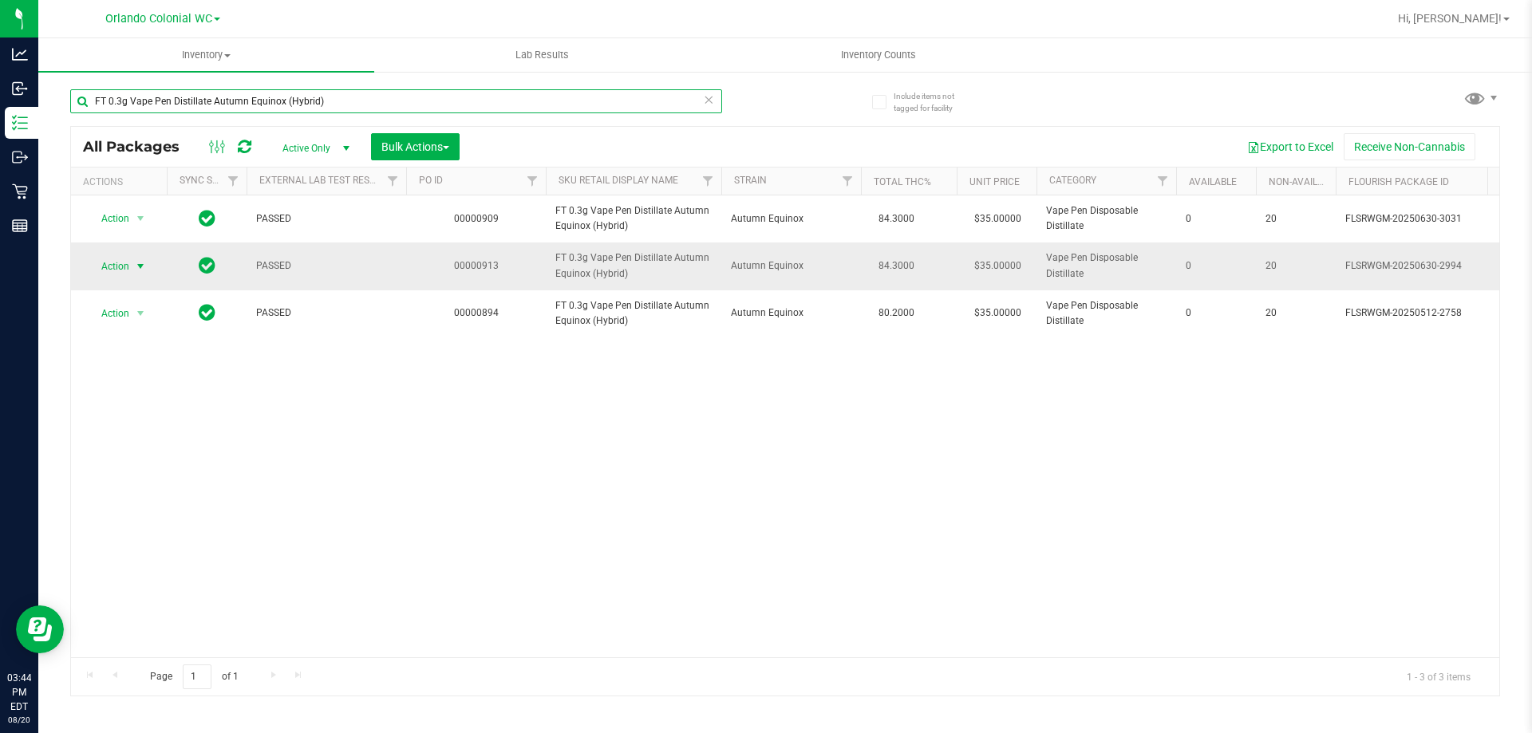
type input "FT 0.3g Vape Pen Distillate Autumn Equinox (Hybrid)"
click at [132, 270] on span "select" at bounding box center [141, 266] width 20 height 22
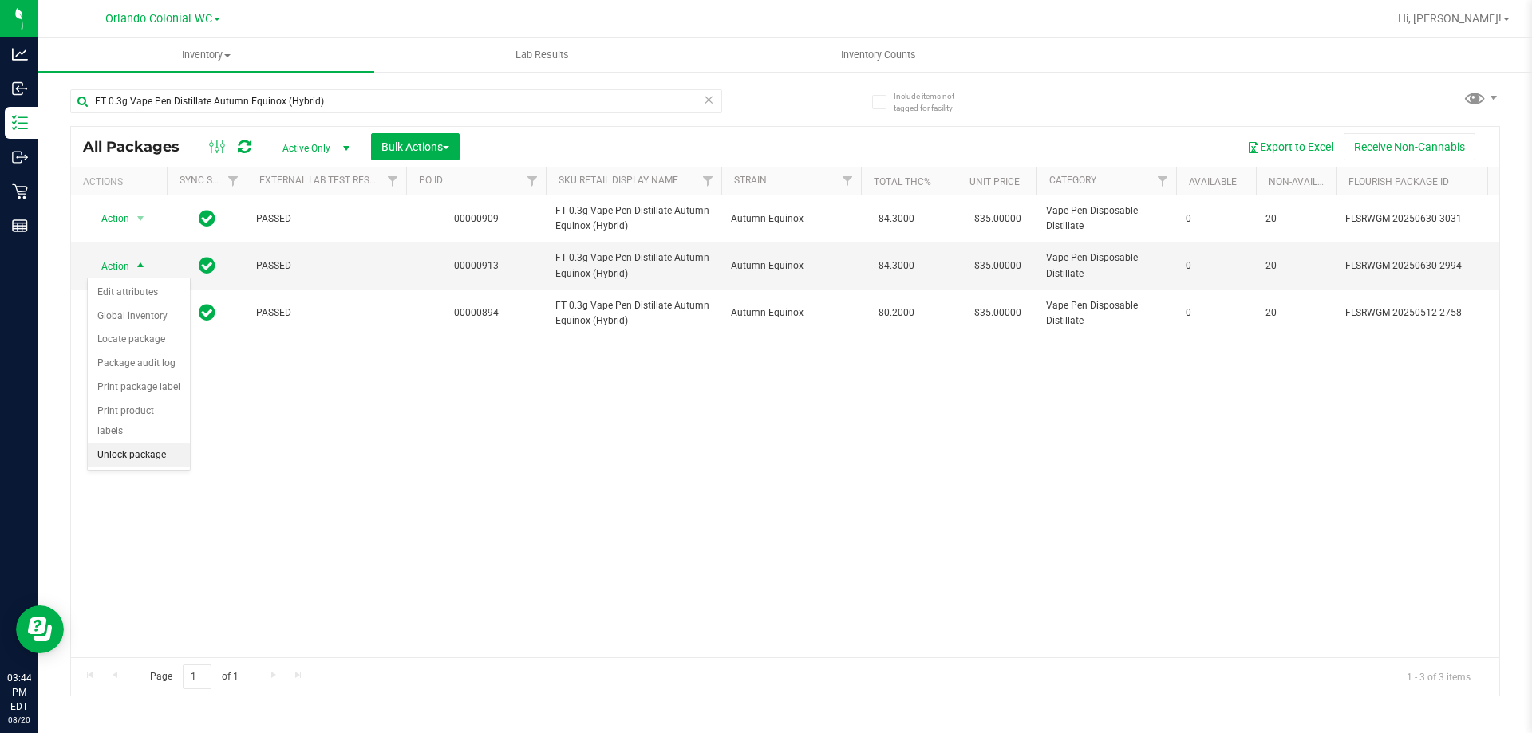
click at [144, 444] on li "Unlock package" at bounding box center [139, 456] width 102 height 24
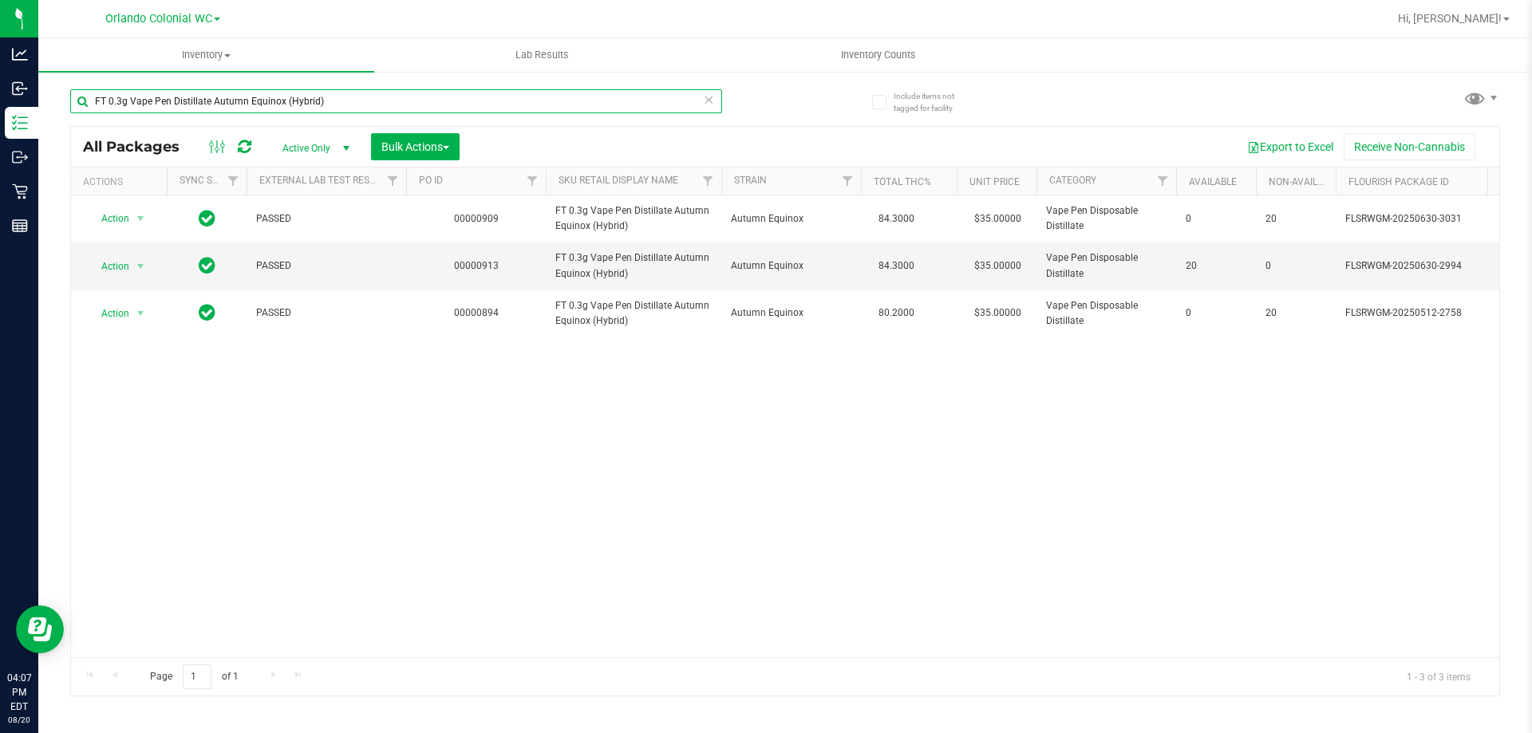
click at [339, 92] on input "FT 0.3g Vape Pen Distillate Autumn Equinox (Hybrid)" at bounding box center [396, 101] width 652 height 24
paste input "1g Vape Cart CDT Distillate Colliejuana"
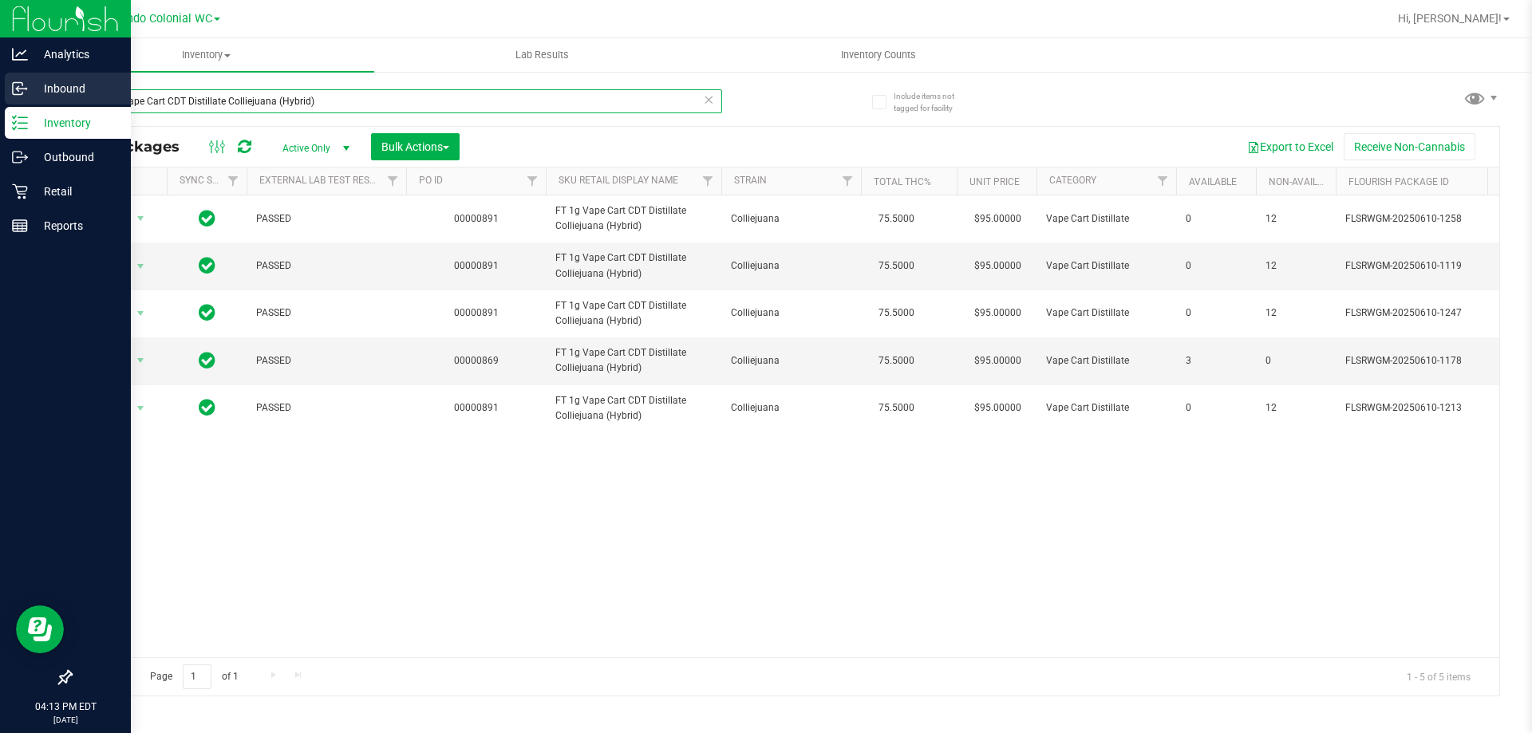
drag, startPoint x: 245, startPoint y: 102, endPoint x: 0, endPoint y: 101, distance: 245.0
click at [0, 102] on div "Analytics Inbound Inventory Outbound Retail Reports 04:13 PM EDT [DATE] 08/20 O…" at bounding box center [766, 366] width 1532 height 733
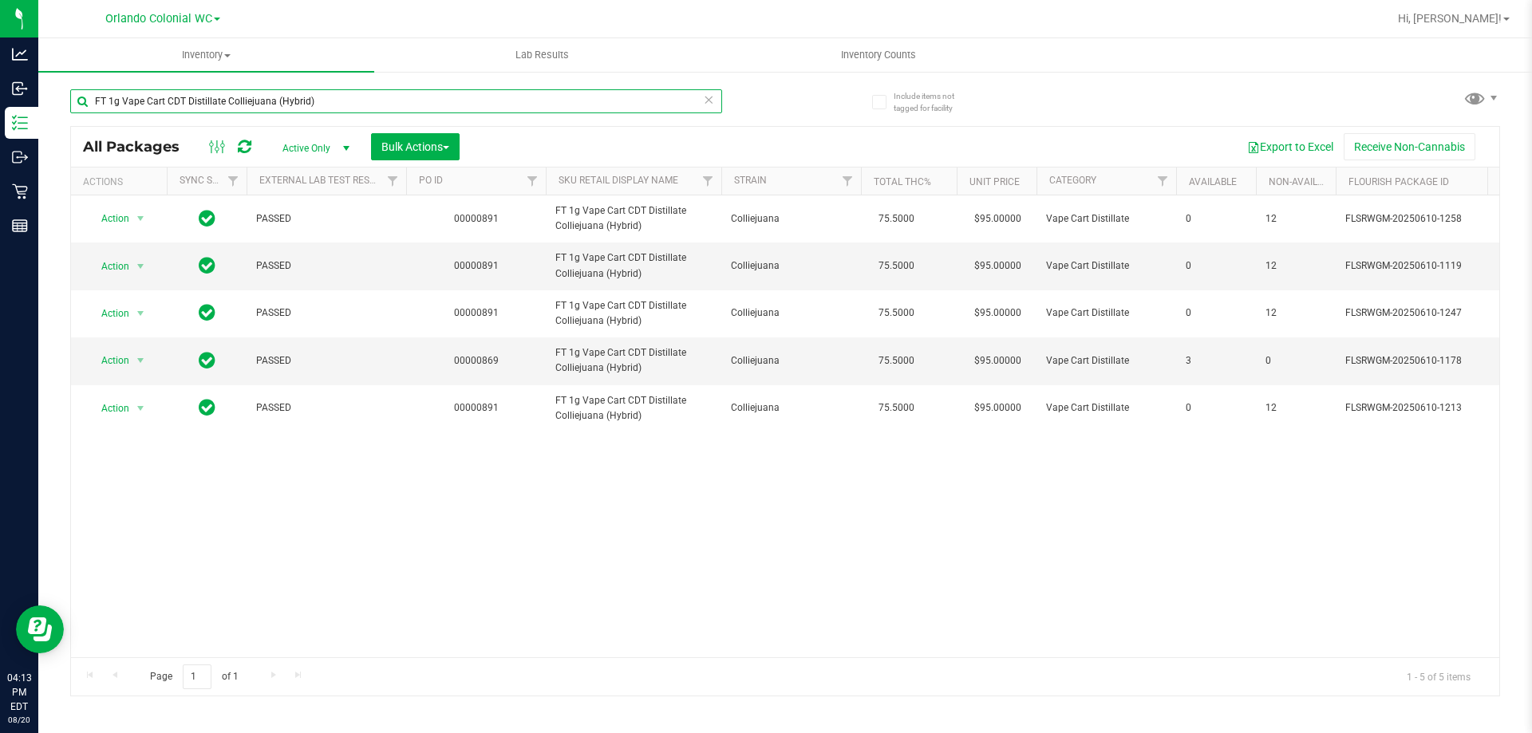
paste input "7g Ground Flower (Sativa"
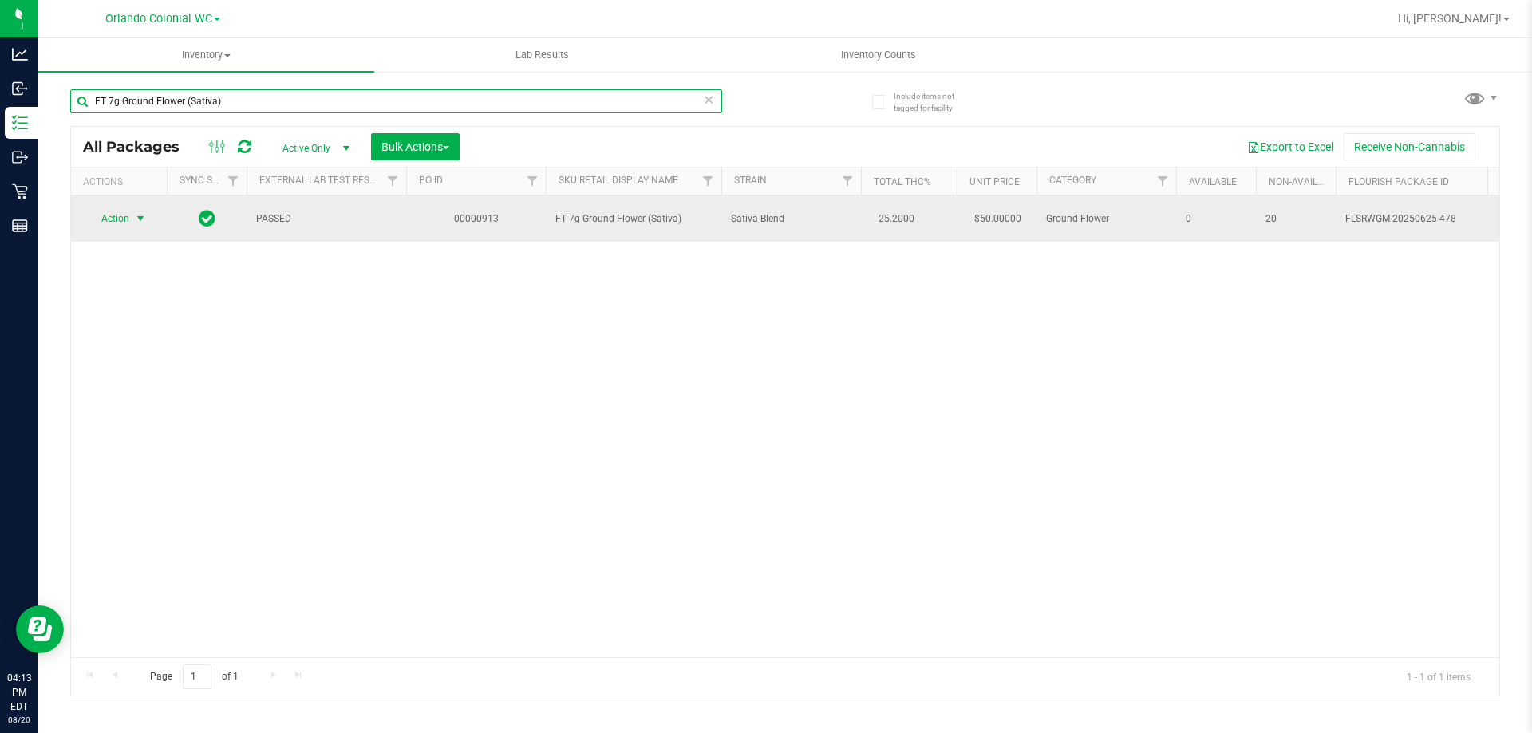
type input "FT 7g Ground Flower (Sativa)"
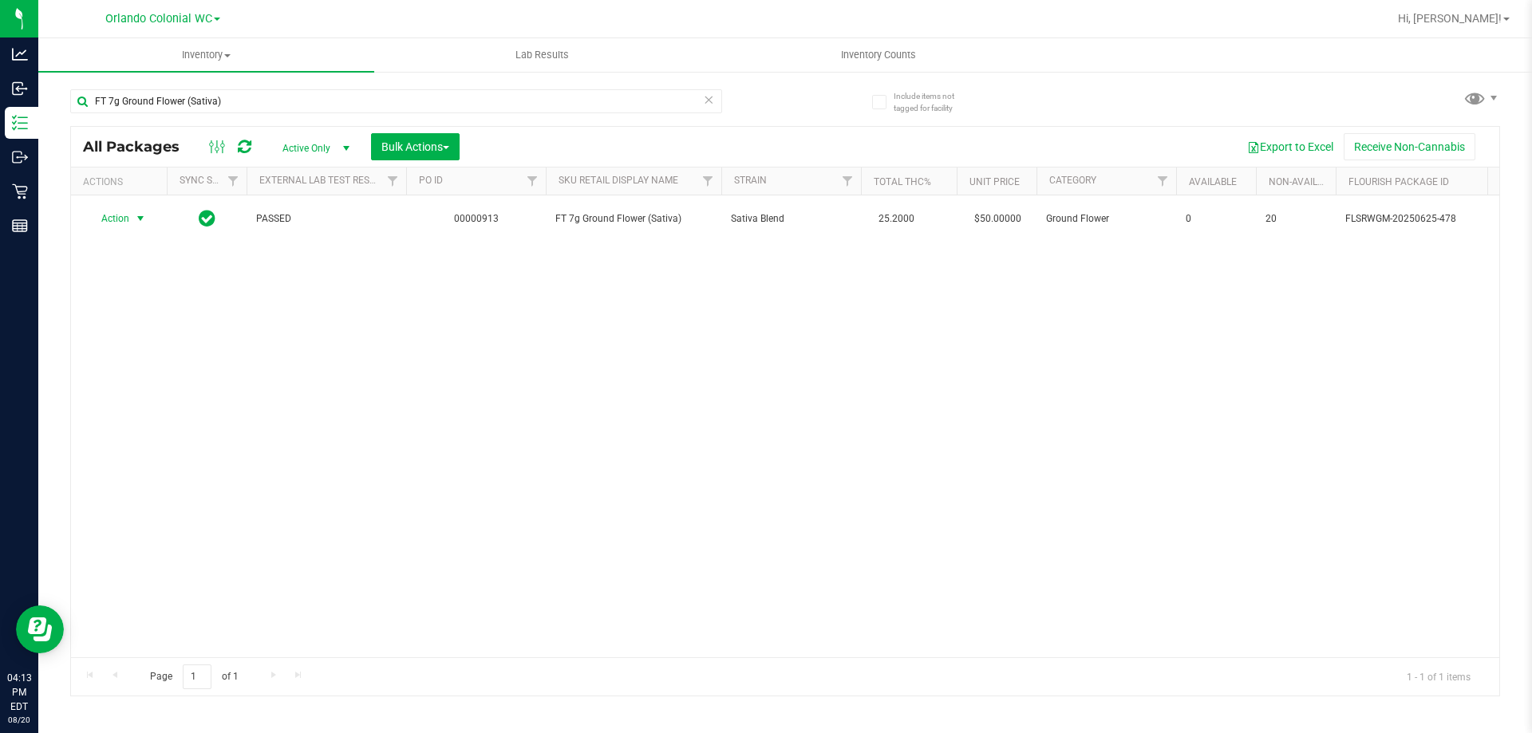
drag, startPoint x: 124, startPoint y: 211, endPoint x: 157, endPoint y: 231, distance: 39.0
click at [129, 211] on span "Action" at bounding box center [108, 218] width 43 height 22
click at [144, 397] on li "Unlock package" at bounding box center [139, 409] width 102 height 24
click at [323, 105] on input "FT 7g Ground Flower (Sativa)" at bounding box center [396, 101] width 652 height 24
paste input "SW 10mg Theragels Soothe (1:1 CBD:THC) 40ct"
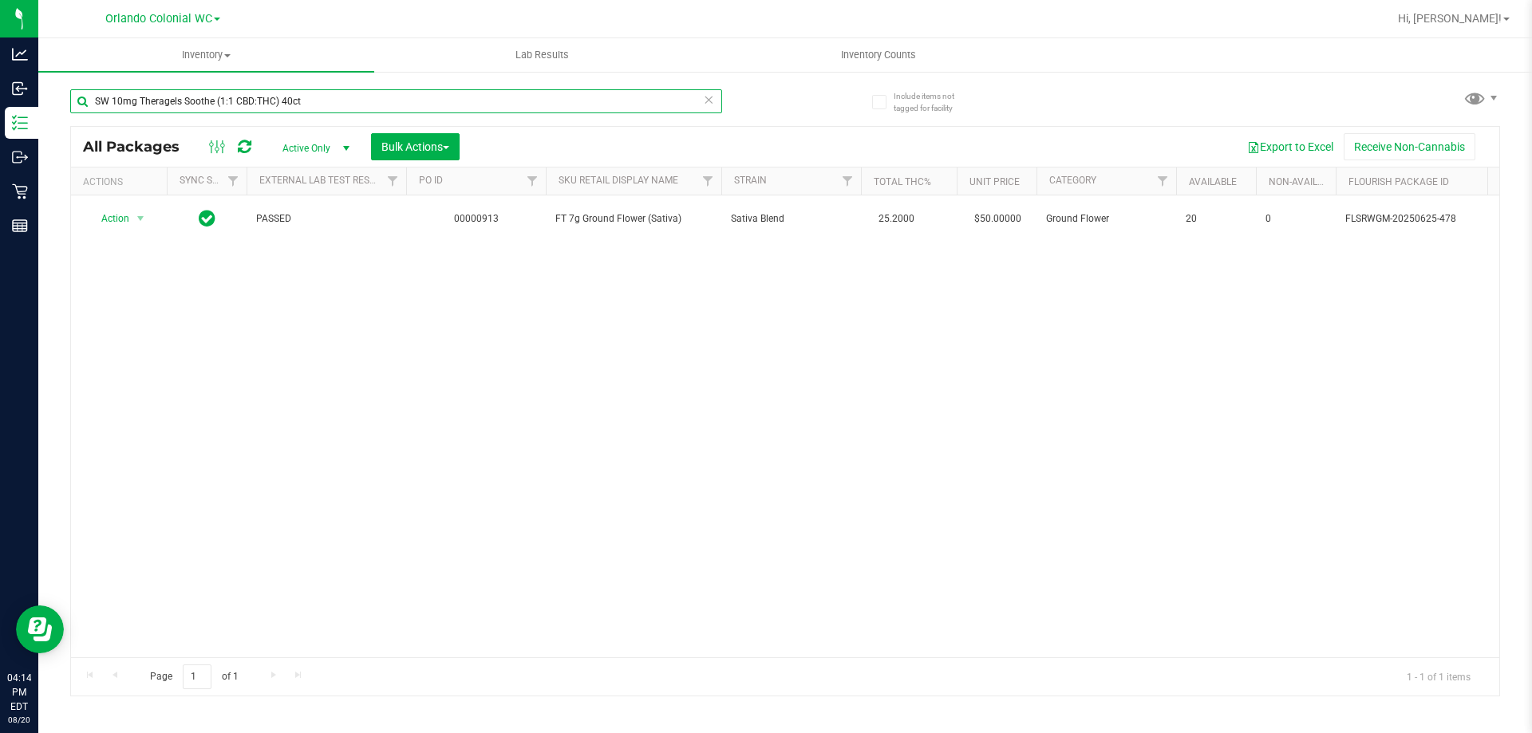
type input "SW 10mg Theragels Soothe (1:1 CBD:THC) 40ct"
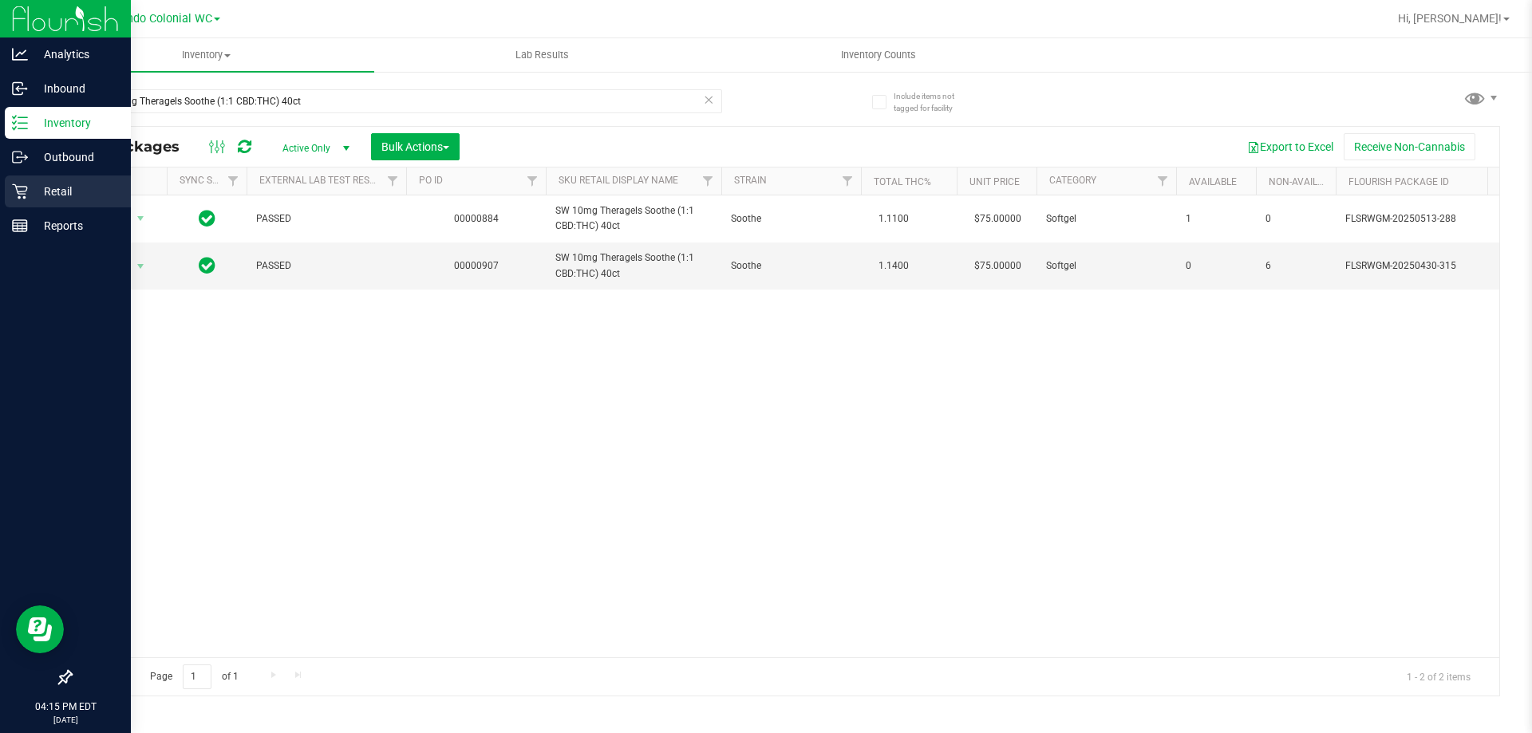
click at [44, 199] on p "Retail" at bounding box center [76, 191] width 96 height 19
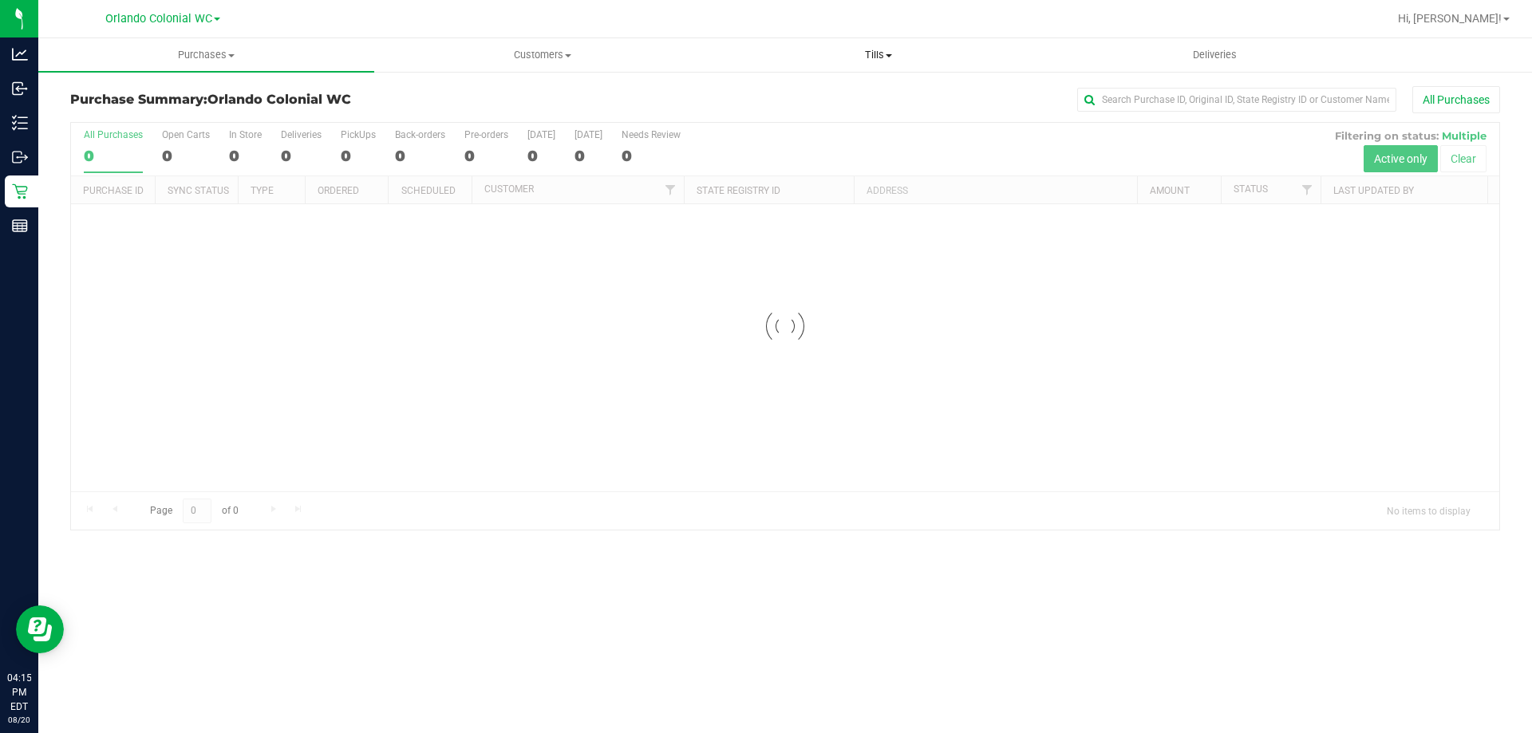
click at [869, 56] on span "Tills" at bounding box center [878, 55] width 334 height 14
click at [801, 100] on span "Manage tills" at bounding box center [764, 96] width 108 height 14
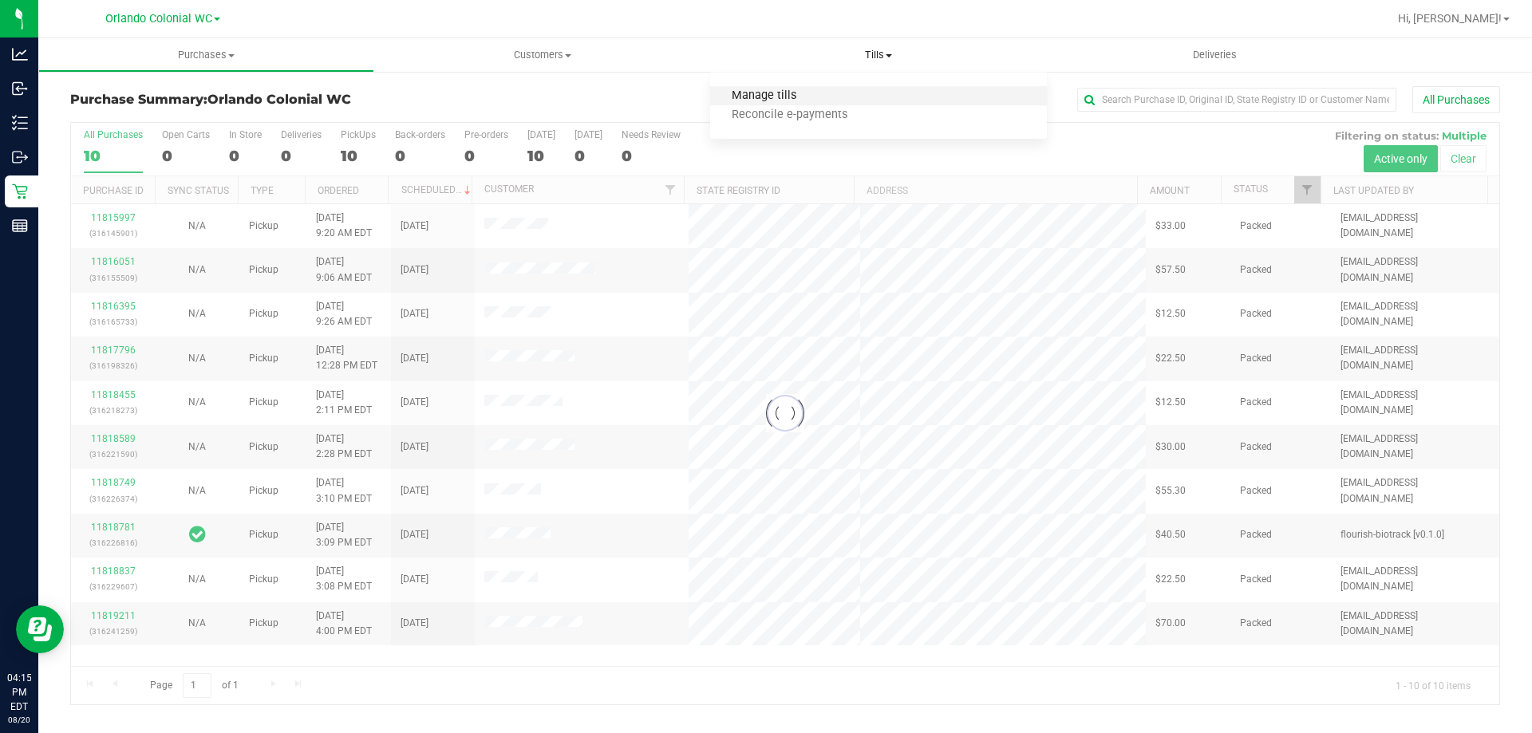
click at [801, 99] on span "Manage tills" at bounding box center [764, 96] width 108 height 14
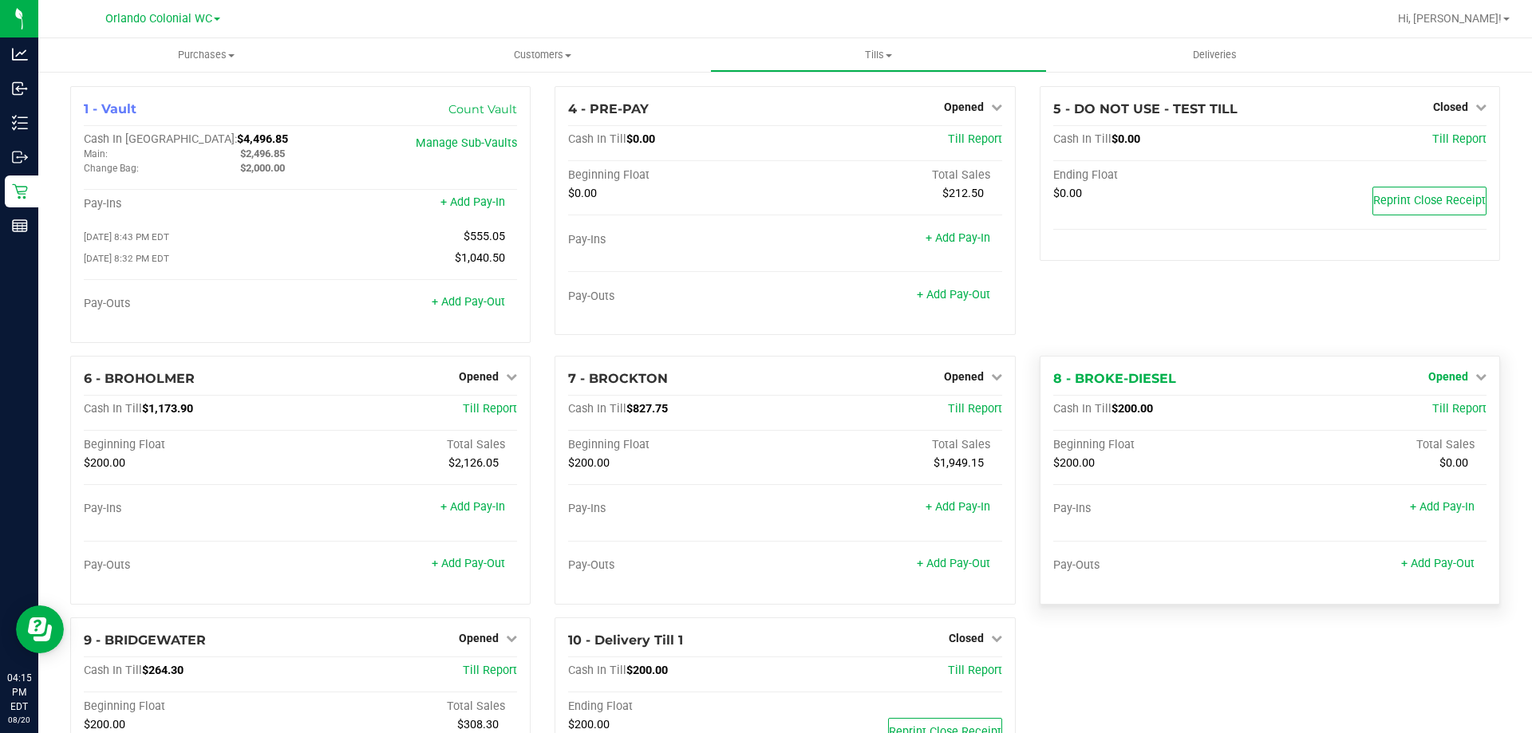
drag, startPoint x: 1466, startPoint y: 378, endPoint x: 1447, endPoint y: 407, distance: 34.5
click at [1475, 377] on icon at bounding box center [1480, 376] width 11 height 11
click at [1449, 409] on link "Close Till" at bounding box center [1449, 409] width 43 height 13
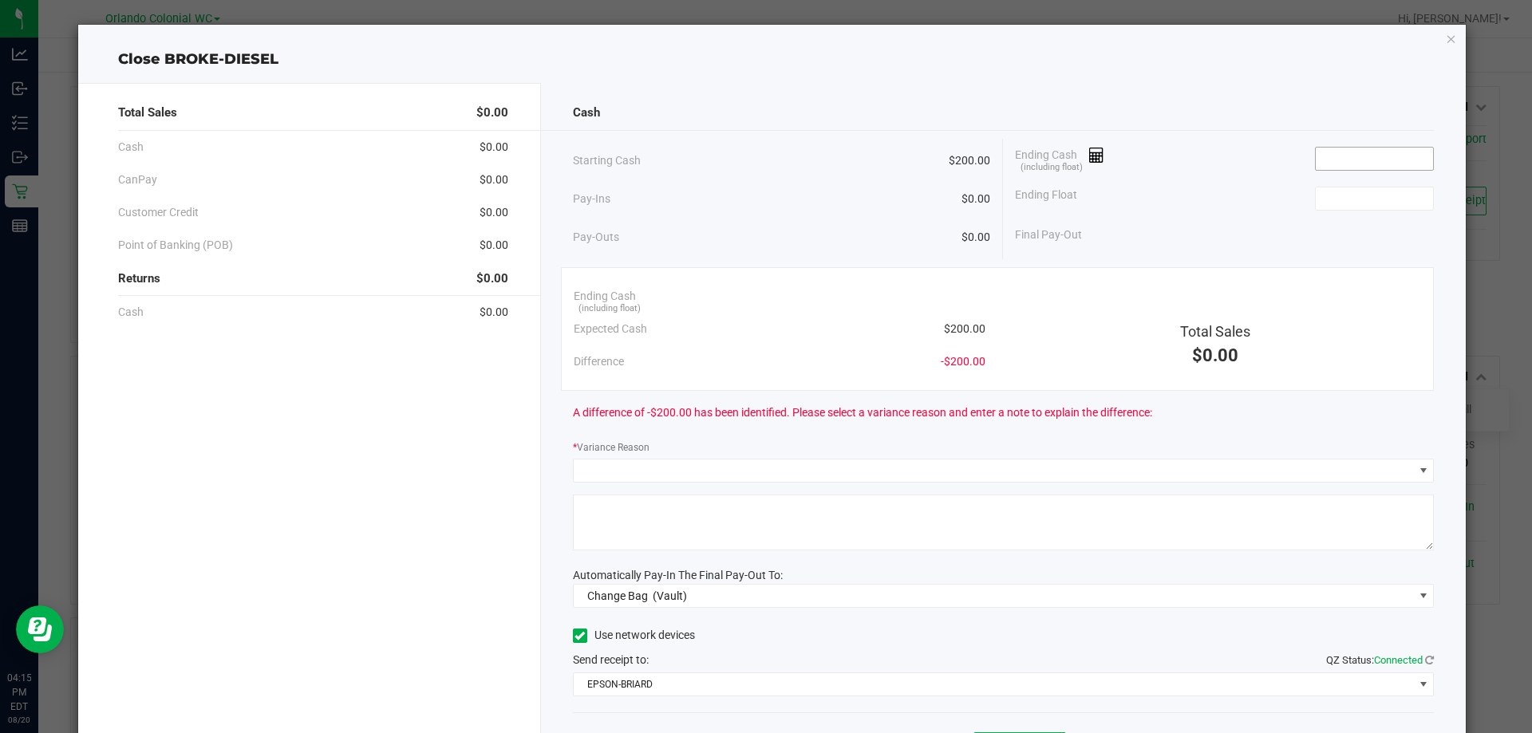
click at [1319, 157] on input at bounding box center [1374, 159] width 117 height 22
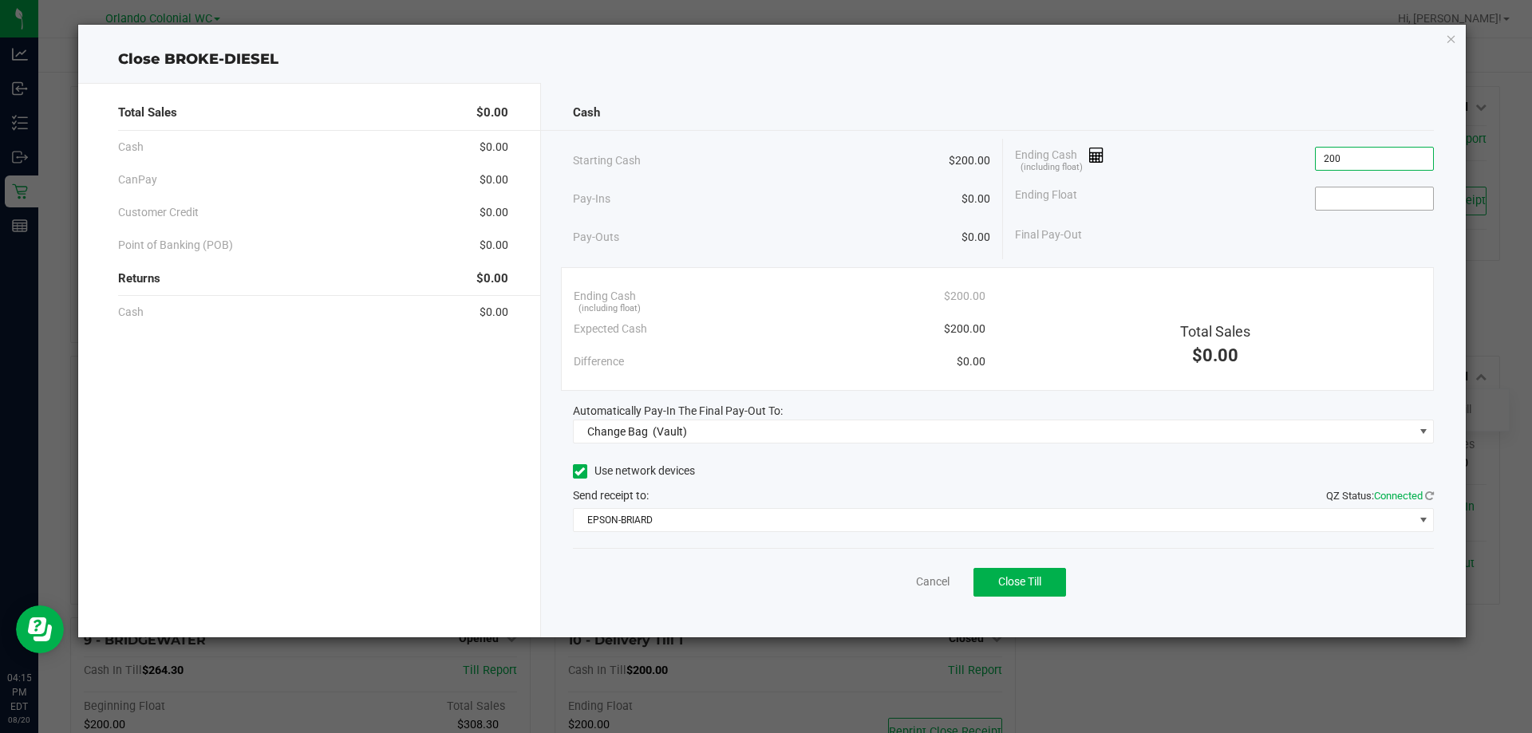
type input "$200.00"
click at [1347, 203] on input at bounding box center [1374, 199] width 117 height 22
type input "$200.00"
click at [1232, 209] on div "Ending Float $200.00" at bounding box center [1224, 199] width 419 height 40
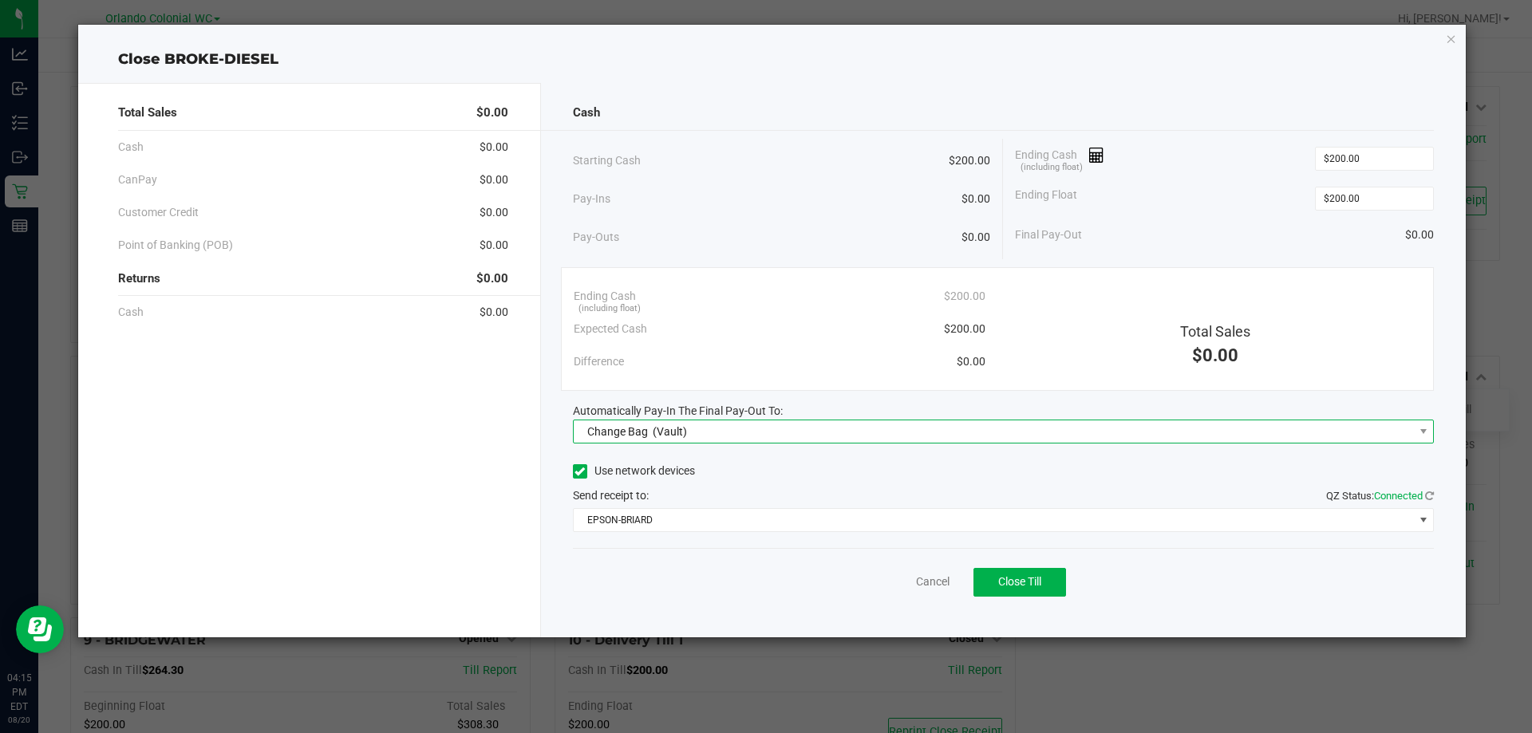
click at [815, 438] on span "Change Bag (Vault)" at bounding box center [994, 431] width 840 height 22
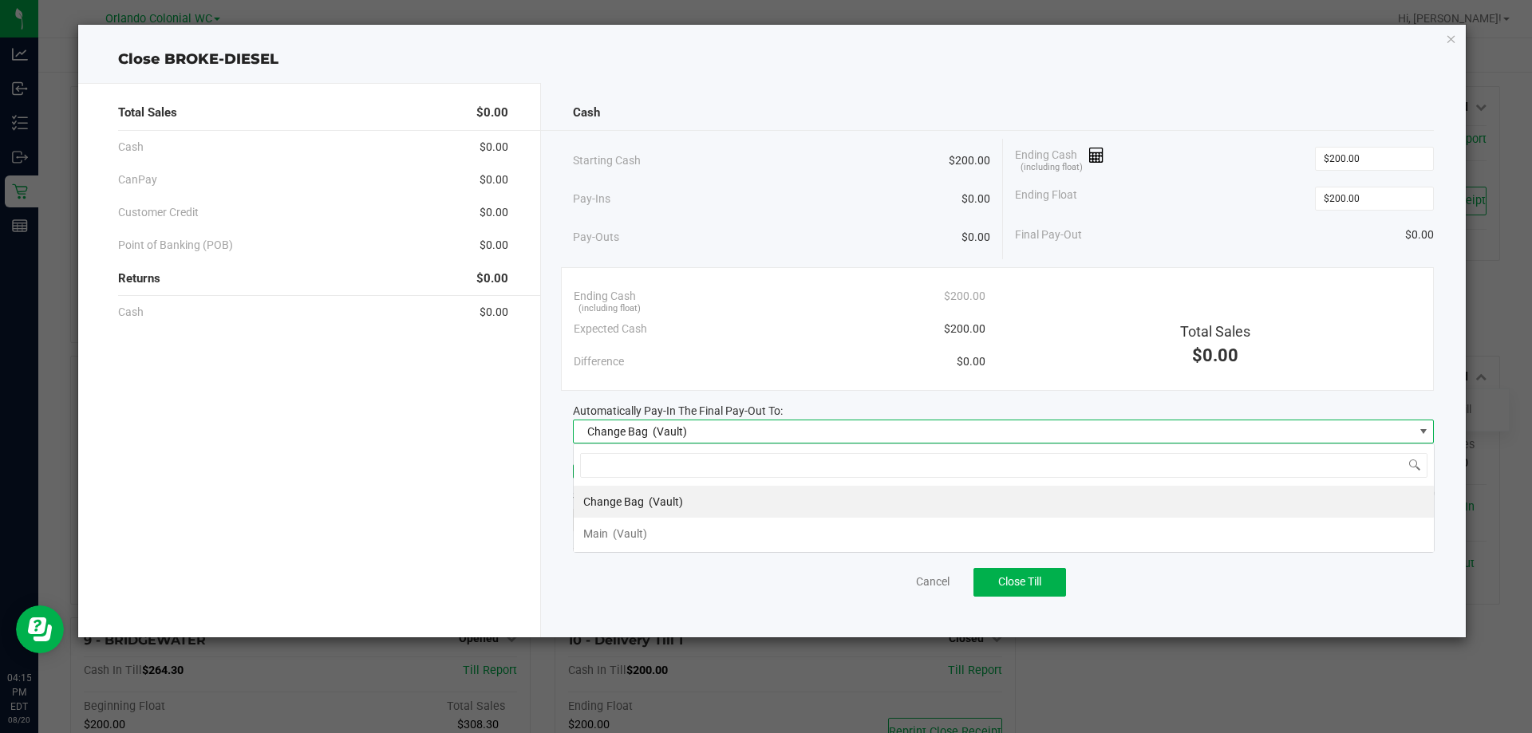
scroll to position [24, 861]
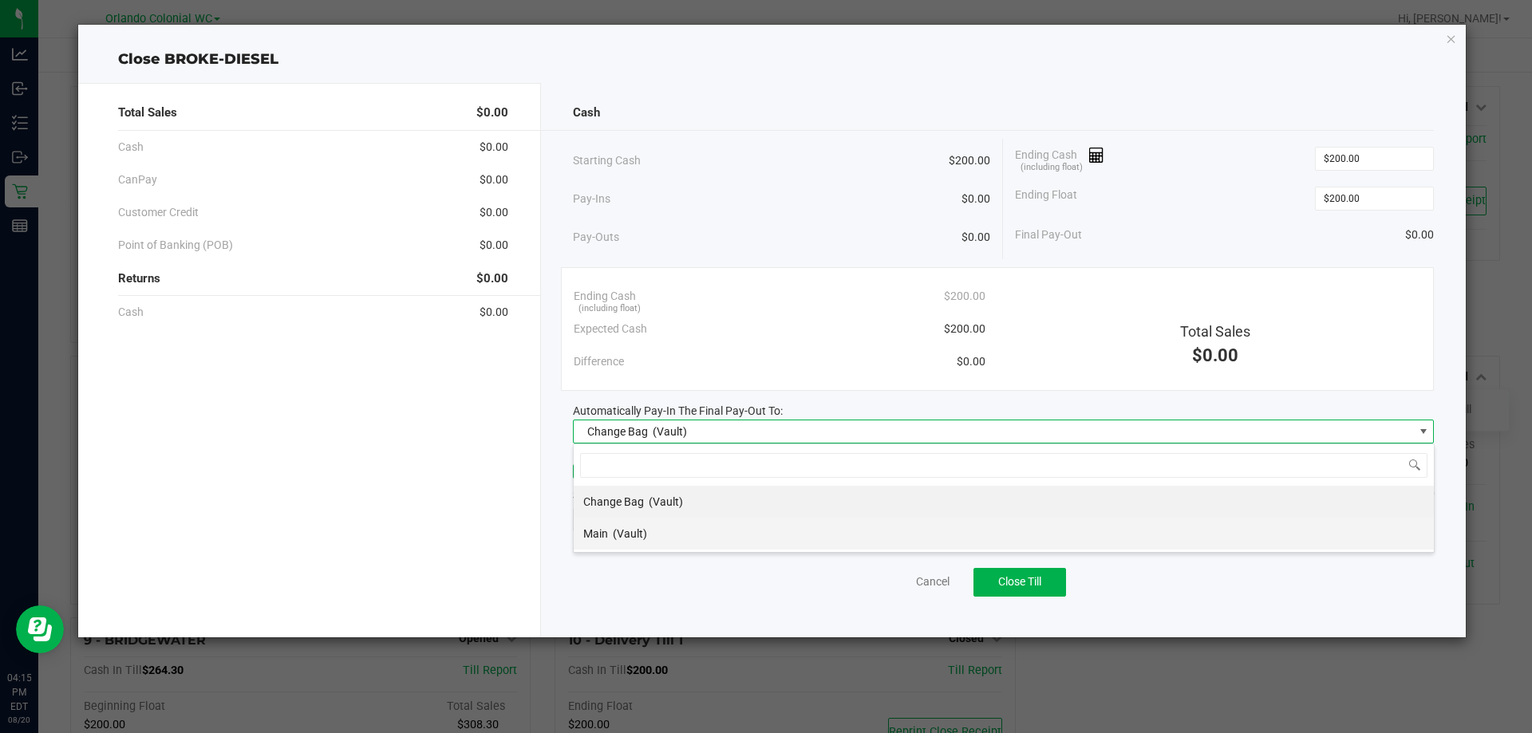
click at [663, 532] on li "Main (Vault)" at bounding box center [1004, 534] width 860 height 32
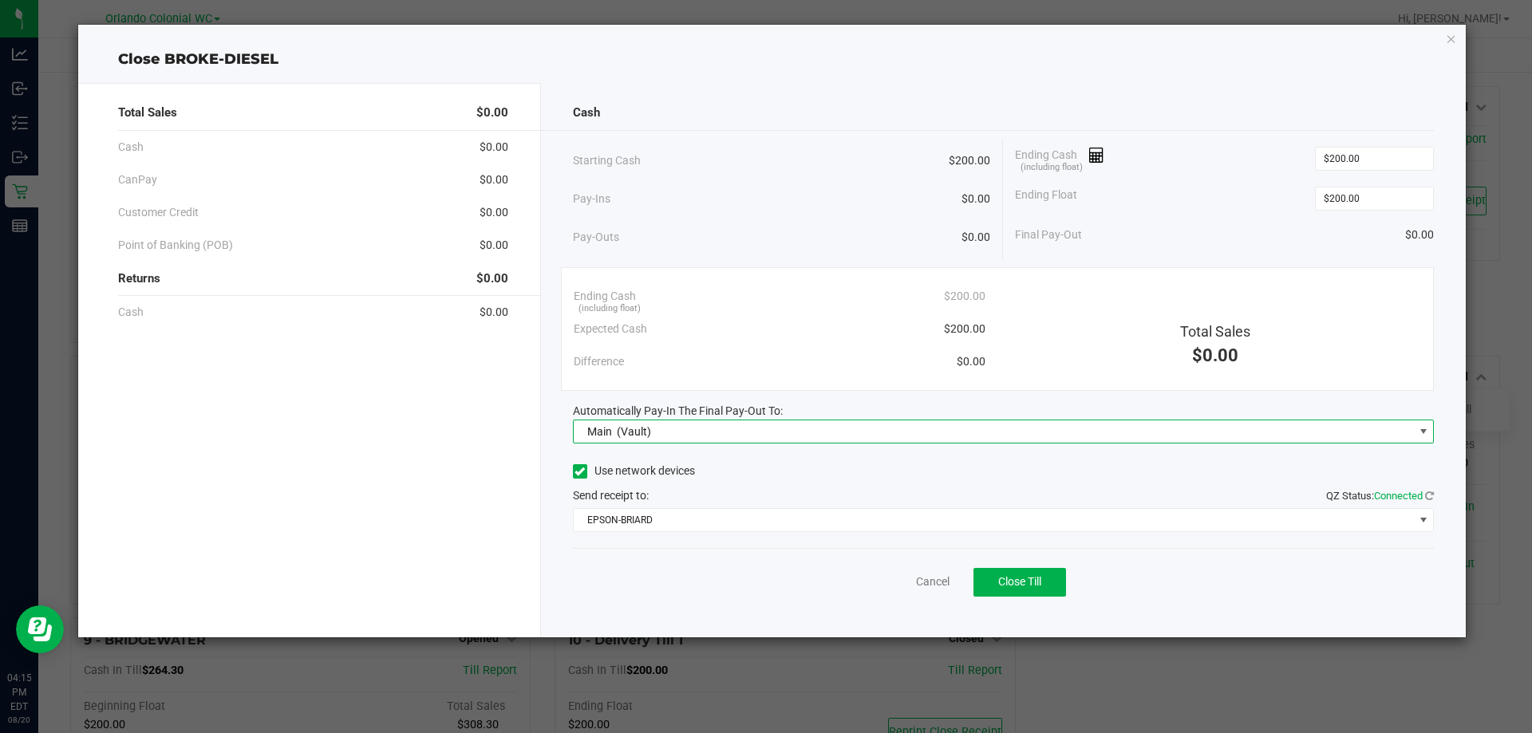
click at [670, 495] on div "Send receipt to: QZ Status: Connected" at bounding box center [1004, 496] width 862 height 17
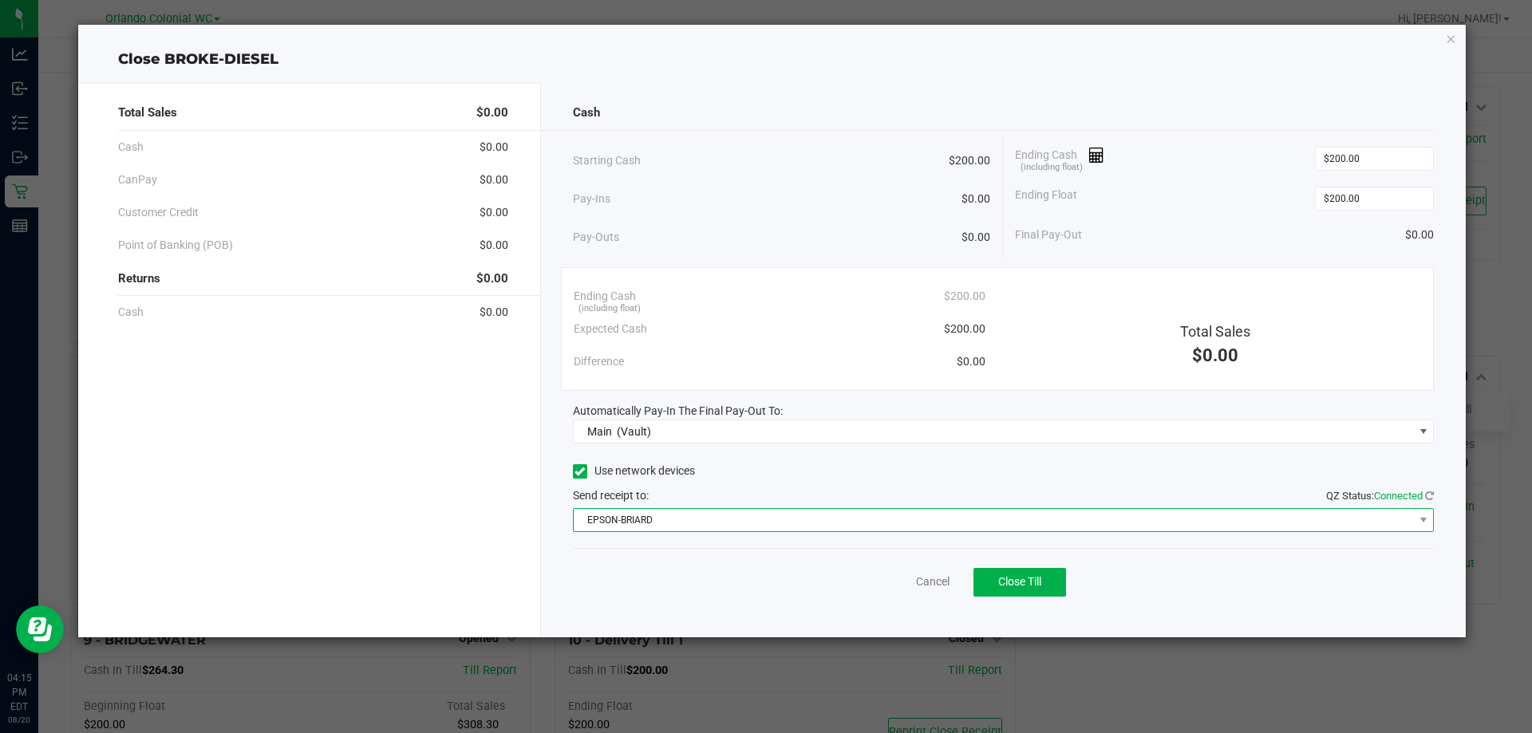
click at [669, 516] on span "EPSON-BRIARD" at bounding box center [994, 520] width 840 height 22
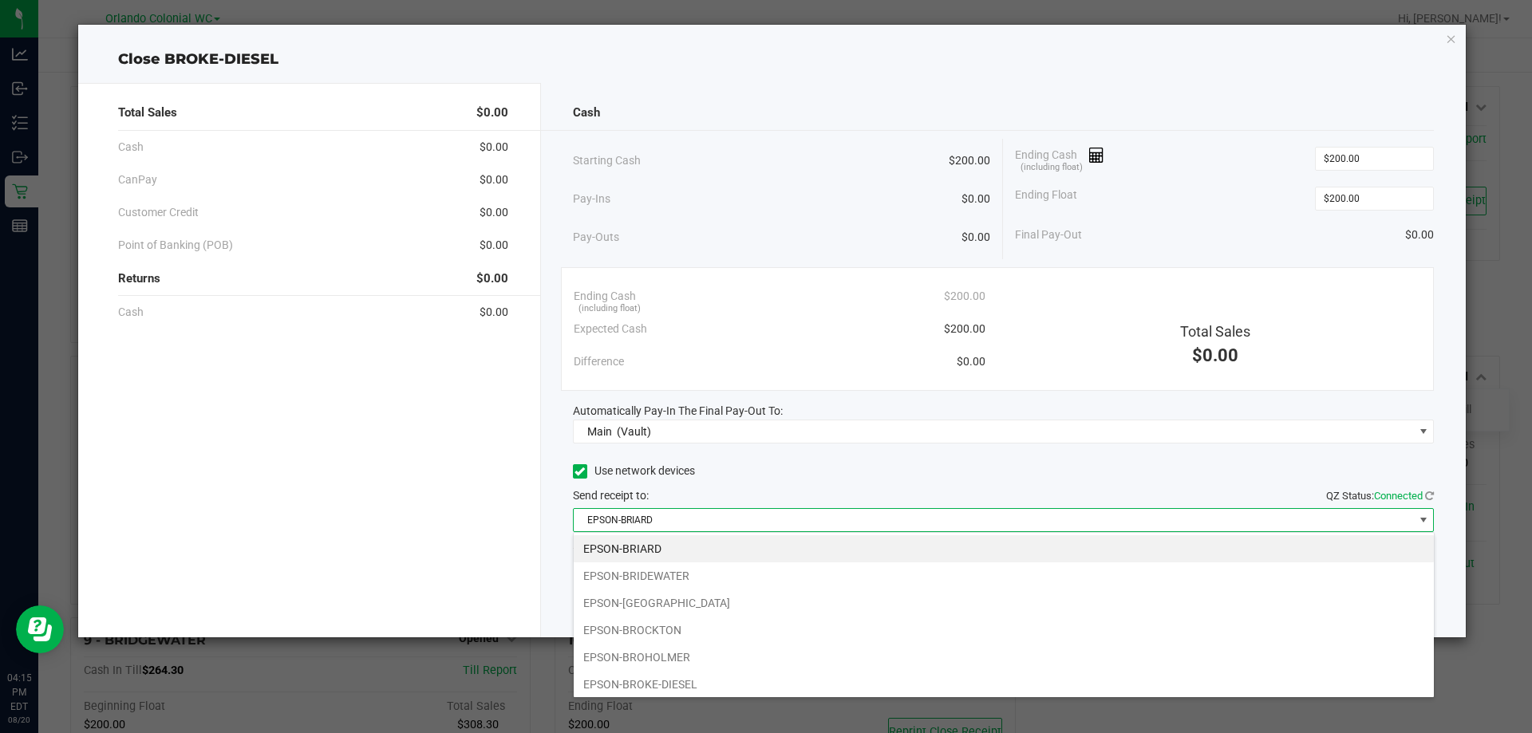
click at [671, 594] on li "EPSON-[GEOGRAPHIC_DATA]" at bounding box center [1004, 603] width 860 height 27
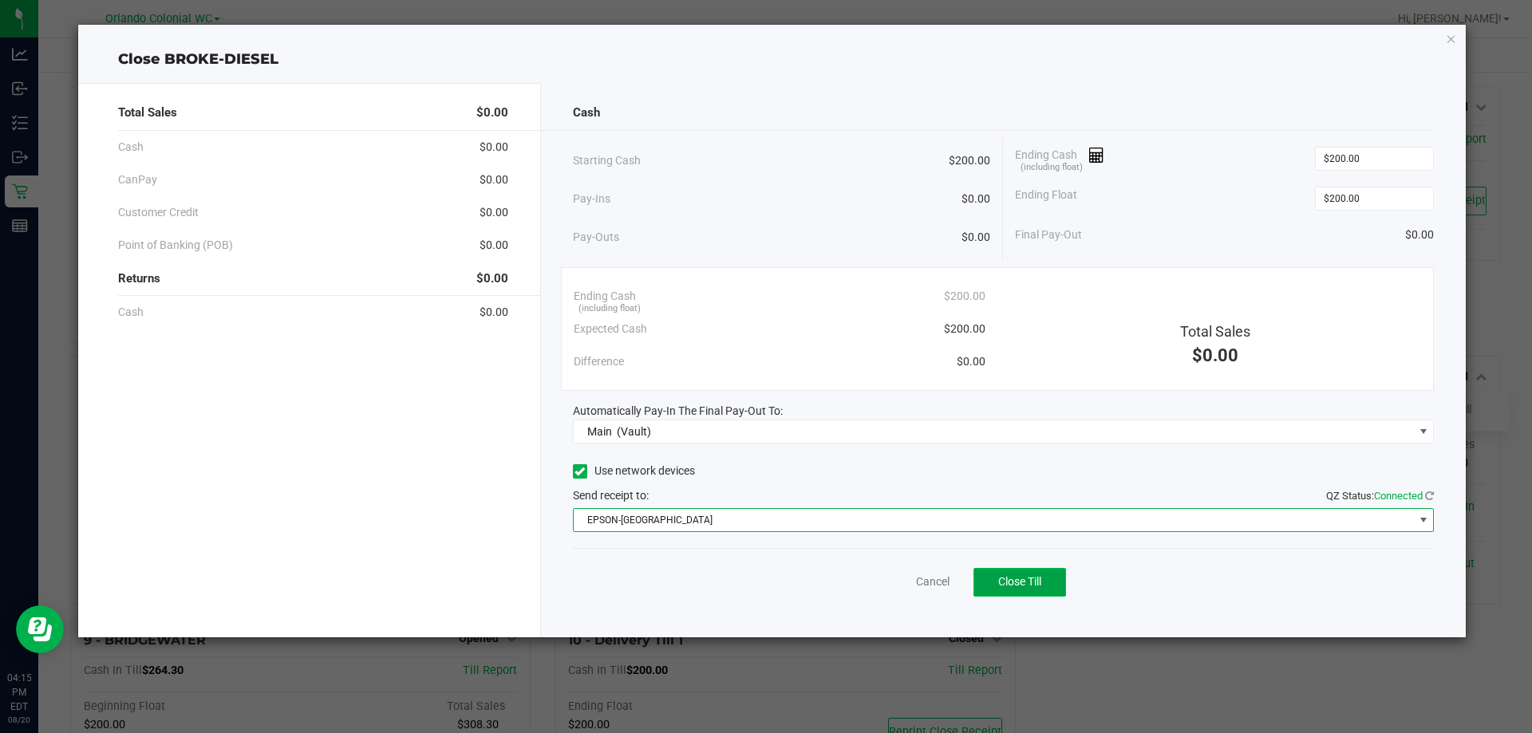
click at [1033, 577] on span "Close Till" at bounding box center [1019, 581] width 43 height 13
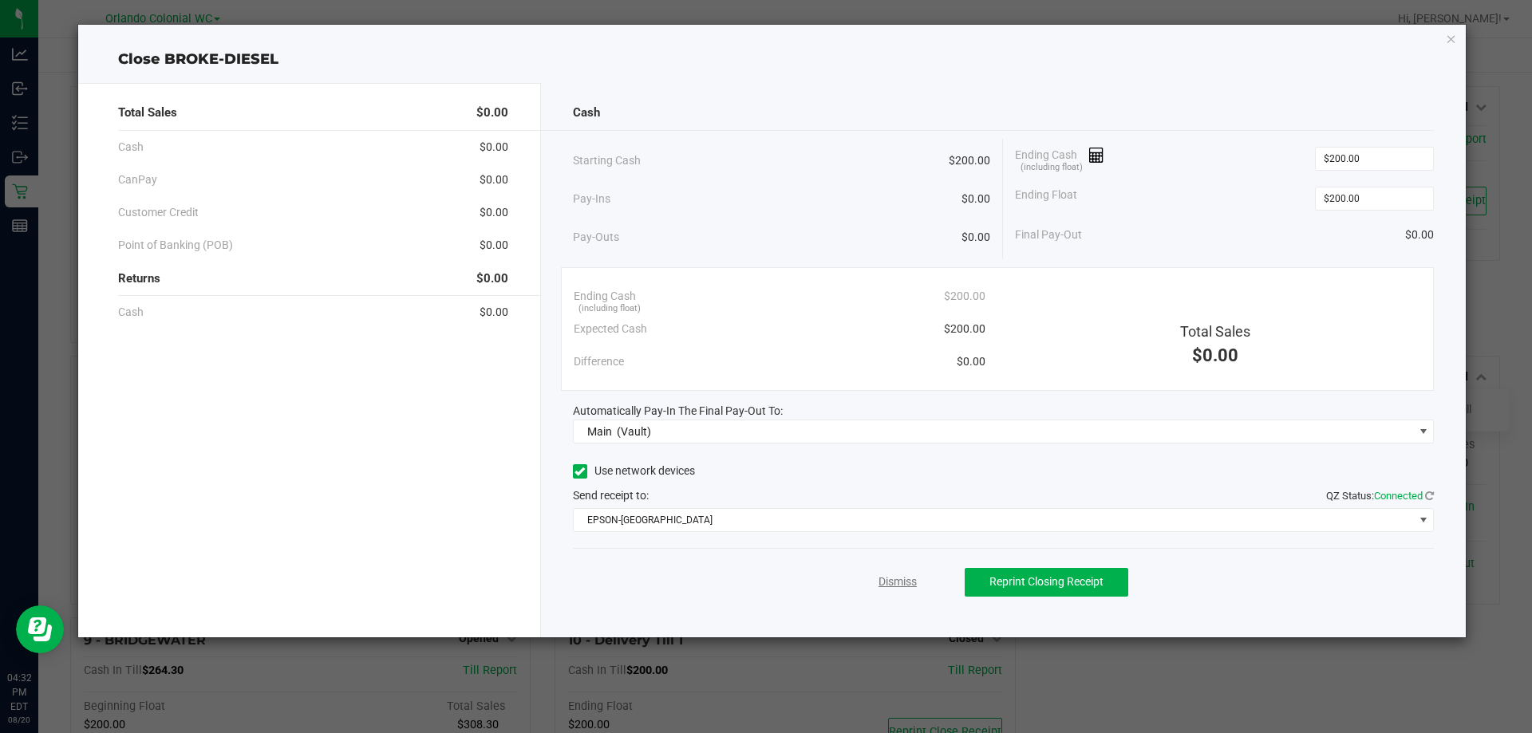
click at [906, 587] on link "Dismiss" at bounding box center [897, 582] width 38 height 17
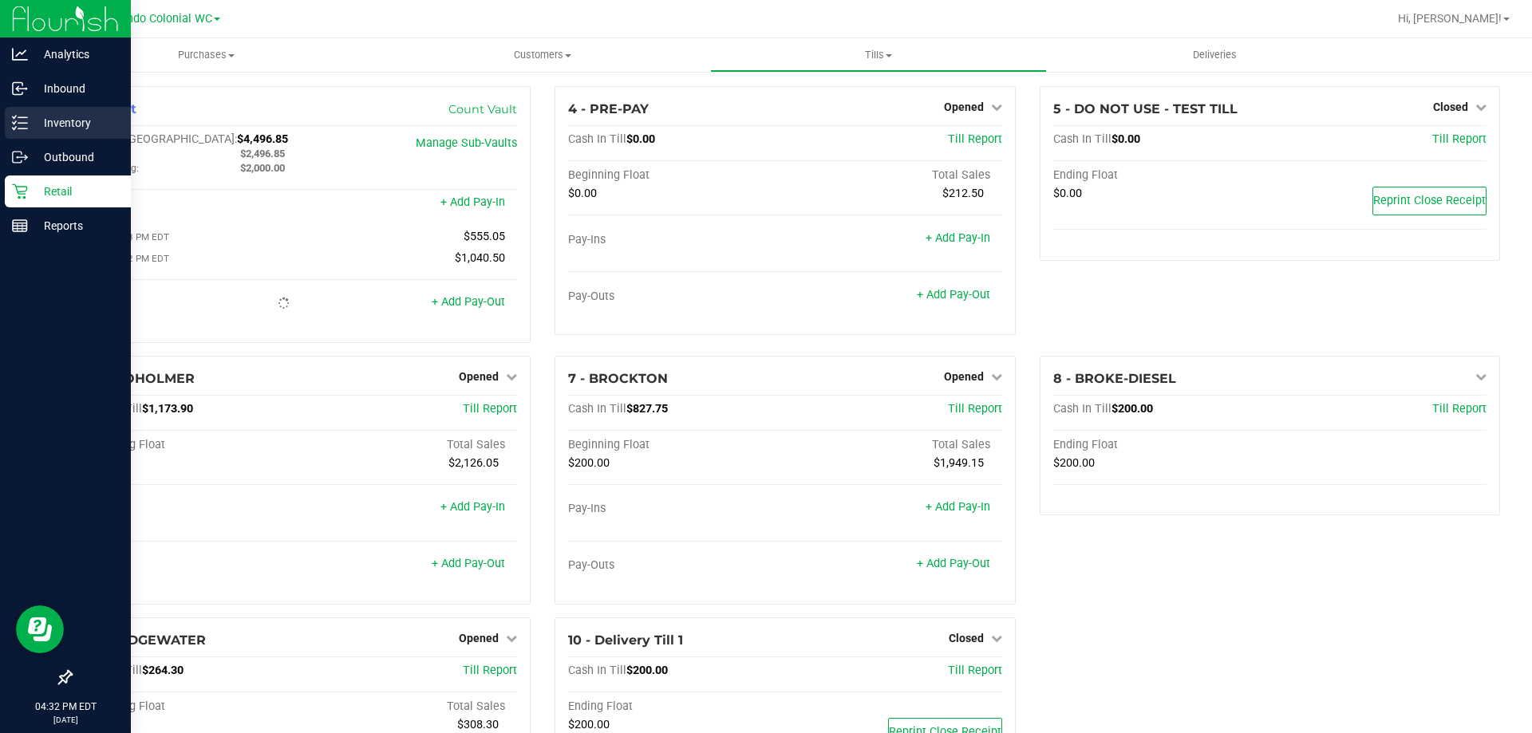
click at [17, 132] on div "Inventory" at bounding box center [68, 123] width 126 height 32
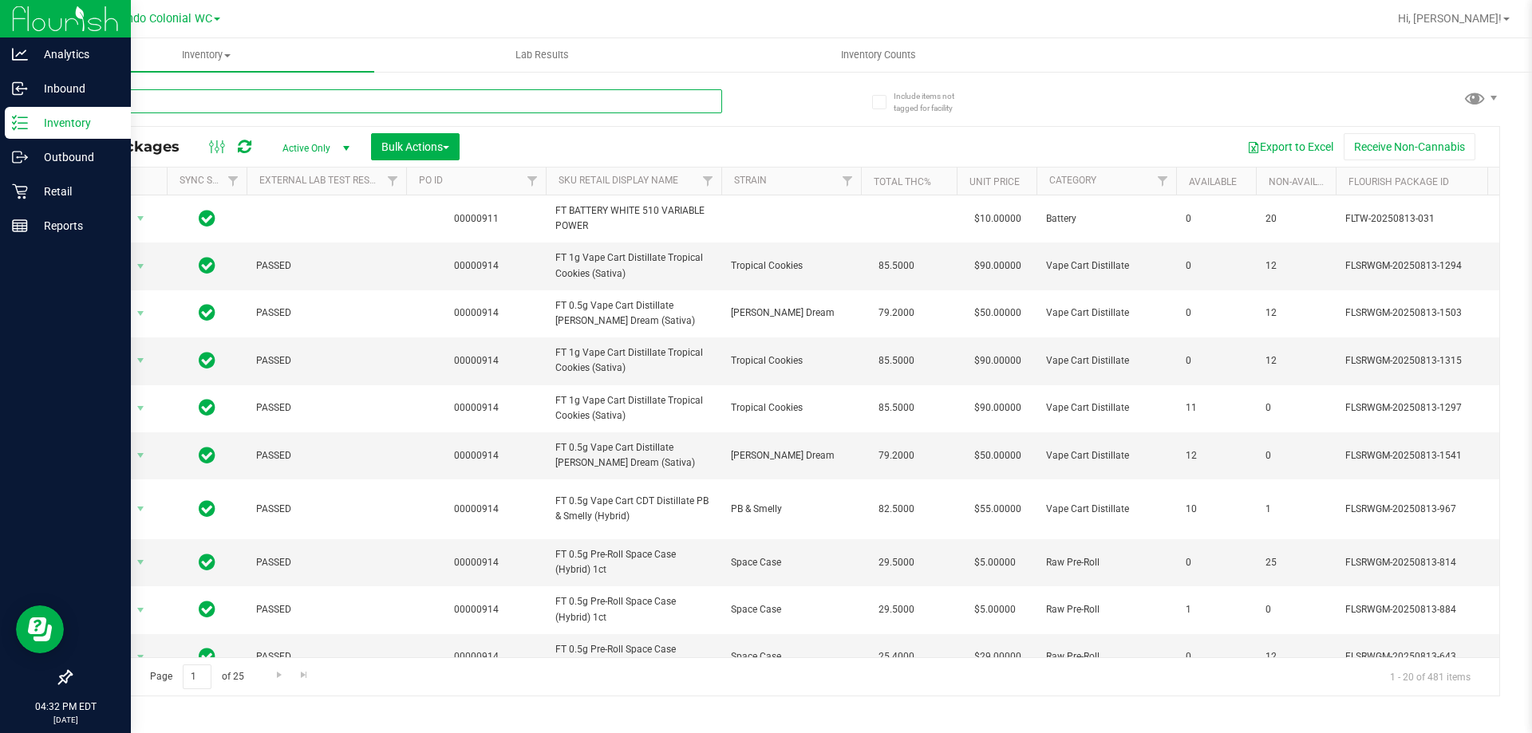
click at [375, 101] on input "text" at bounding box center [396, 101] width 652 height 24
type input "t17"
